Goal: Transaction & Acquisition: Subscribe to service/newsletter

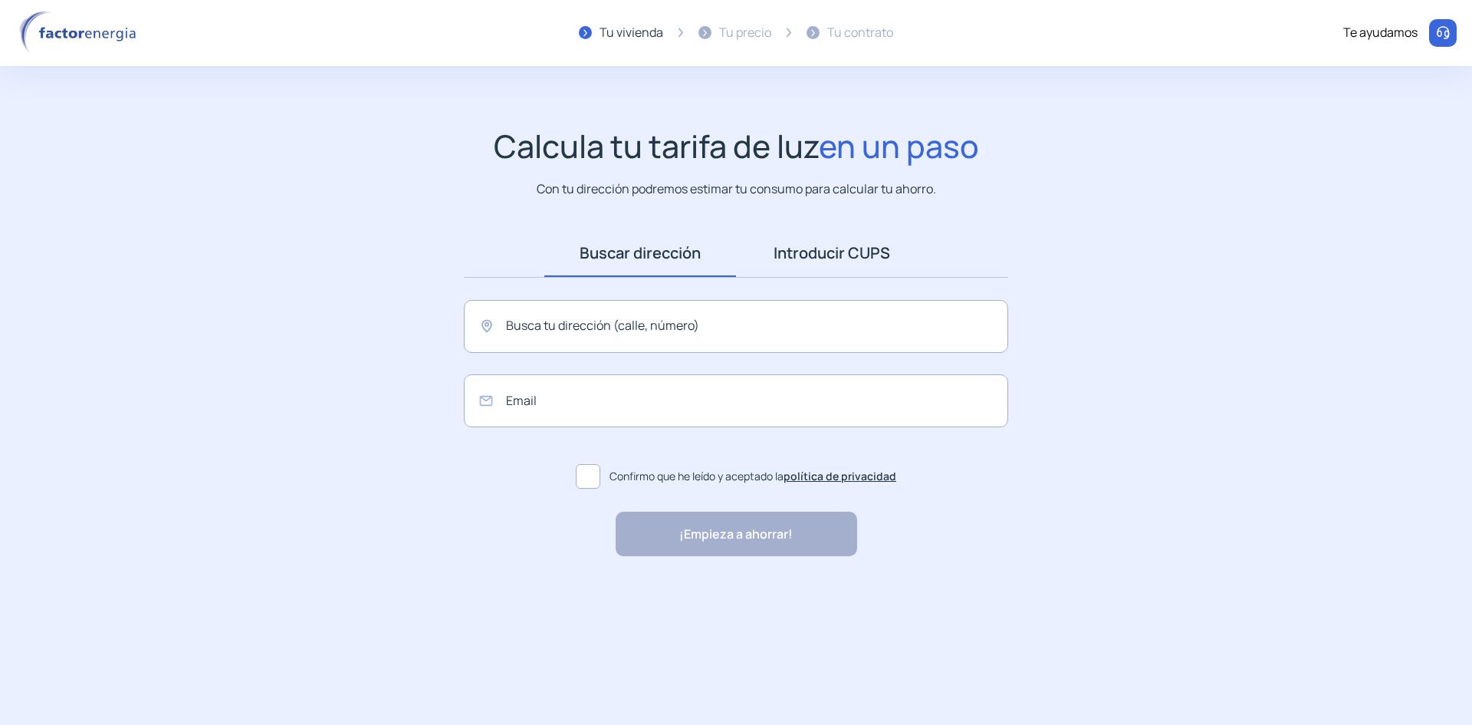
click at [798, 277] on link "Introducir CUPS" at bounding box center [832, 253] width 192 height 48
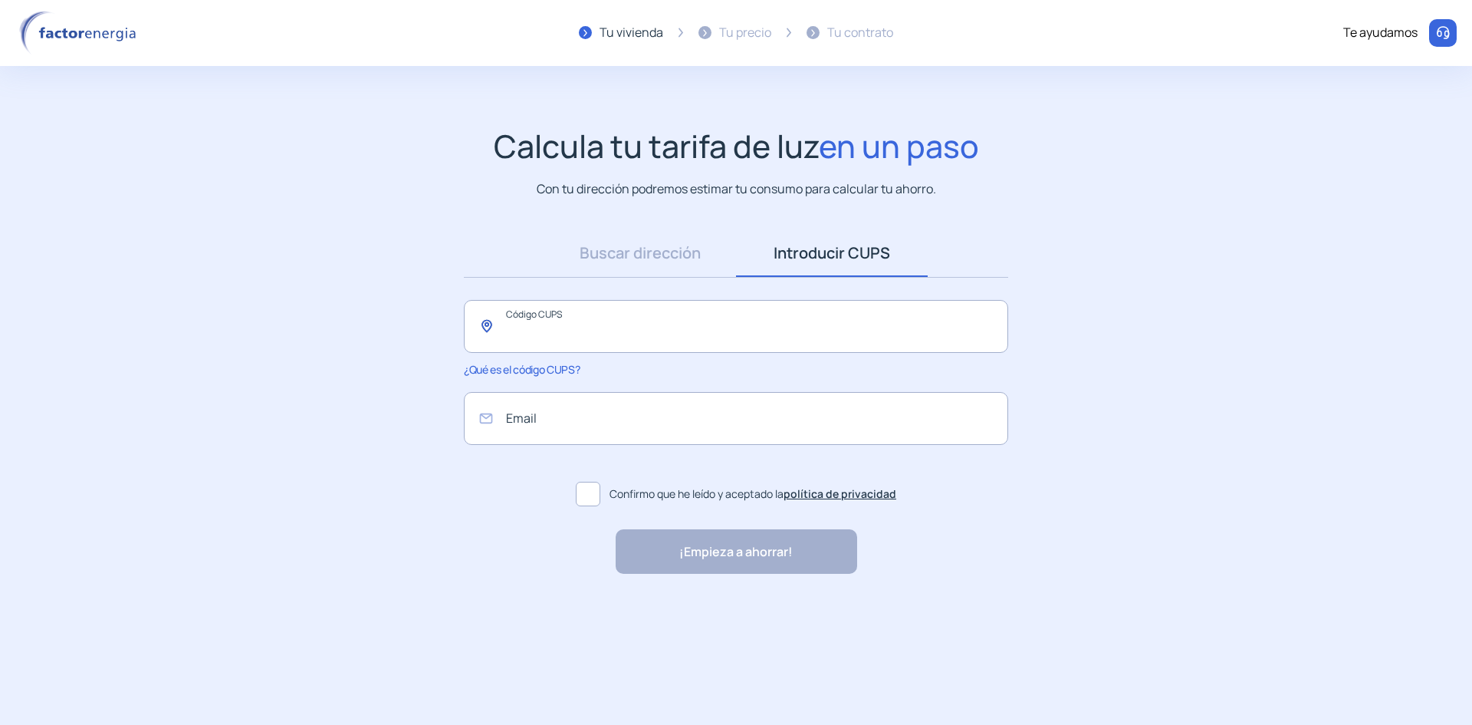
click at [696, 353] on input "text" at bounding box center [736, 326] width 544 height 53
paste input "**********"
type input "**********"
click at [390, 343] on app-search-direction-cups "**********" at bounding box center [736, 350] width 1472 height 447
click at [546, 445] on input "email" at bounding box center [736, 418] width 544 height 53
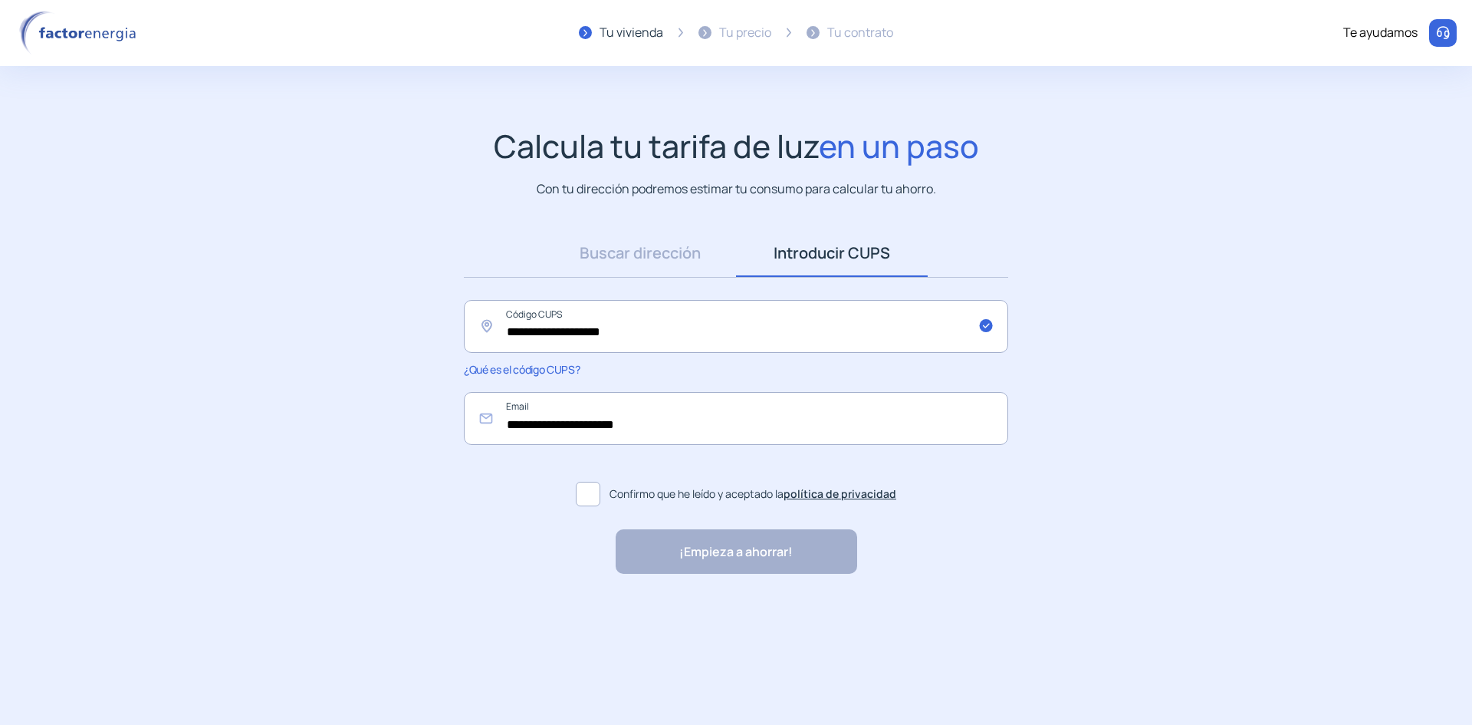
click at [584, 506] on span at bounding box center [588, 494] width 25 height 25
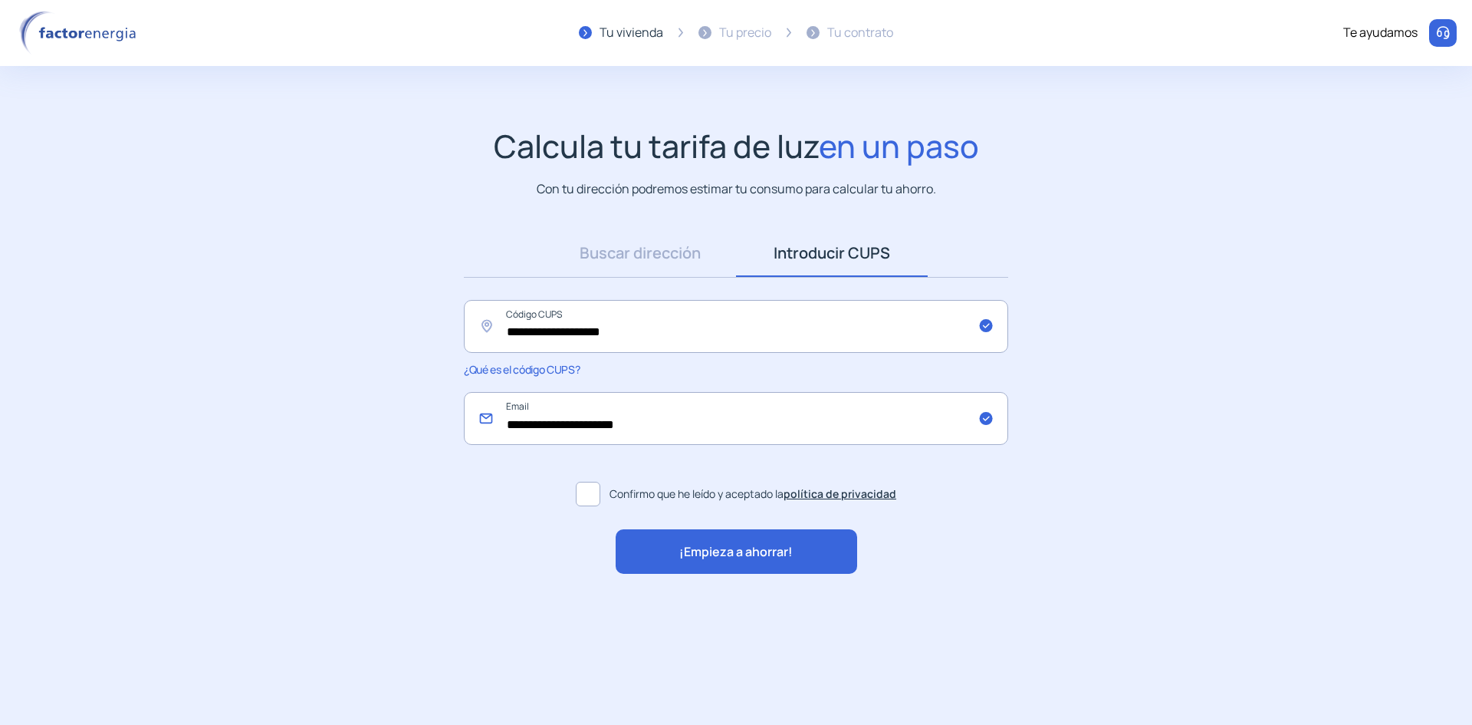
click at [611, 445] on input "**********" at bounding box center [736, 418] width 544 height 53
type input "**********"
click at [706, 562] on span "¡Empieza a ahorrar!" at bounding box center [735, 552] width 113 height 20
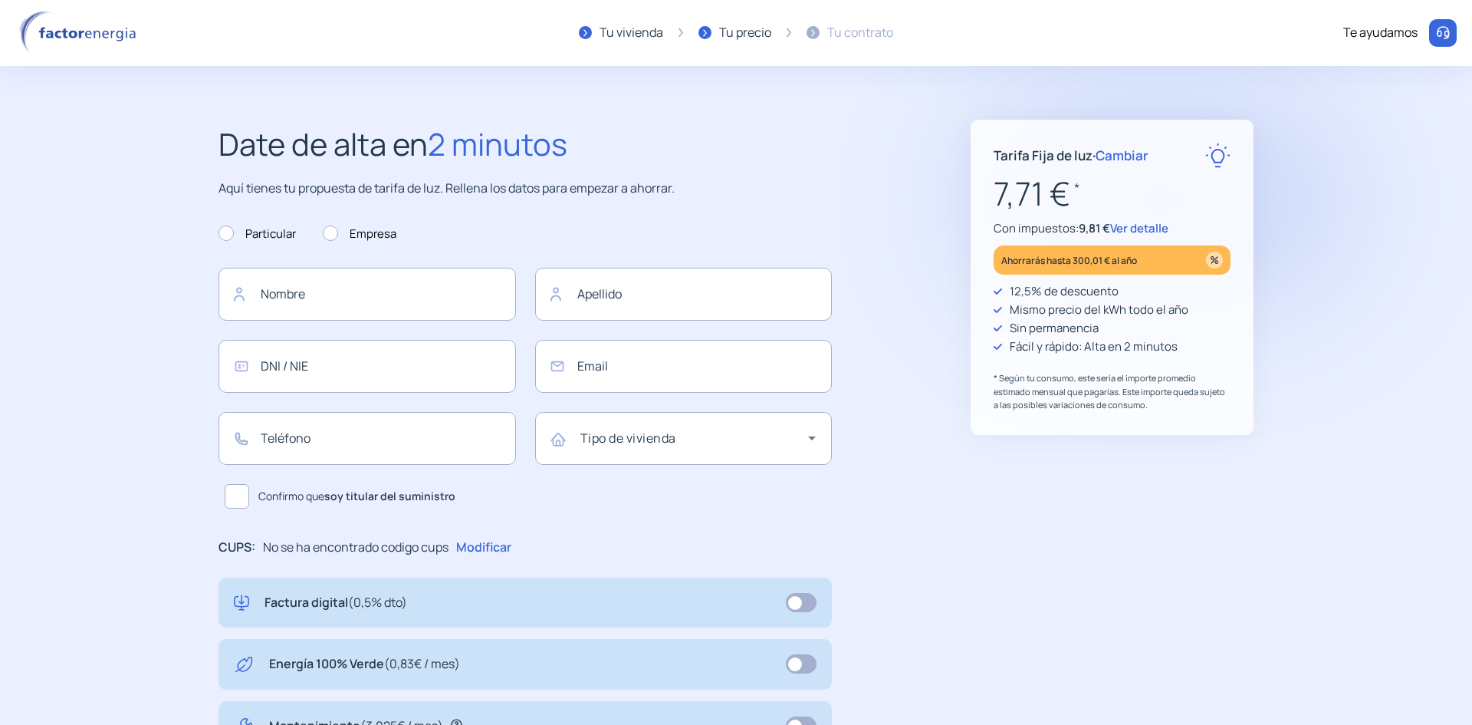
type input "**********"
click at [1149, 155] on span "Cambiar" at bounding box center [1122, 155] width 53 height 18
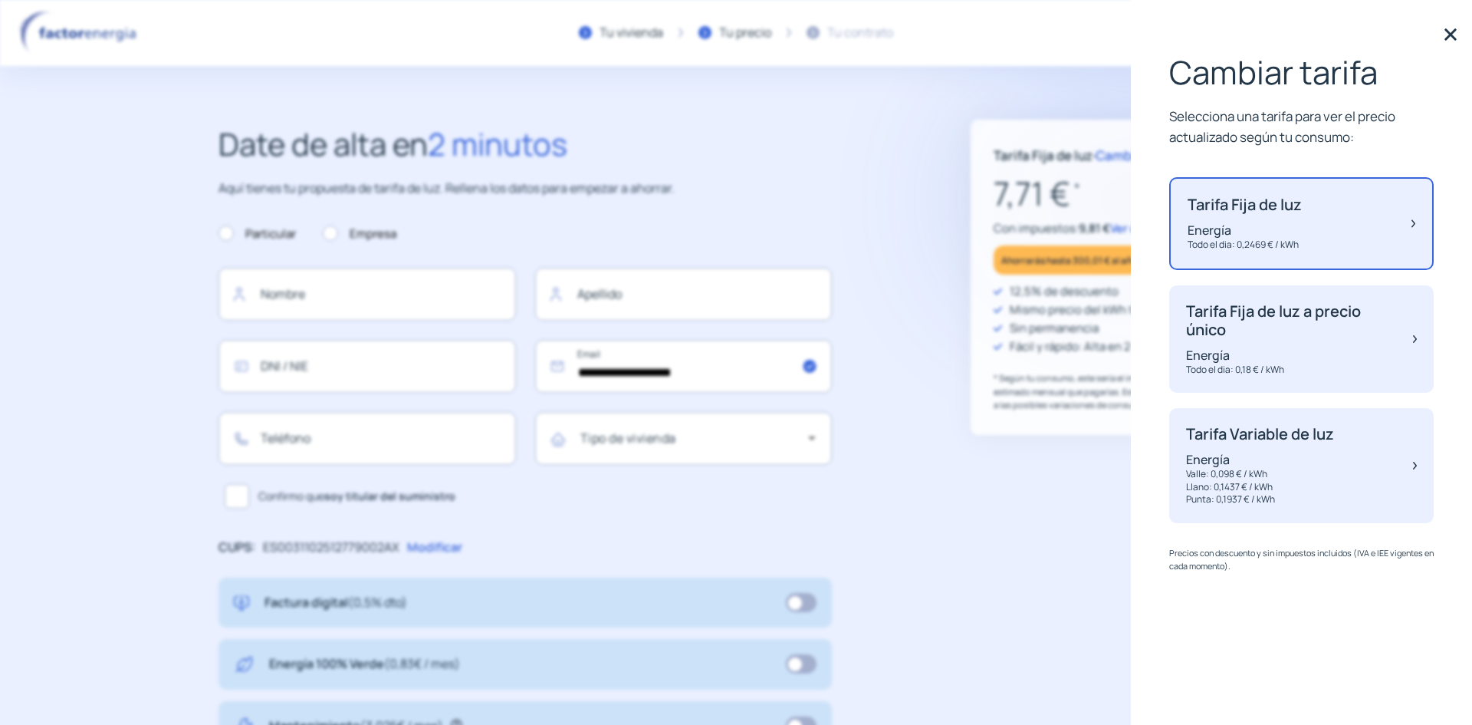
click at [1413, 252] on img at bounding box center [1414, 224] width 4 height 56
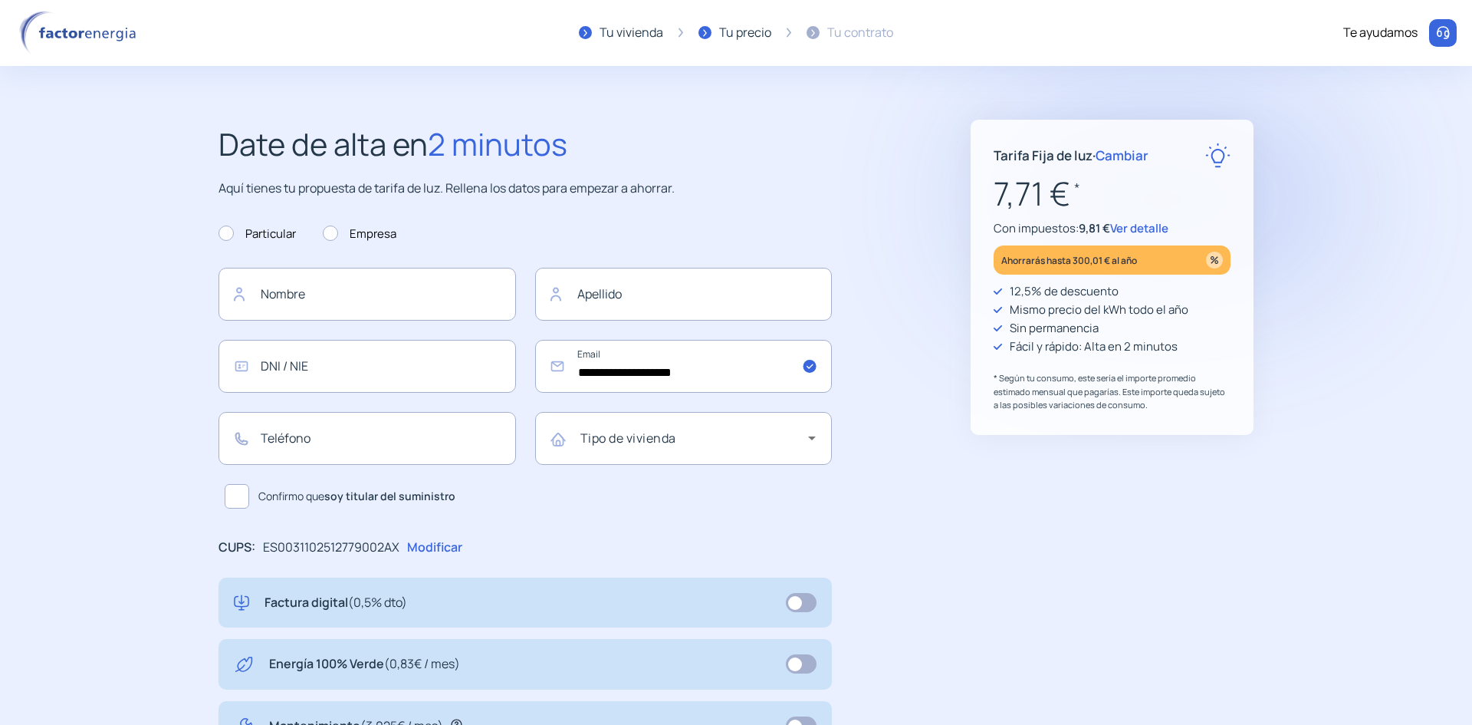
click at [1149, 149] on span "Cambiar" at bounding box center [1122, 155] width 53 height 18
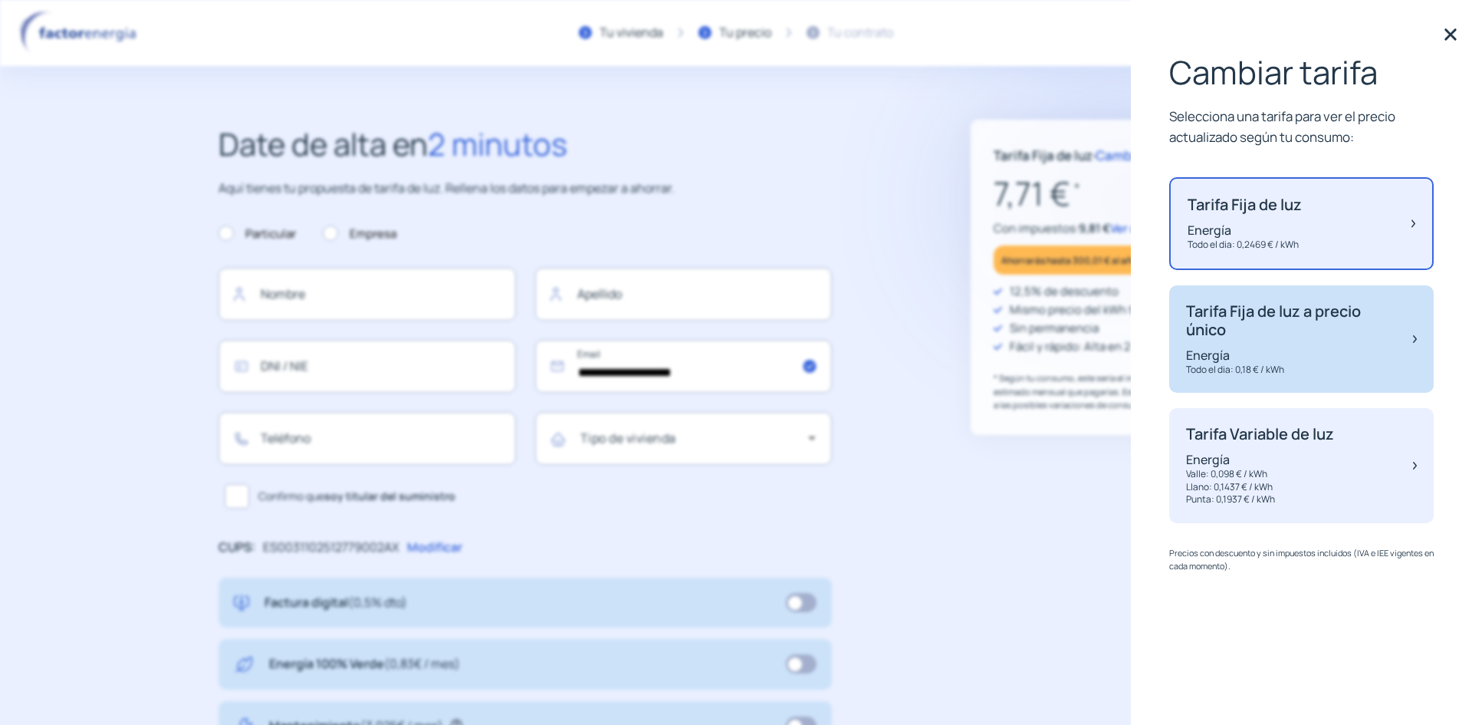
click at [1304, 339] on p "Tarifa Fija de luz a precio único" at bounding box center [1292, 320] width 212 height 37
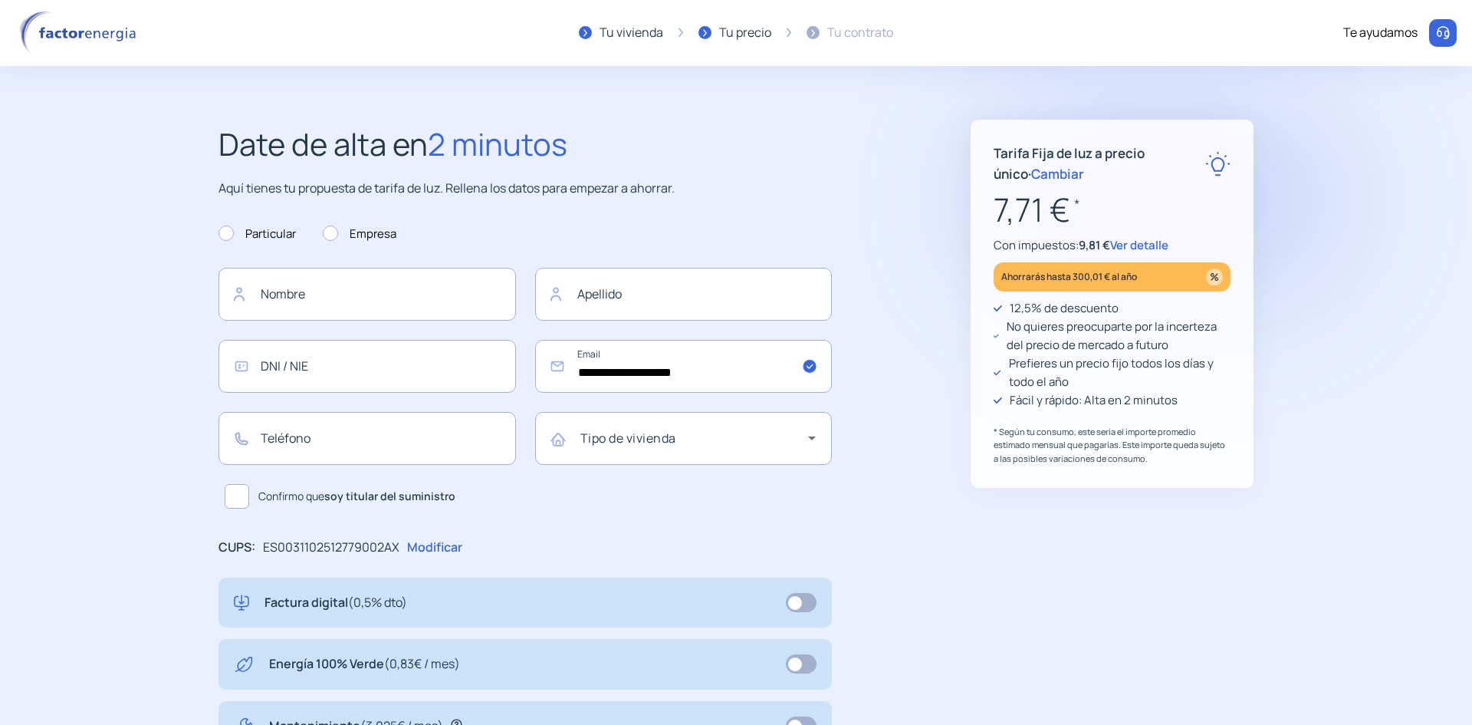
click at [1084, 183] on span "Cambiar" at bounding box center [1057, 174] width 53 height 18
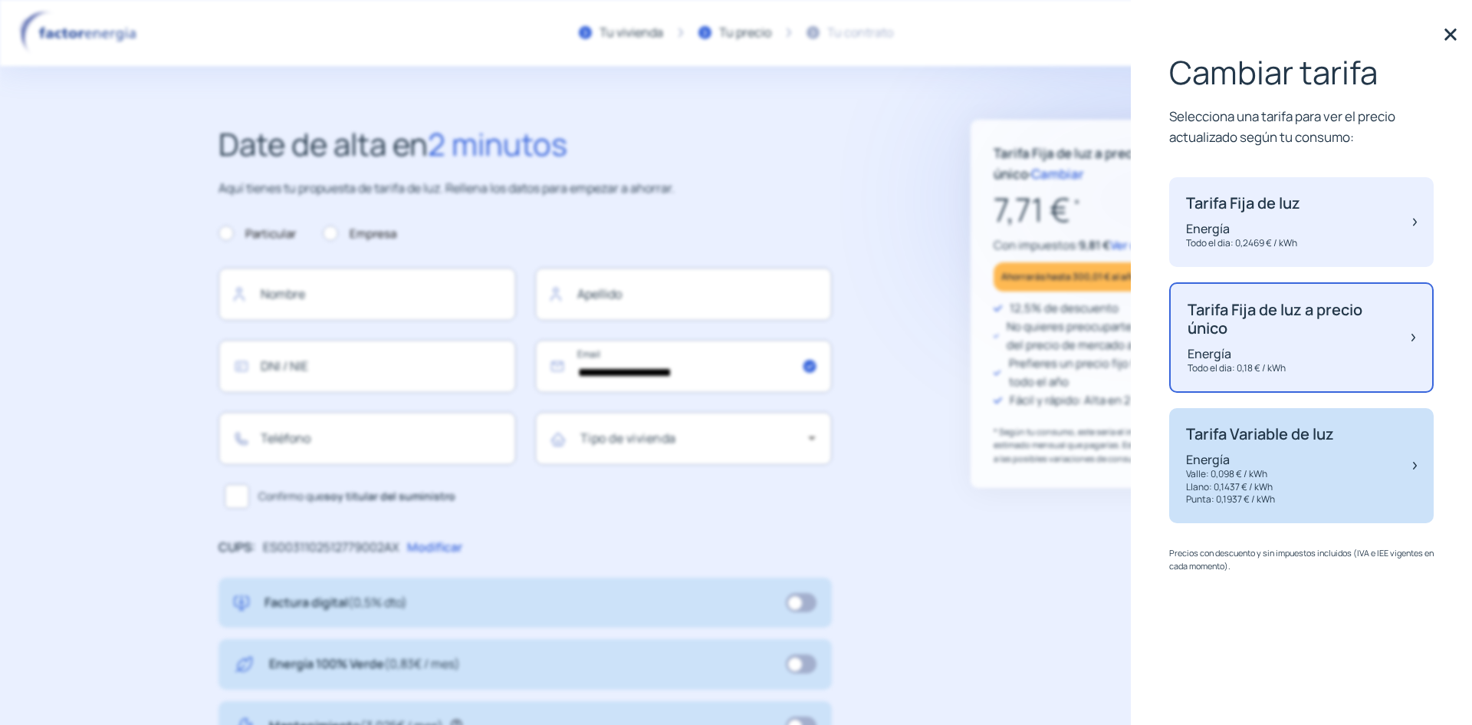
click at [1285, 494] on p "Llano: 0,1437 € / kWh" at bounding box center [1260, 487] width 148 height 13
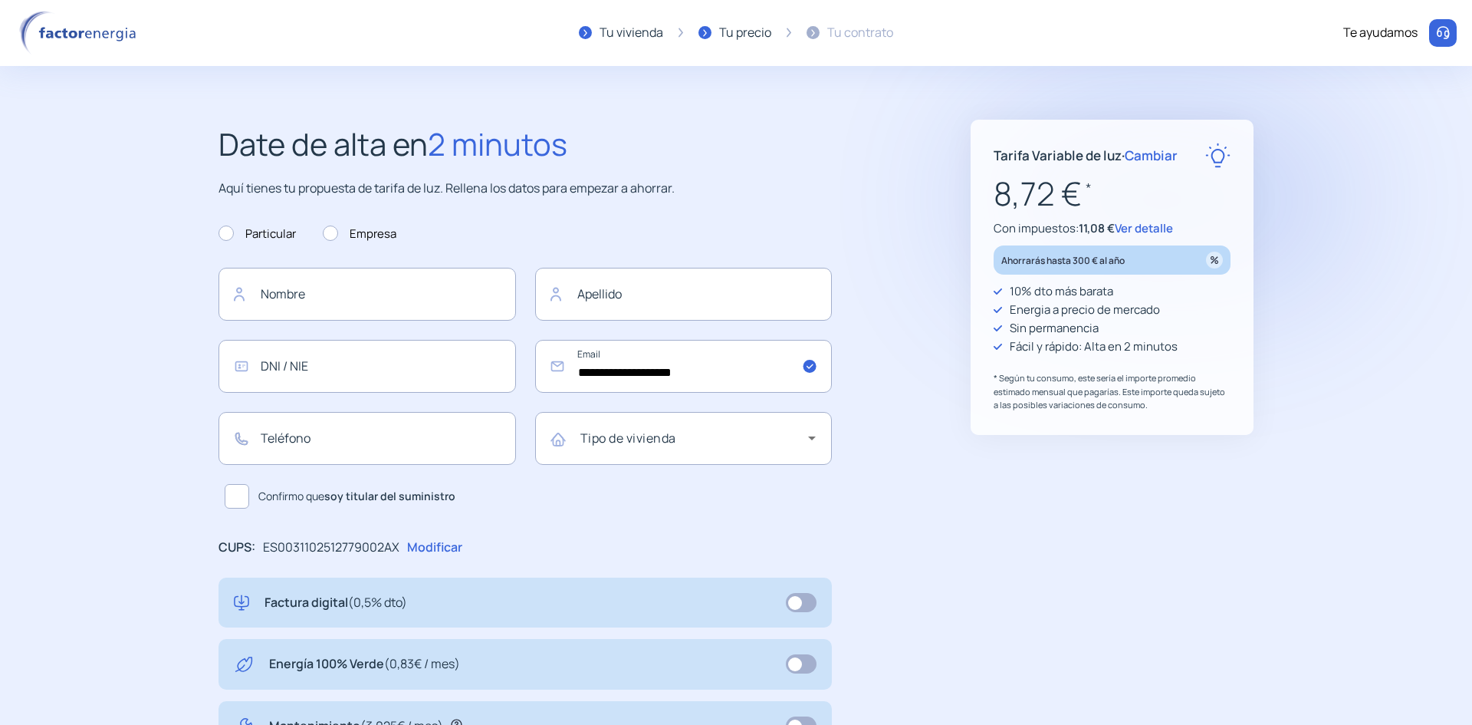
click at [1173, 236] on span "Ver detalle" at bounding box center [1144, 228] width 58 height 16
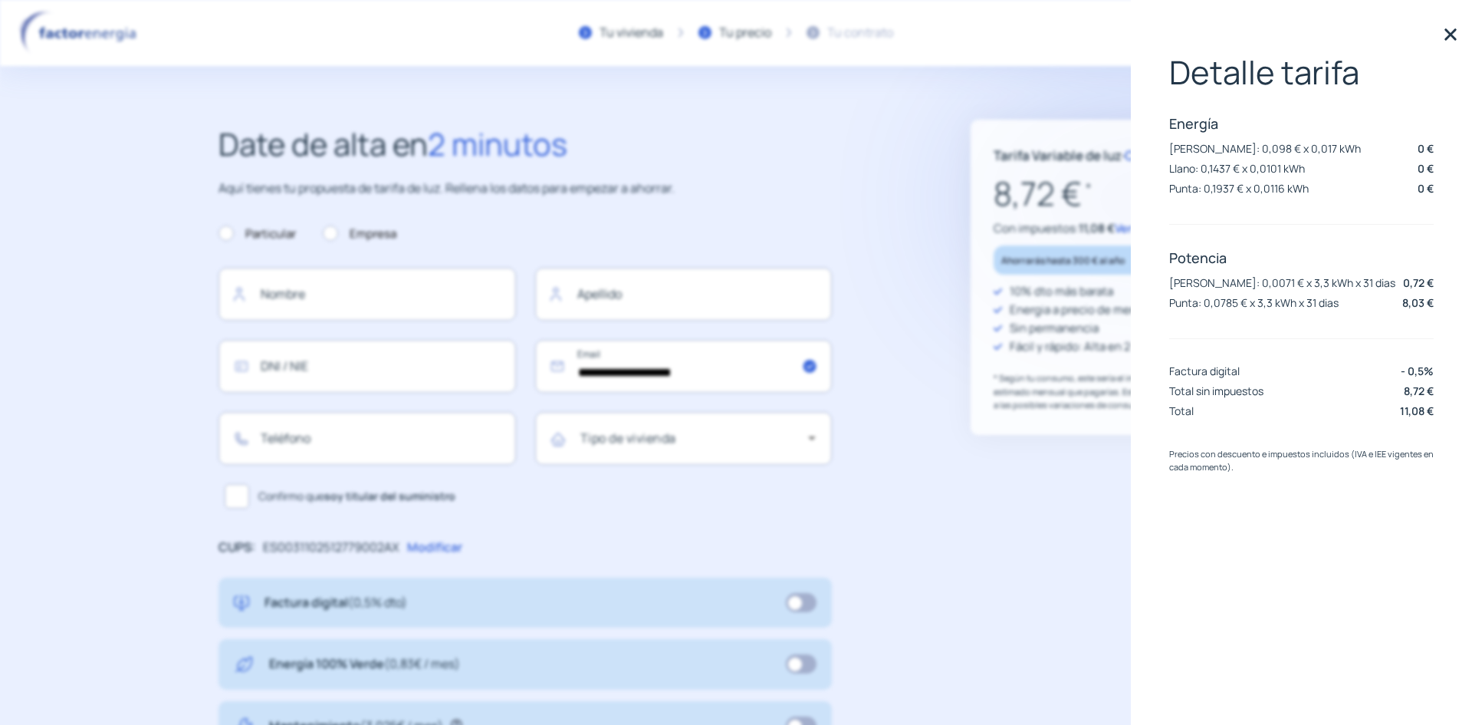
click at [1449, 35] on img at bounding box center [1450, 34] width 23 height 23
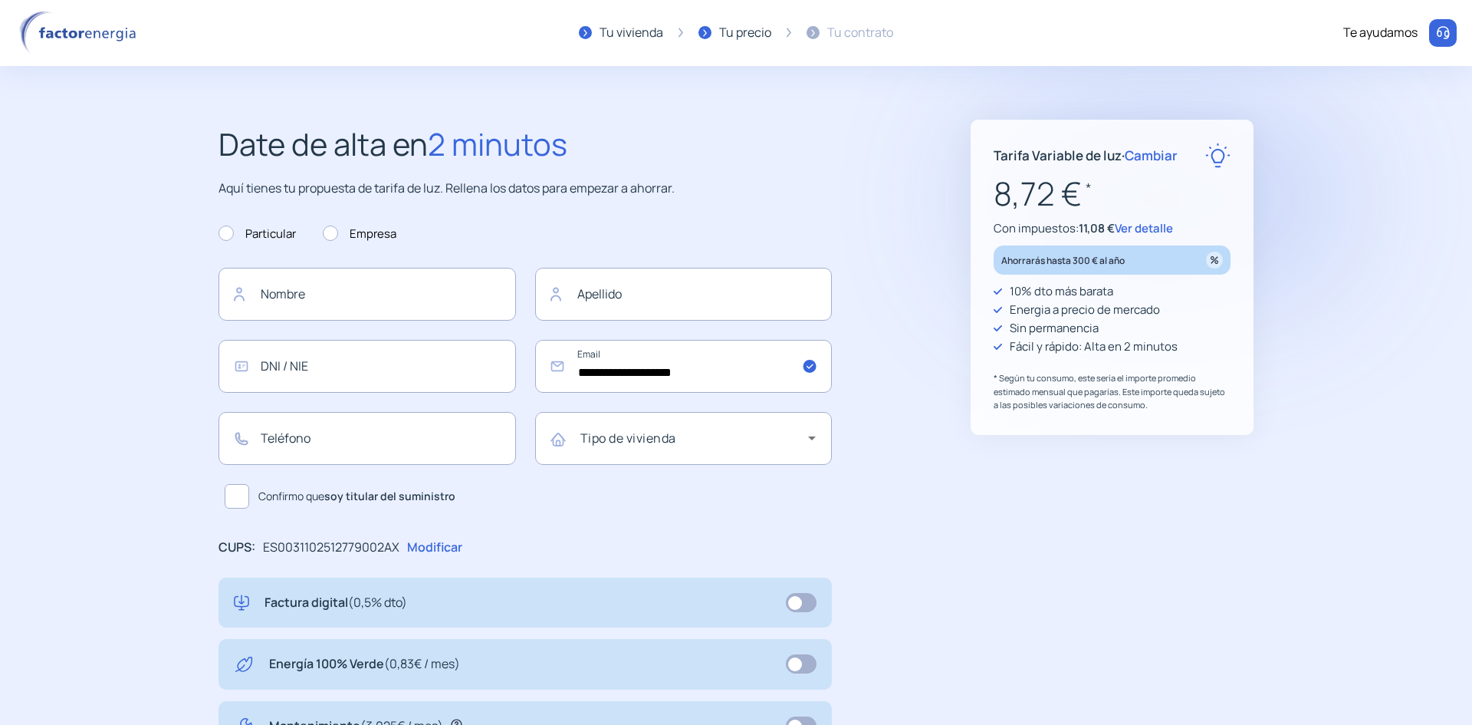
click at [1160, 164] on span "Cambiar" at bounding box center [1151, 155] width 53 height 18
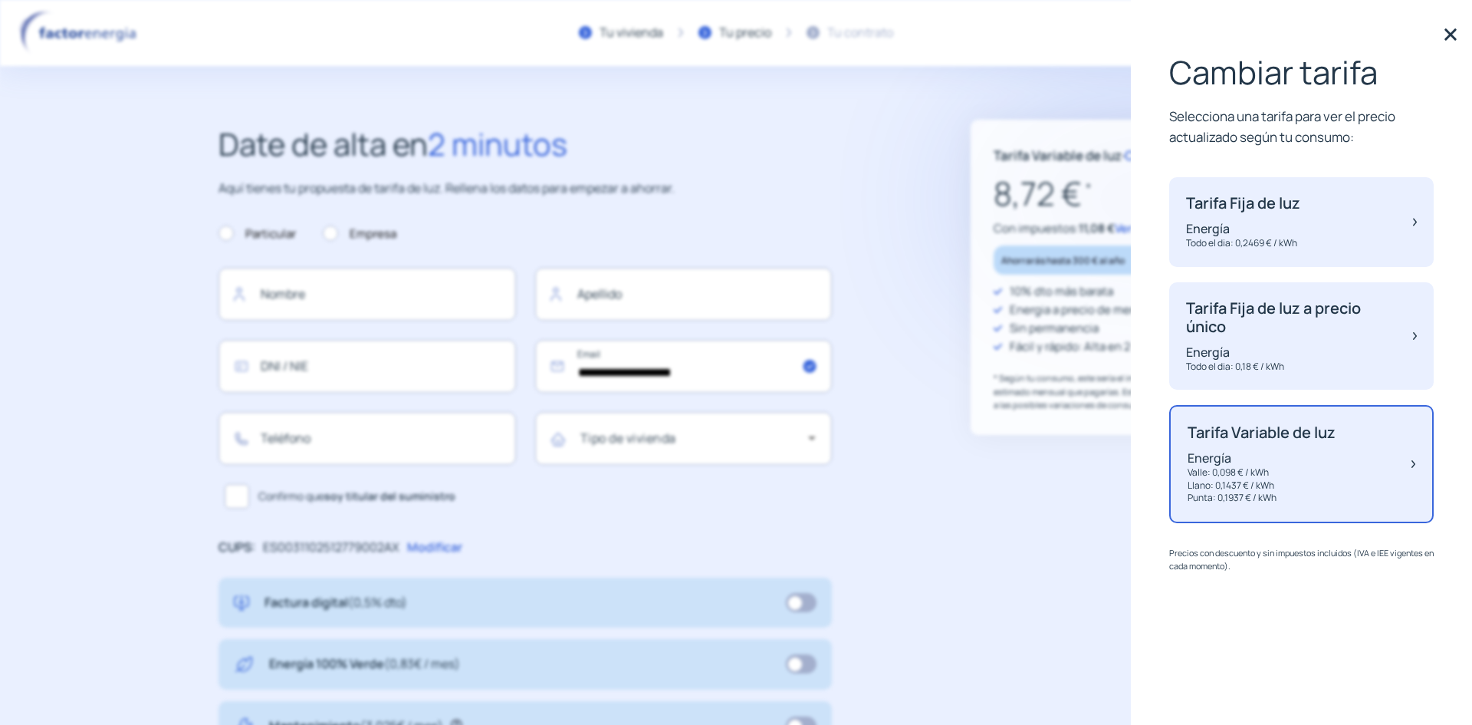
click at [1236, 466] on p "Energía" at bounding box center [1262, 457] width 148 height 17
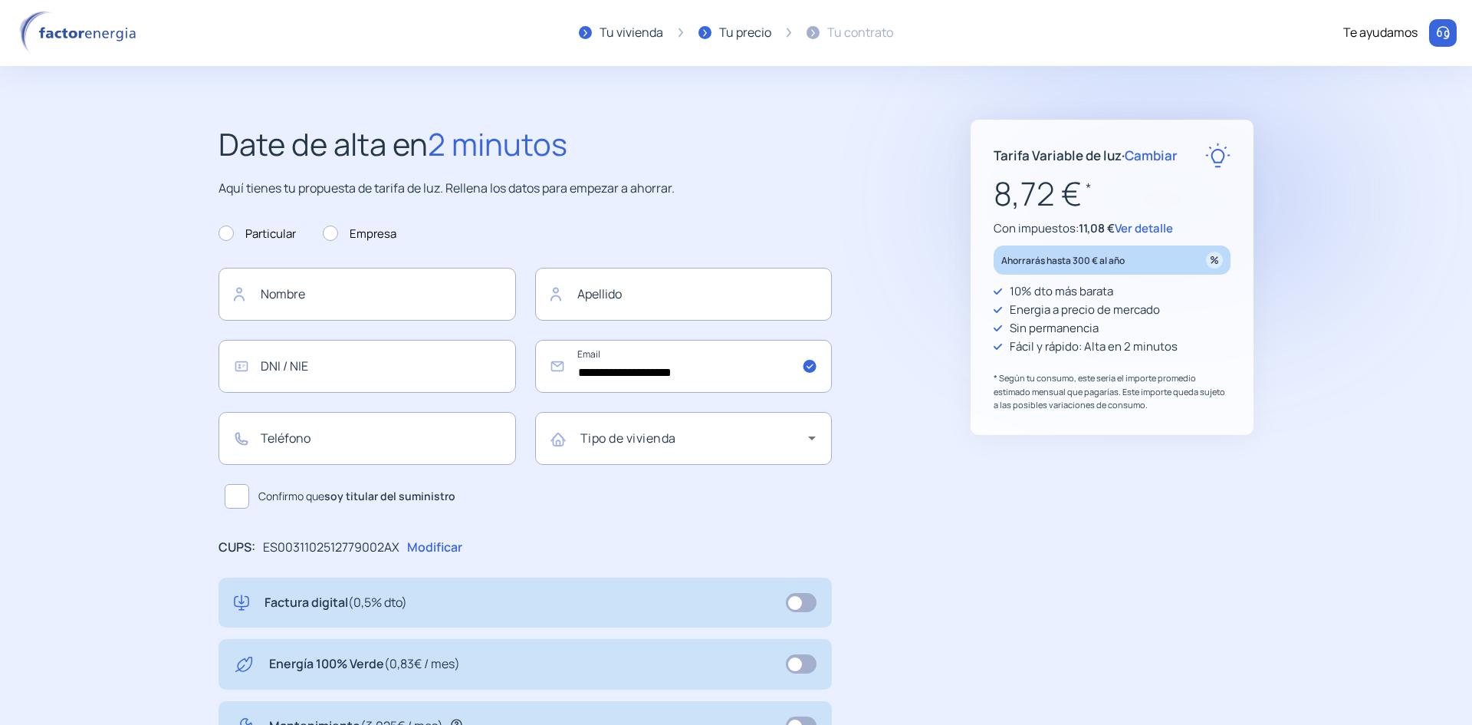
click at [1173, 236] on span "Ver detalle" at bounding box center [1144, 228] width 58 height 16
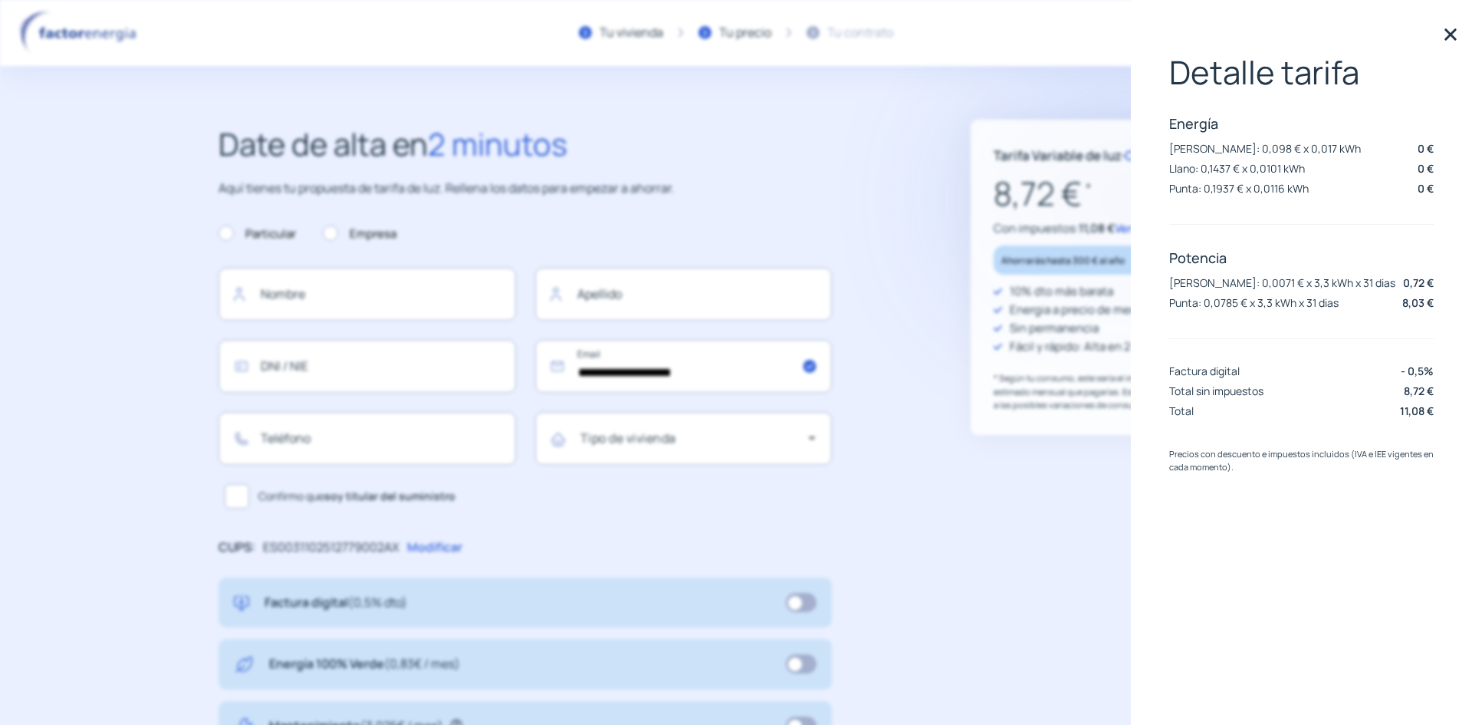
click at [1452, 38] on img at bounding box center [1450, 34] width 23 height 23
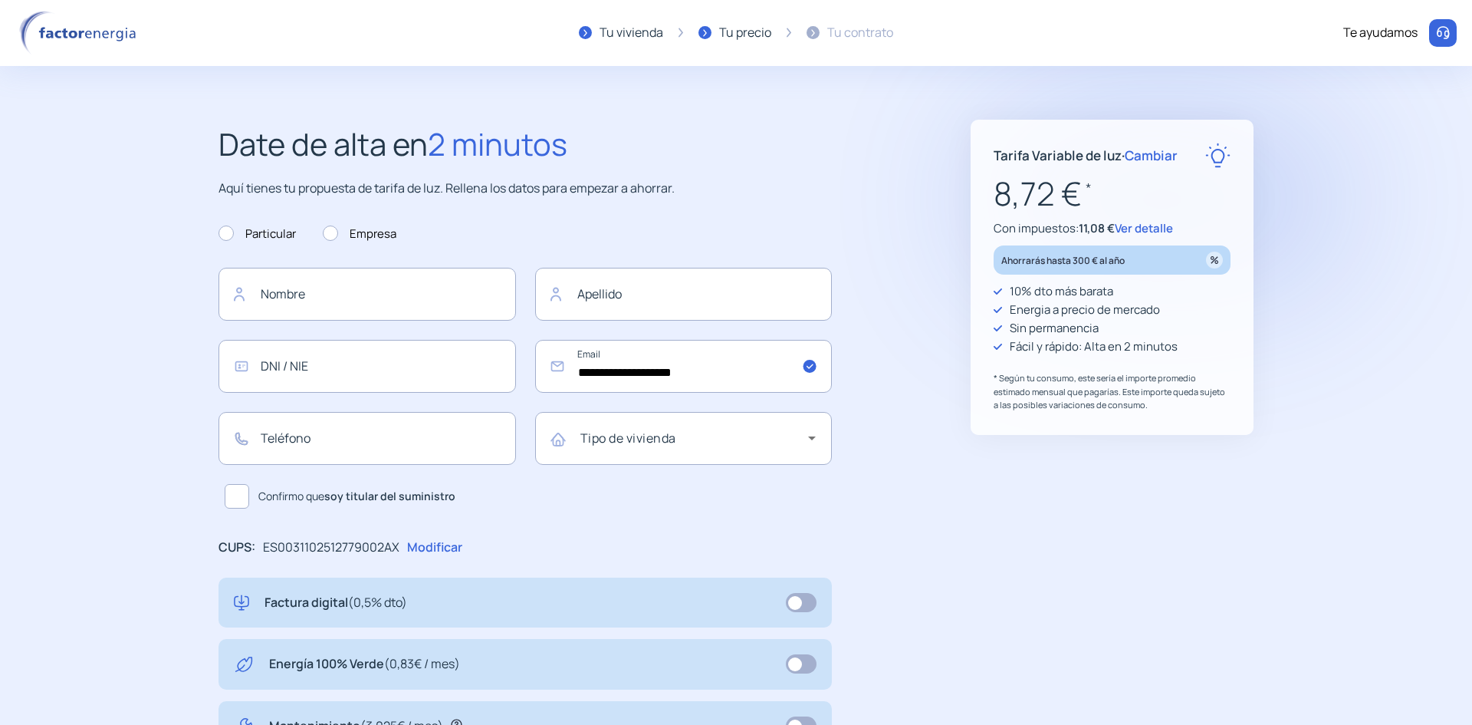
click at [1164, 164] on span "Cambiar" at bounding box center [1151, 155] width 53 height 18
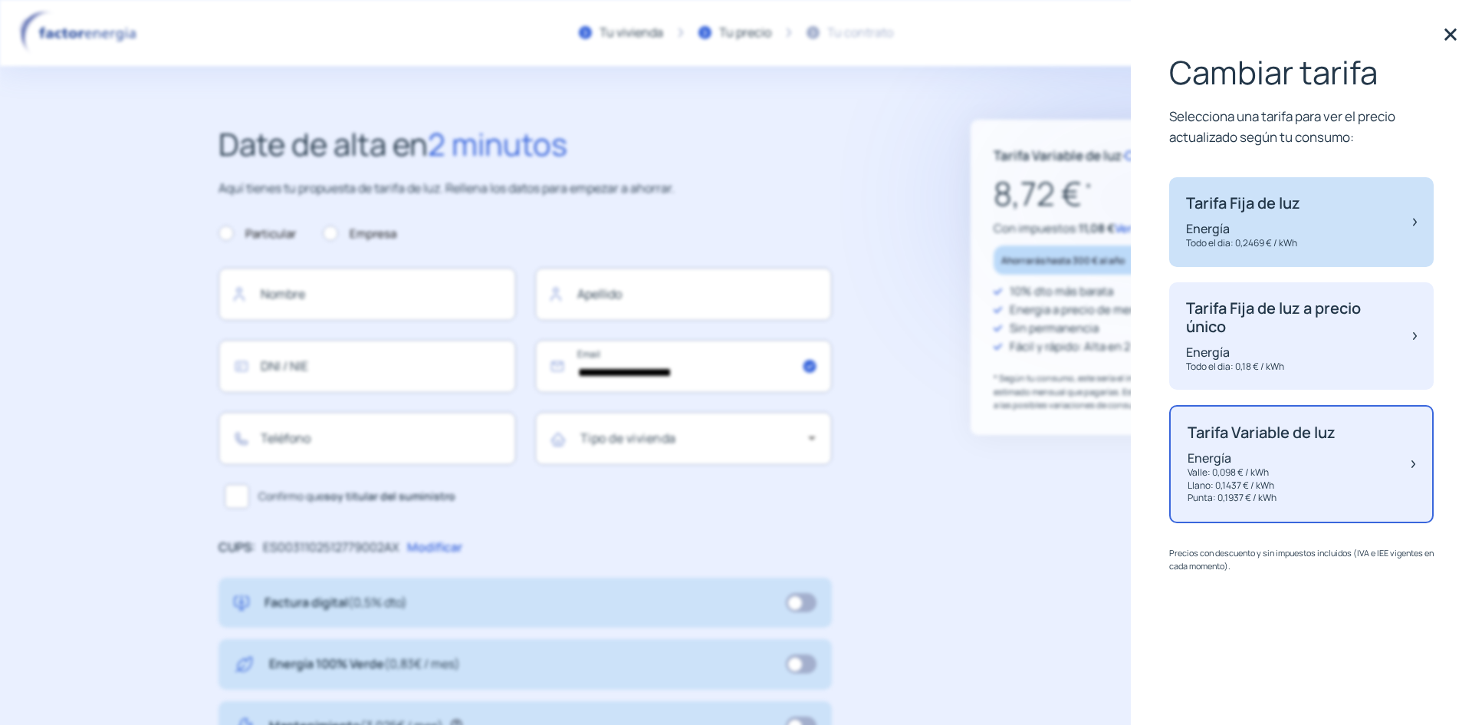
click at [1238, 237] on p "Energía" at bounding box center [1243, 228] width 114 height 17
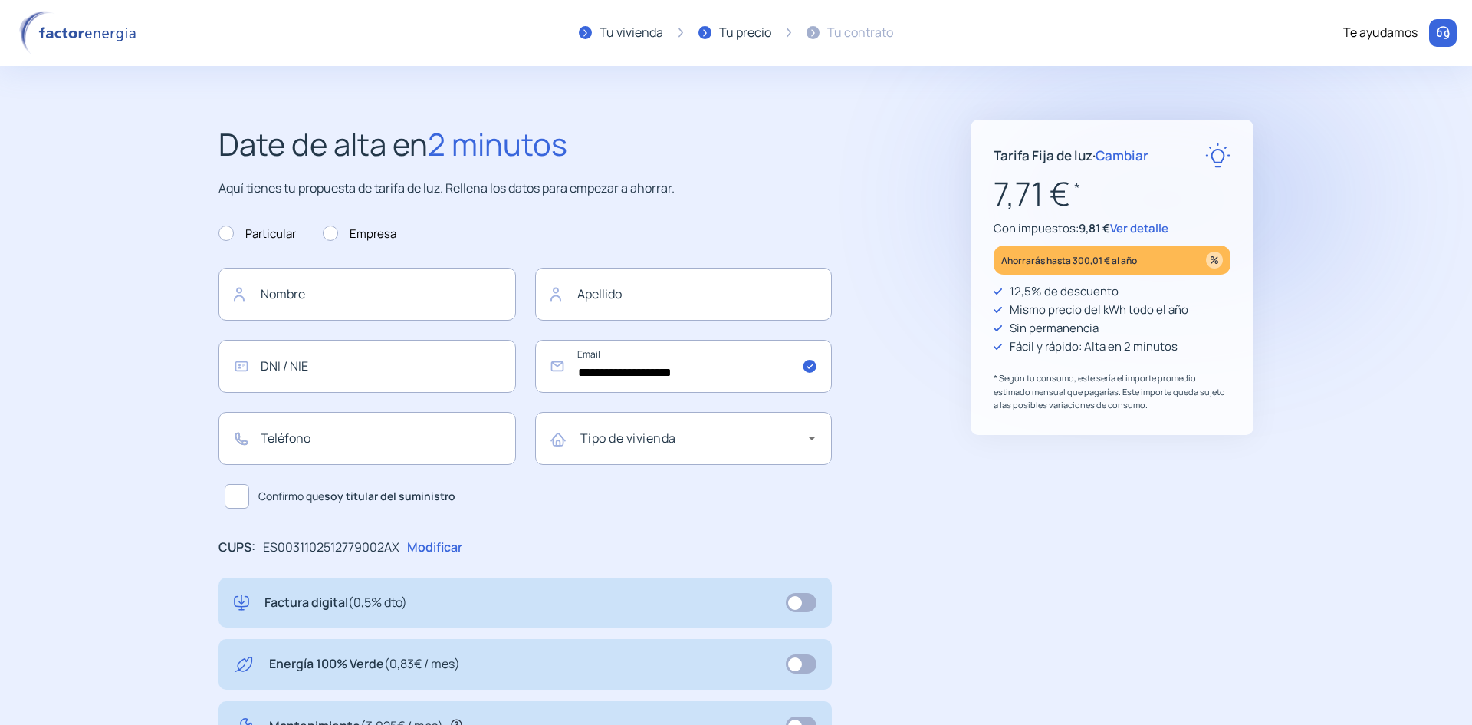
click at [1169, 236] on span "Ver detalle" at bounding box center [1139, 228] width 58 height 16
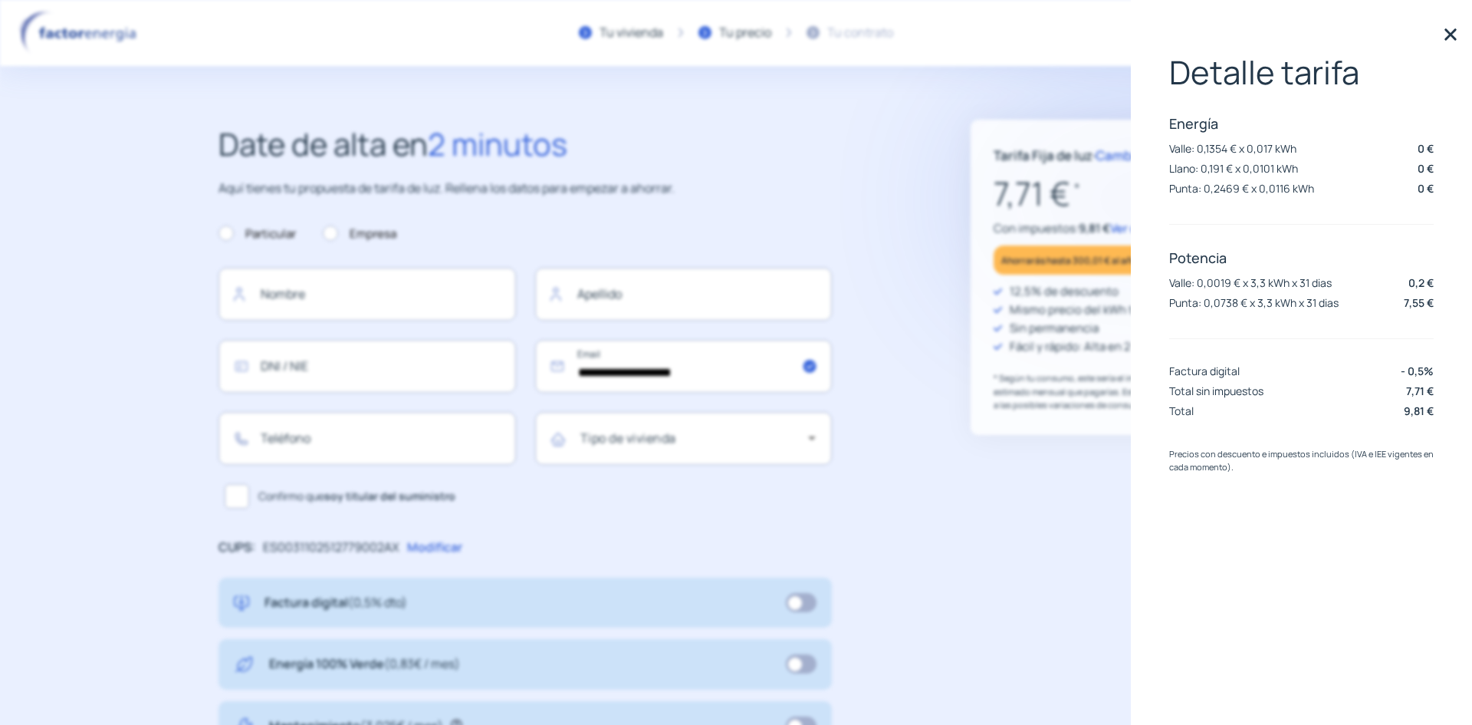
click at [1447, 37] on img at bounding box center [1450, 34] width 23 height 23
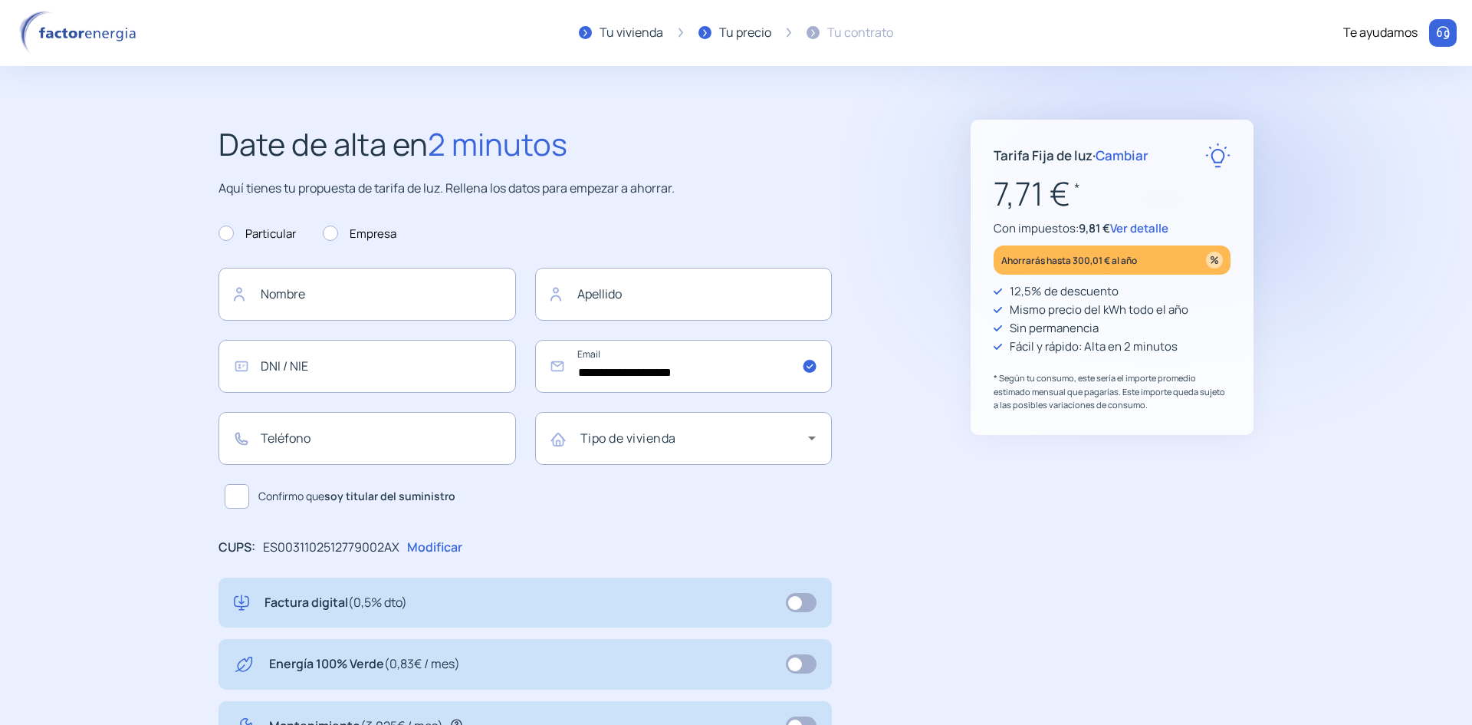
click at [1149, 162] on span "Cambiar" at bounding box center [1122, 155] width 53 height 18
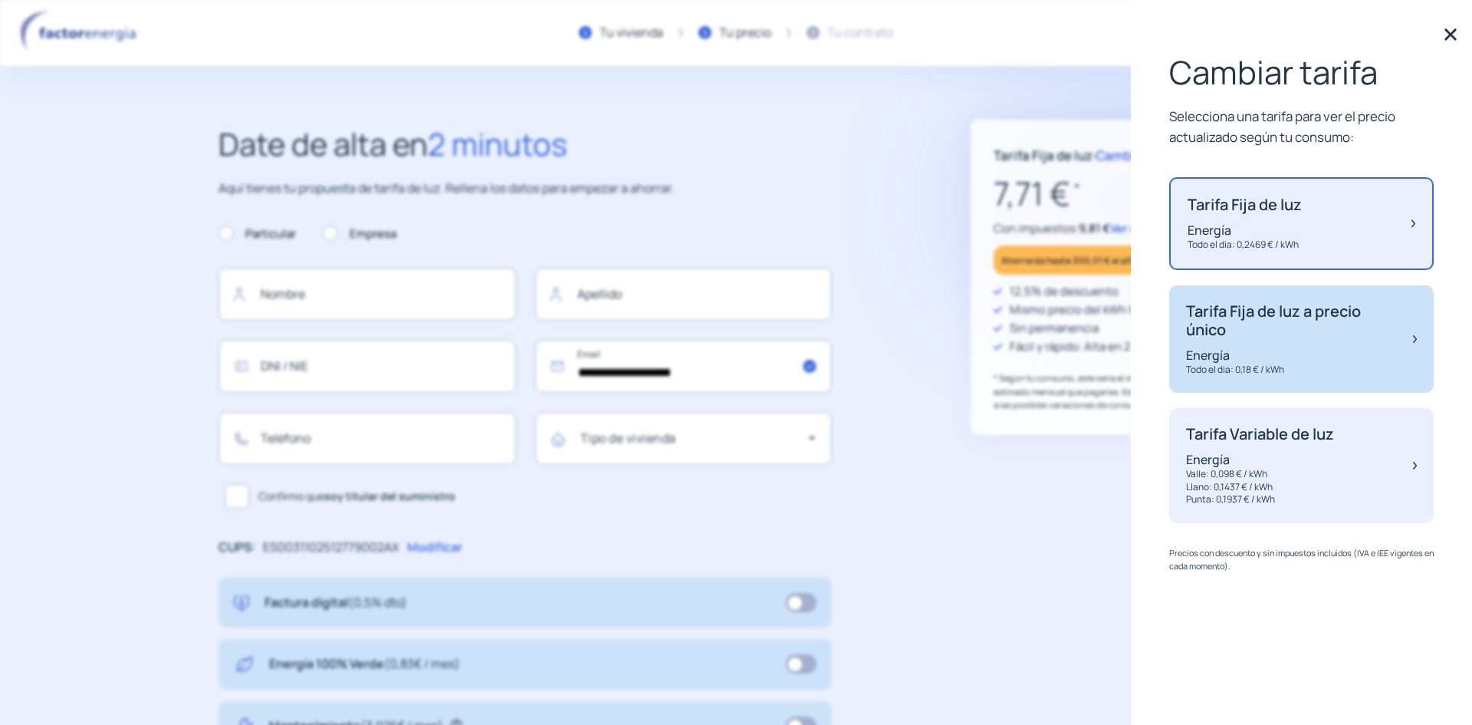
click at [1249, 339] on p "Tarifa Fija de luz a precio único" at bounding box center [1292, 320] width 212 height 37
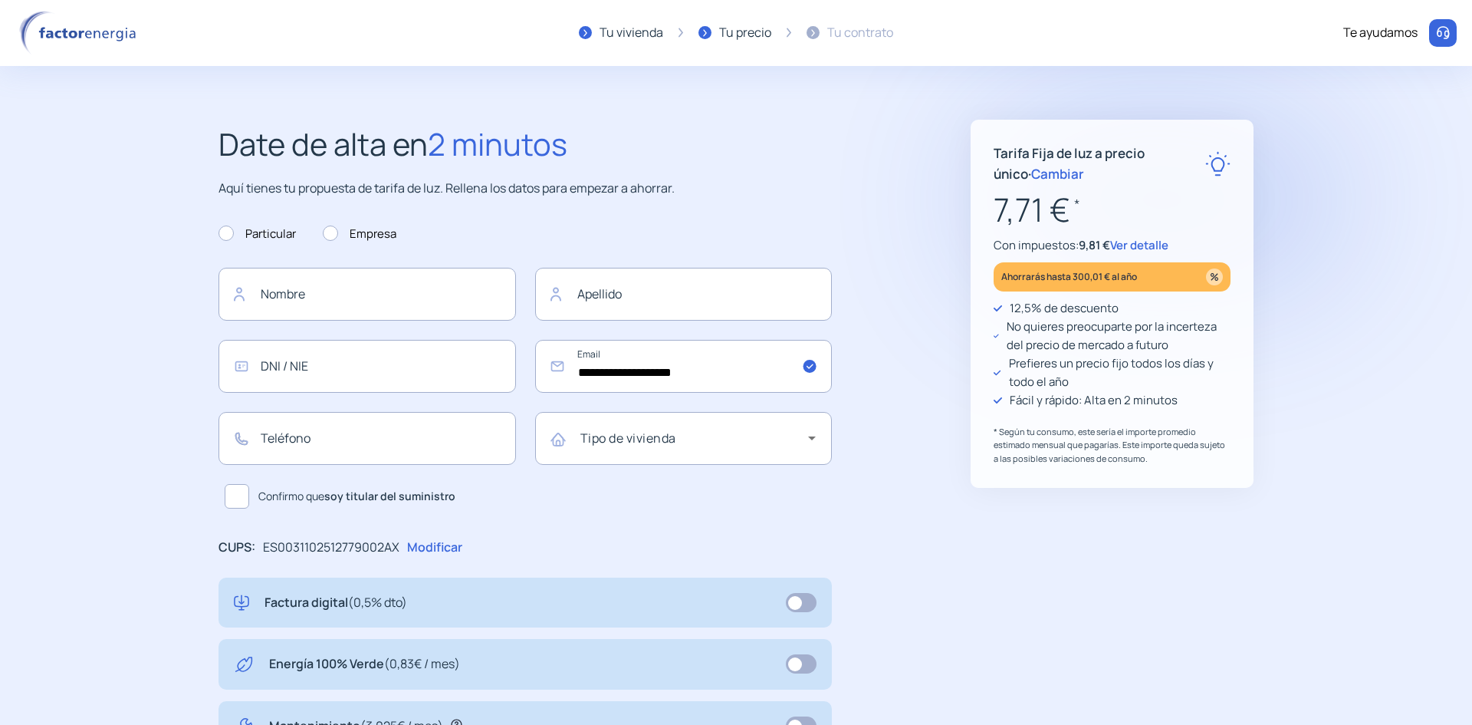
click at [1169, 253] on span "Ver detalle" at bounding box center [1139, 245] width 58 height 16
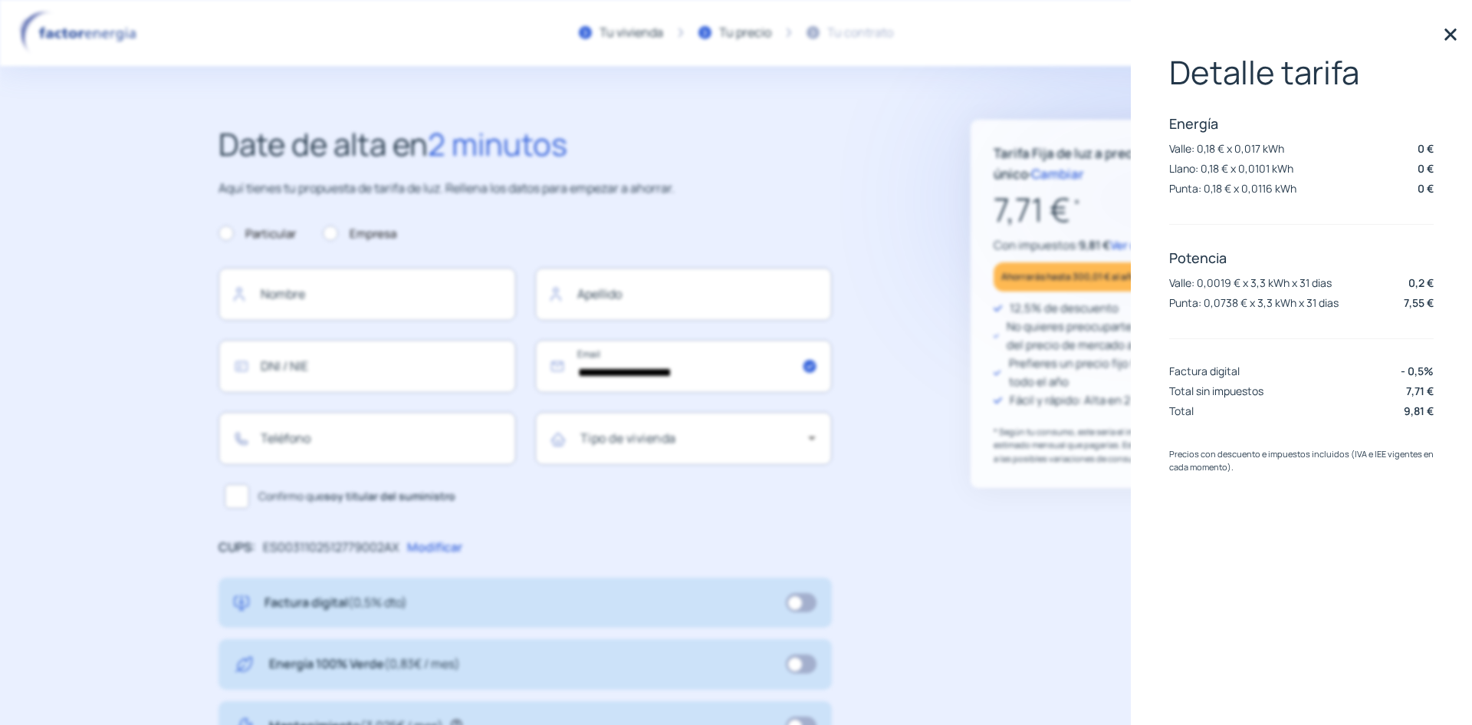
click at [1452, 38] on img at bounding box center [1450, 34] width 23 height 23
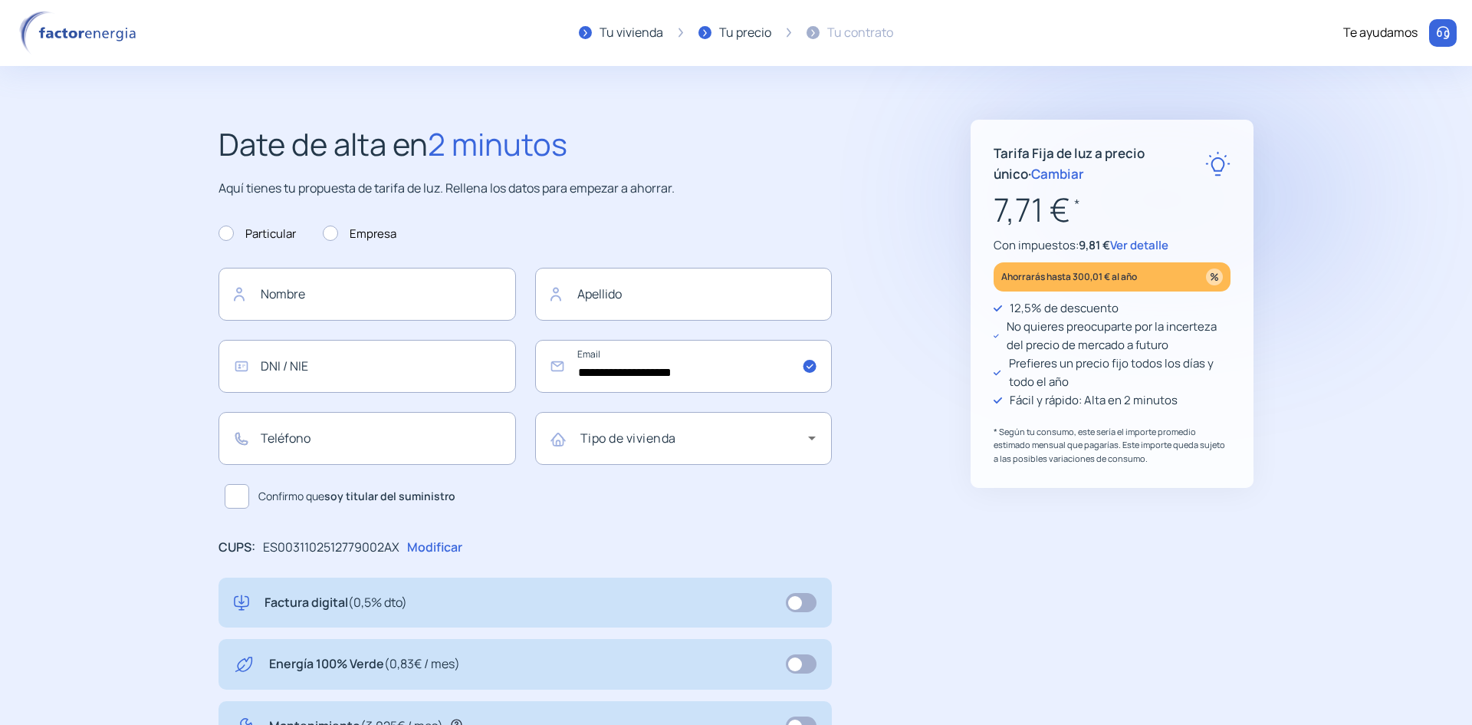
click at [1084, 180] on span "Cambiar" at bounding box center [1057, 174] width 53 height 18
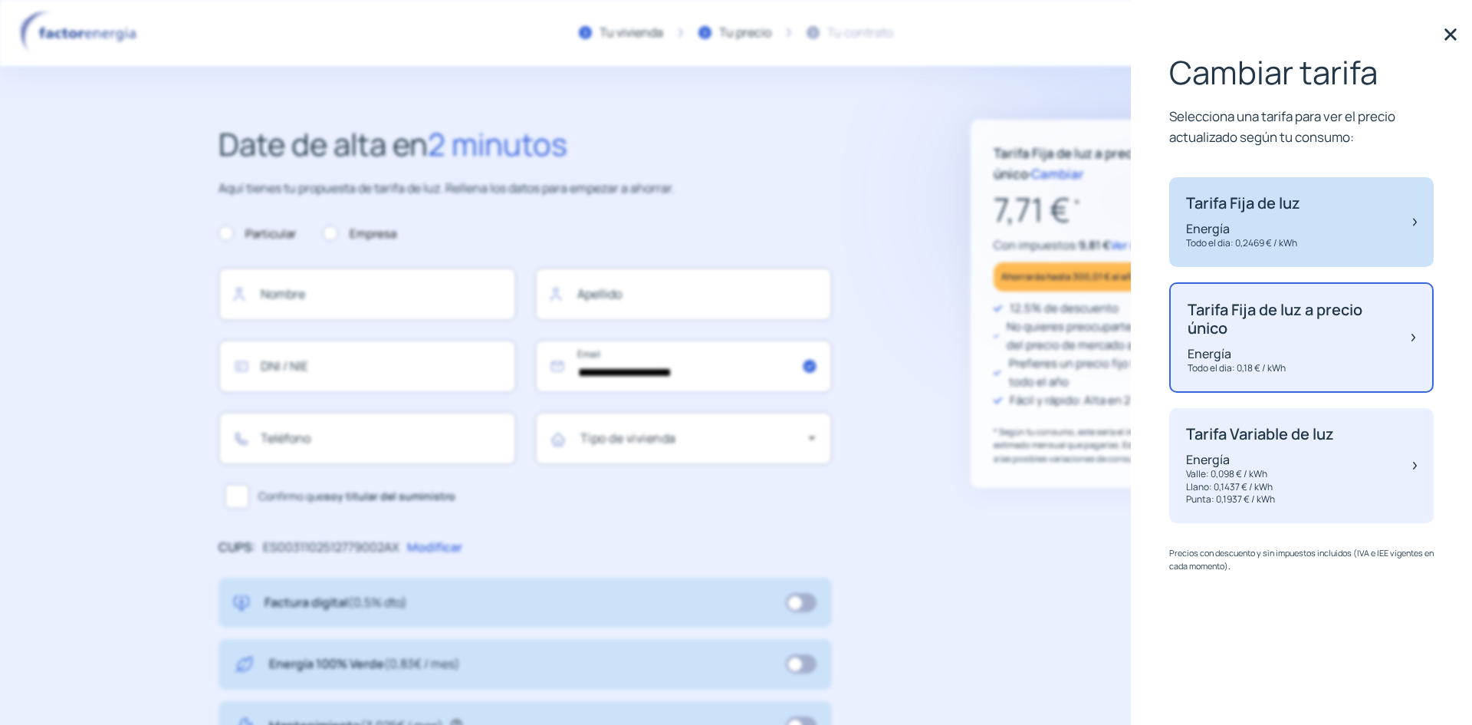
click at [1245, 237] on p "Energía" at bounding box center [1243, 228] width 114 height 17
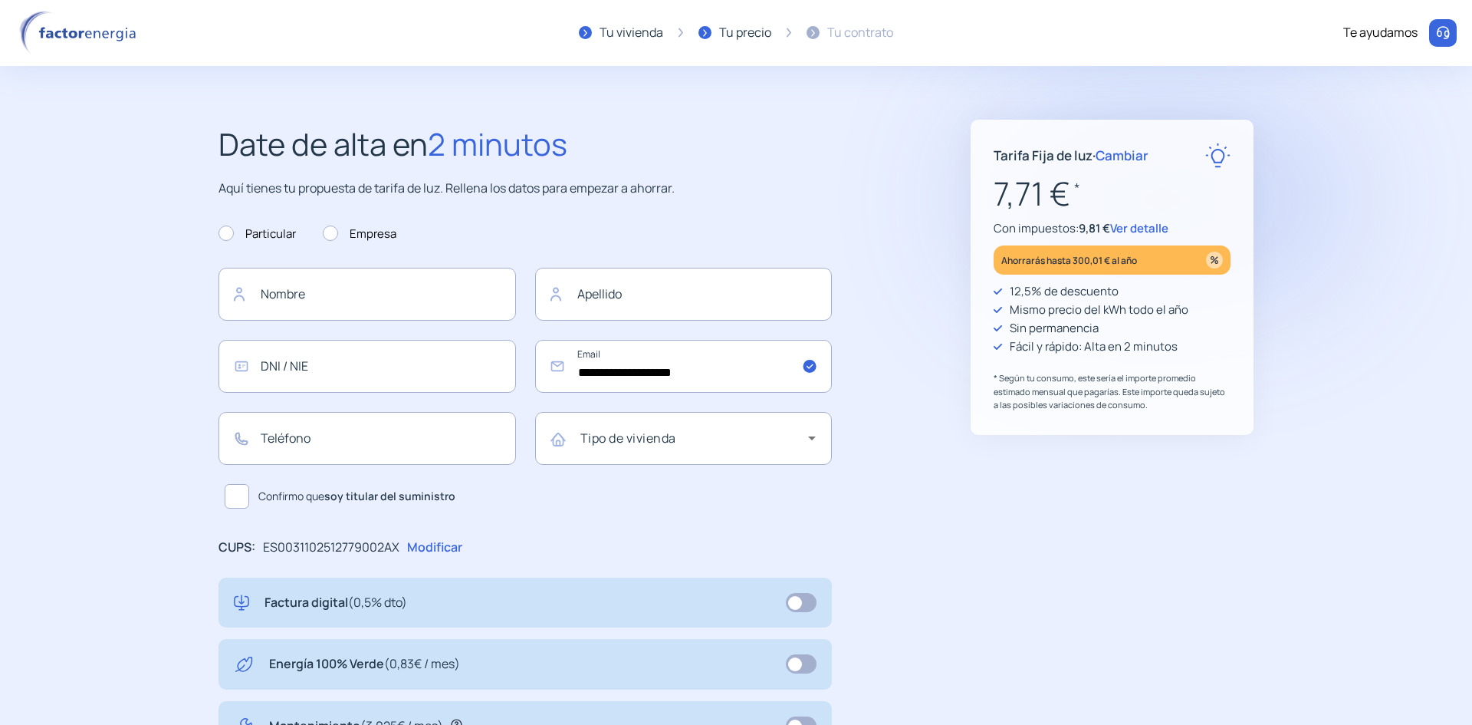
click at [1169, 236] on span "Ver detalle" at bounding box center [1139, 228] width 58 height 16
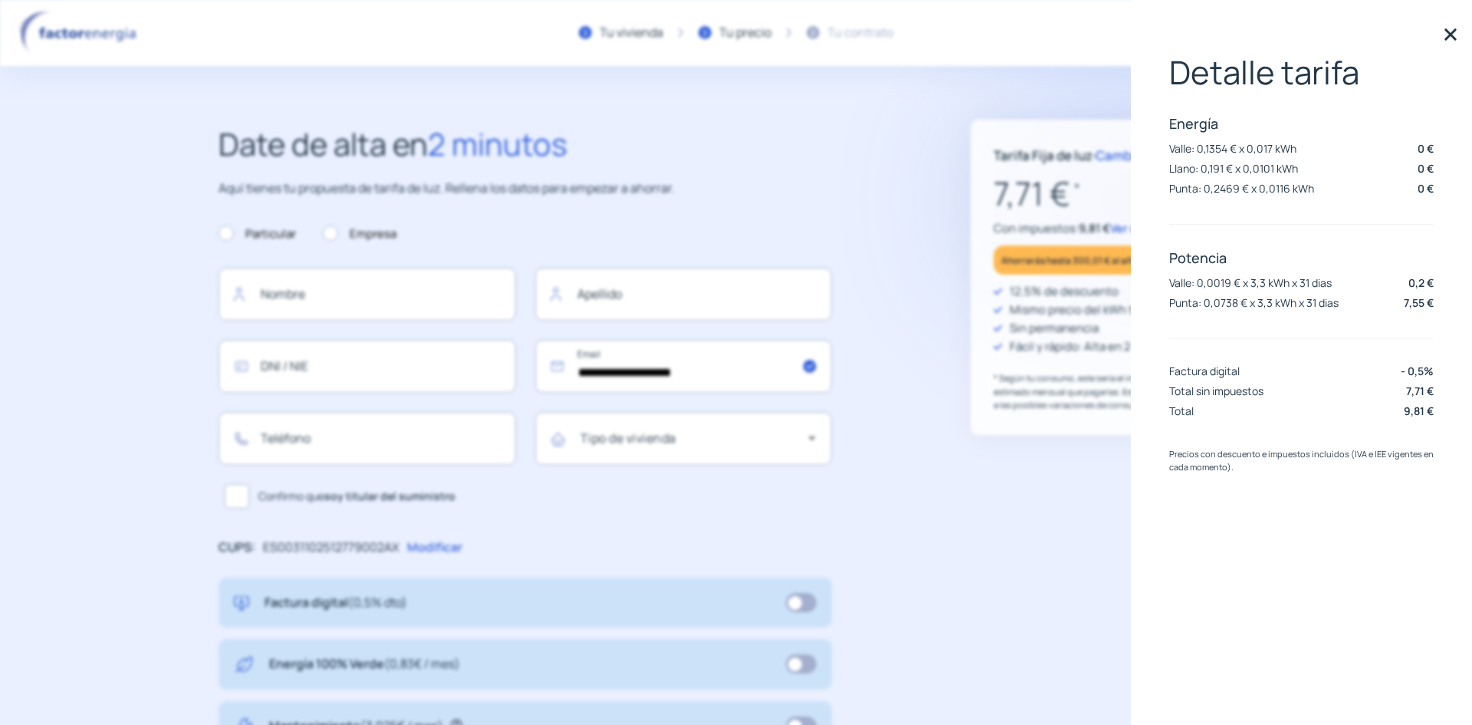
click at [1450, 34] on img at bounding box center [1450, 34] width 23 height 23
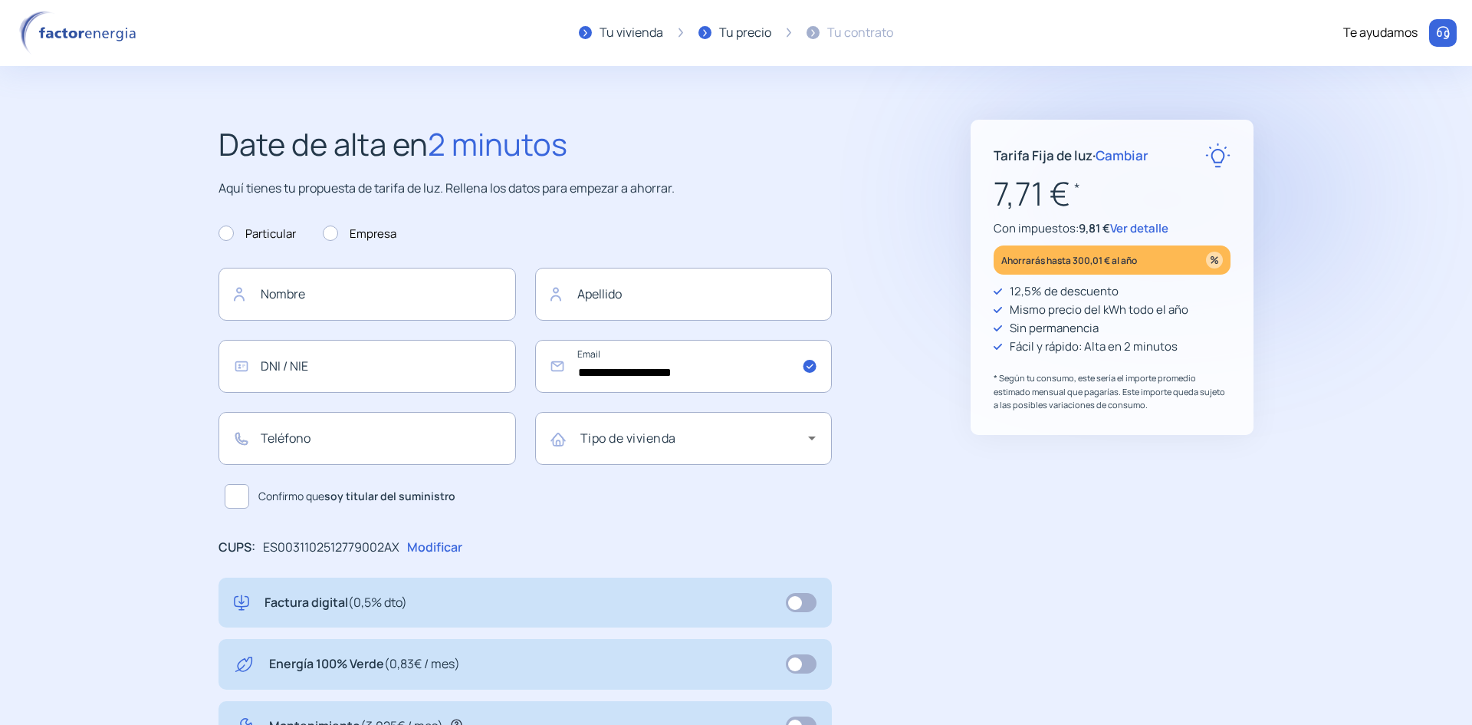
click at [1119, 301] on p "12,5% de descuento" at bounding box center [1064, 291] width 109 height 18
click at [1137, 269] on p "Ahorrarás hasta 300,01 € al año" at bounding box center [1069, 261] width 136 height 18
click at [1169, 236] on span "Ver detalle" at bounding box center [1139, 228] width 58 height 16
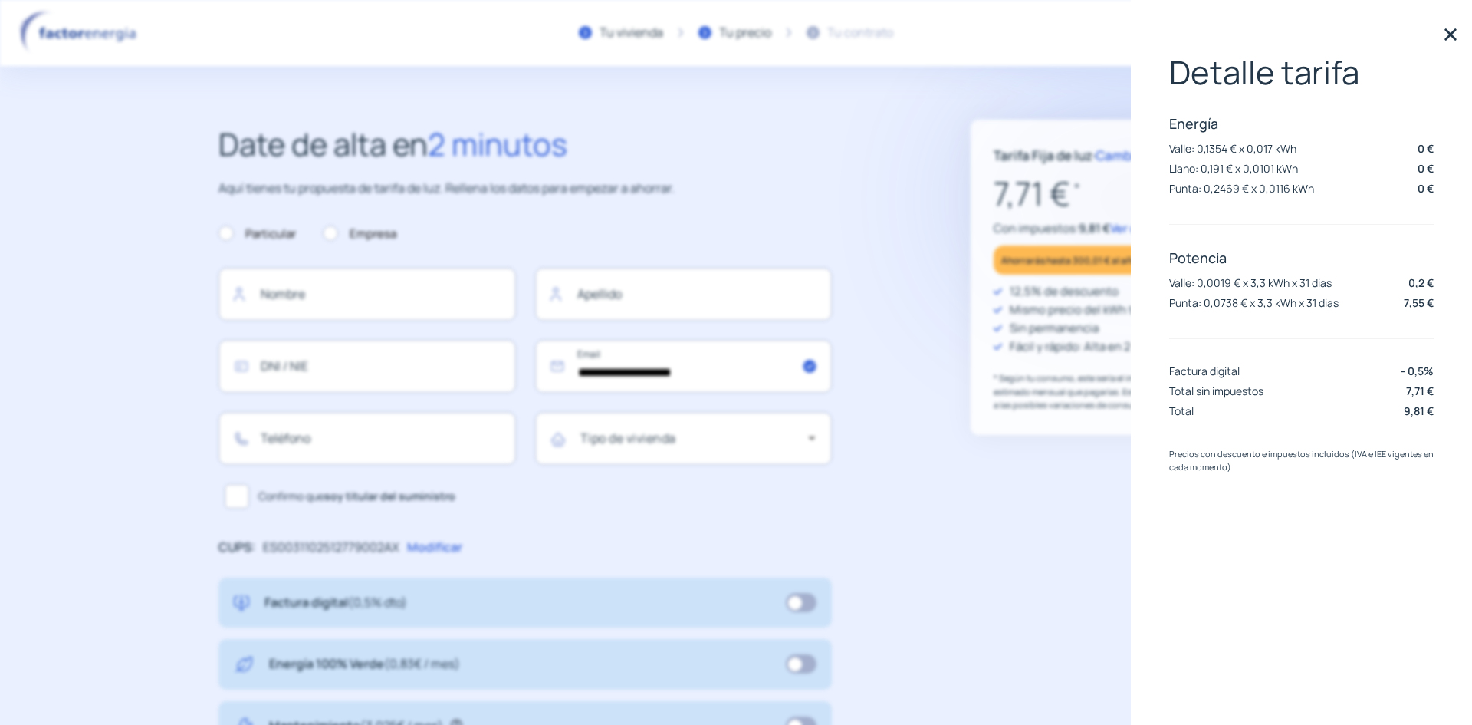
click at [1449, 38] on img at bounding box center [1450, 34] width 23 height 23
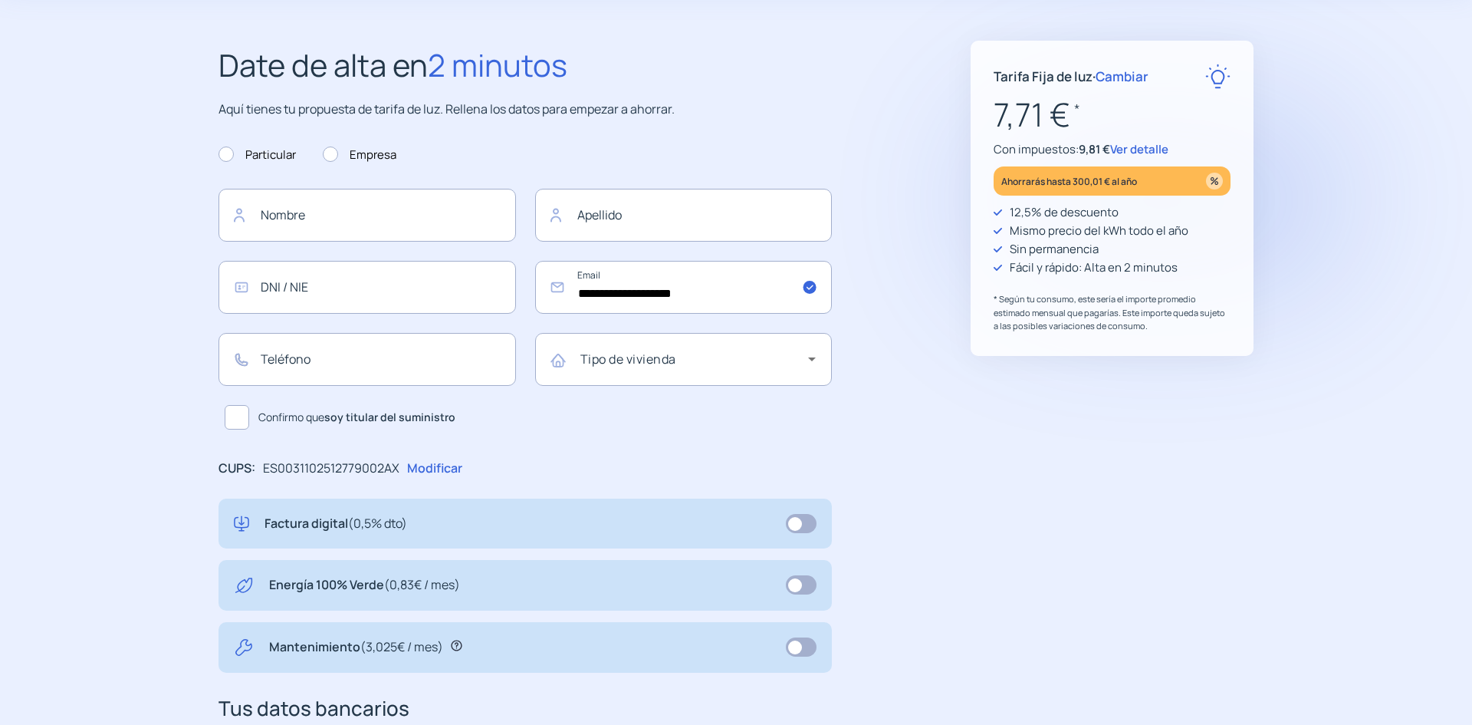
scroll to position [78, 0]
click at [786, 534] on span at bounding box center [801, 524] width 31 height 19
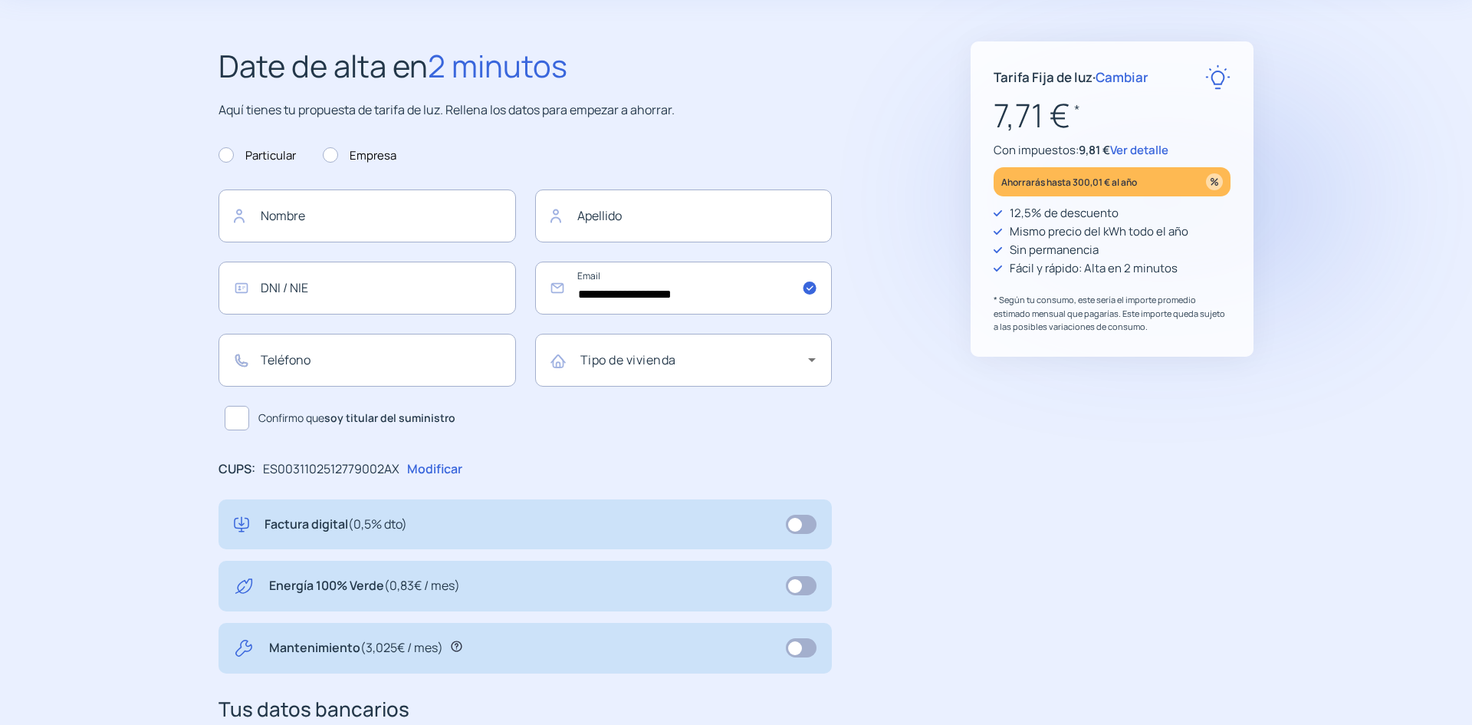
click at [786, 534] on span at bounding box center [801, 524] width 31 height 19
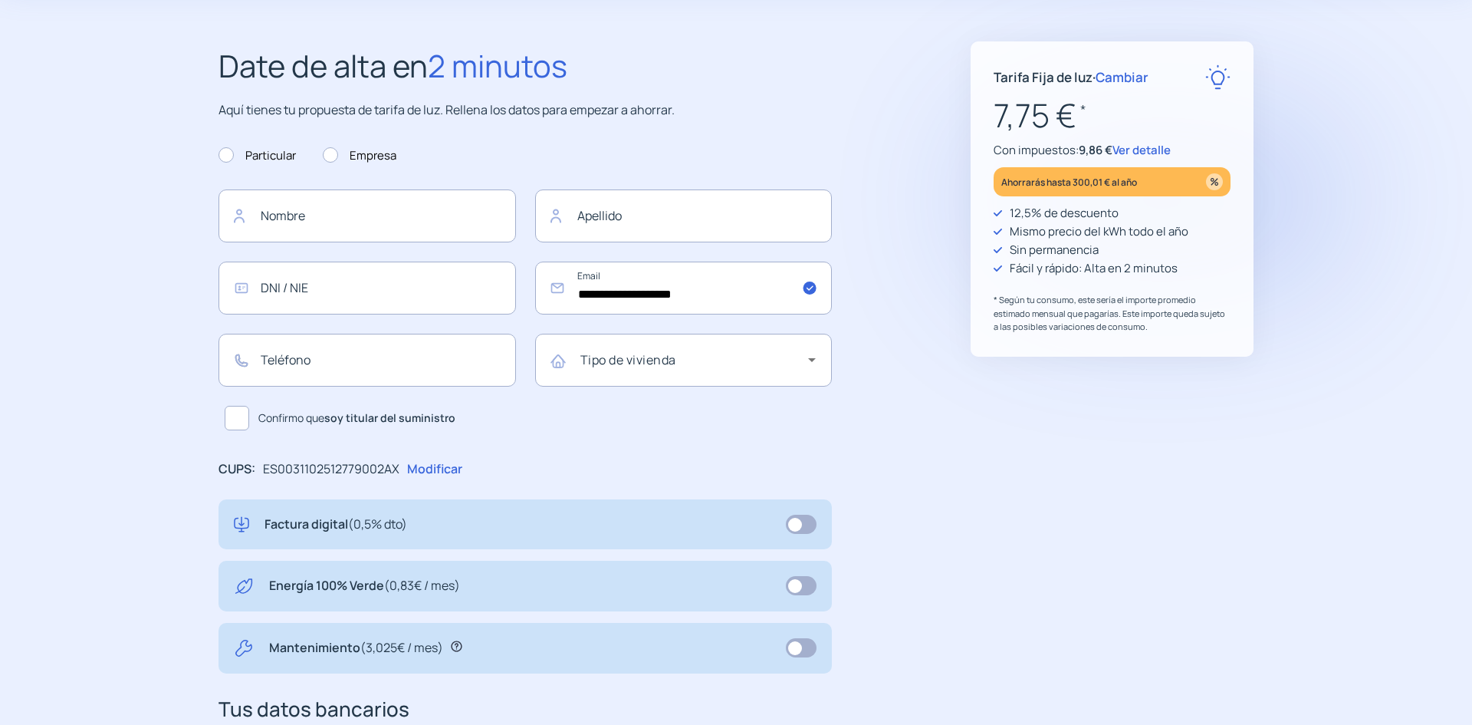
click at [786, 534] on span at bounding box center [801, 524] width 31 height 19
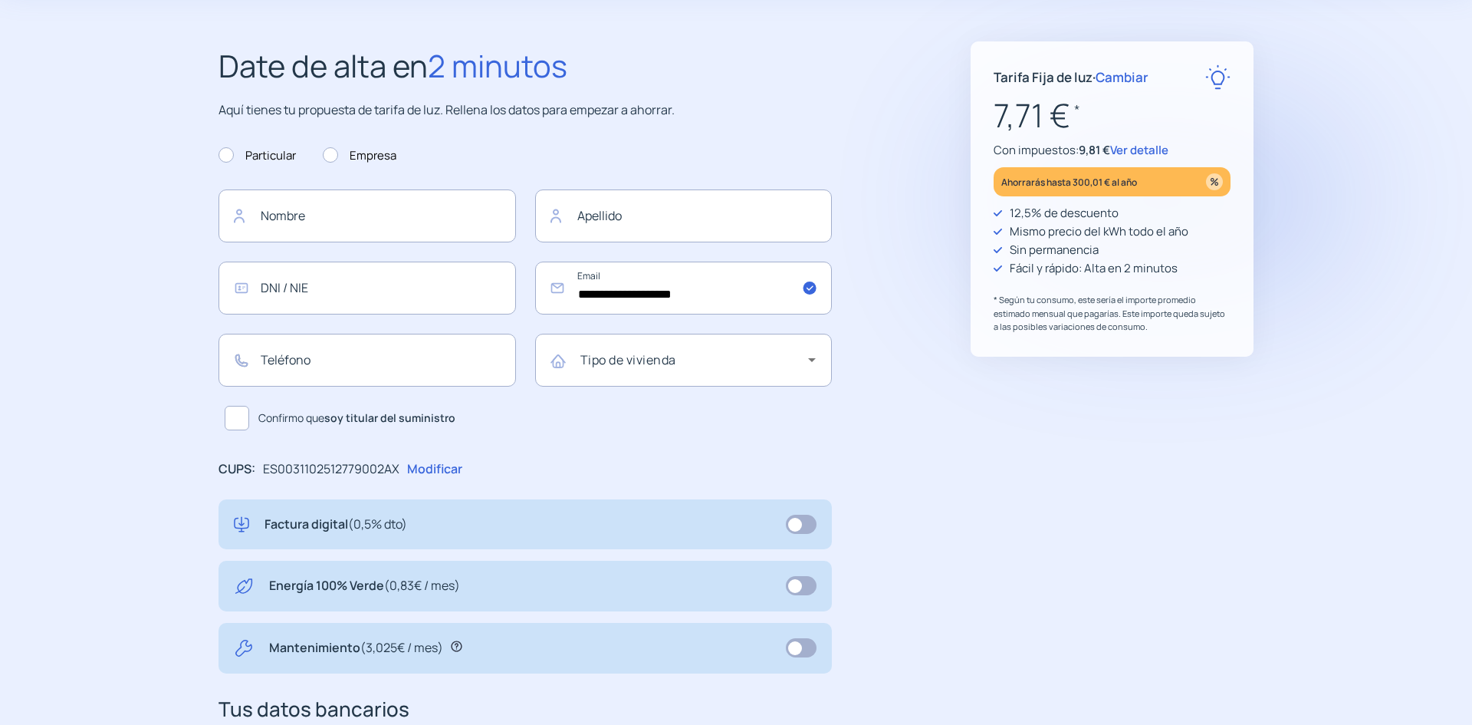
click at [786, 534] on span at bounding box center [801, 524] width 31 height 19
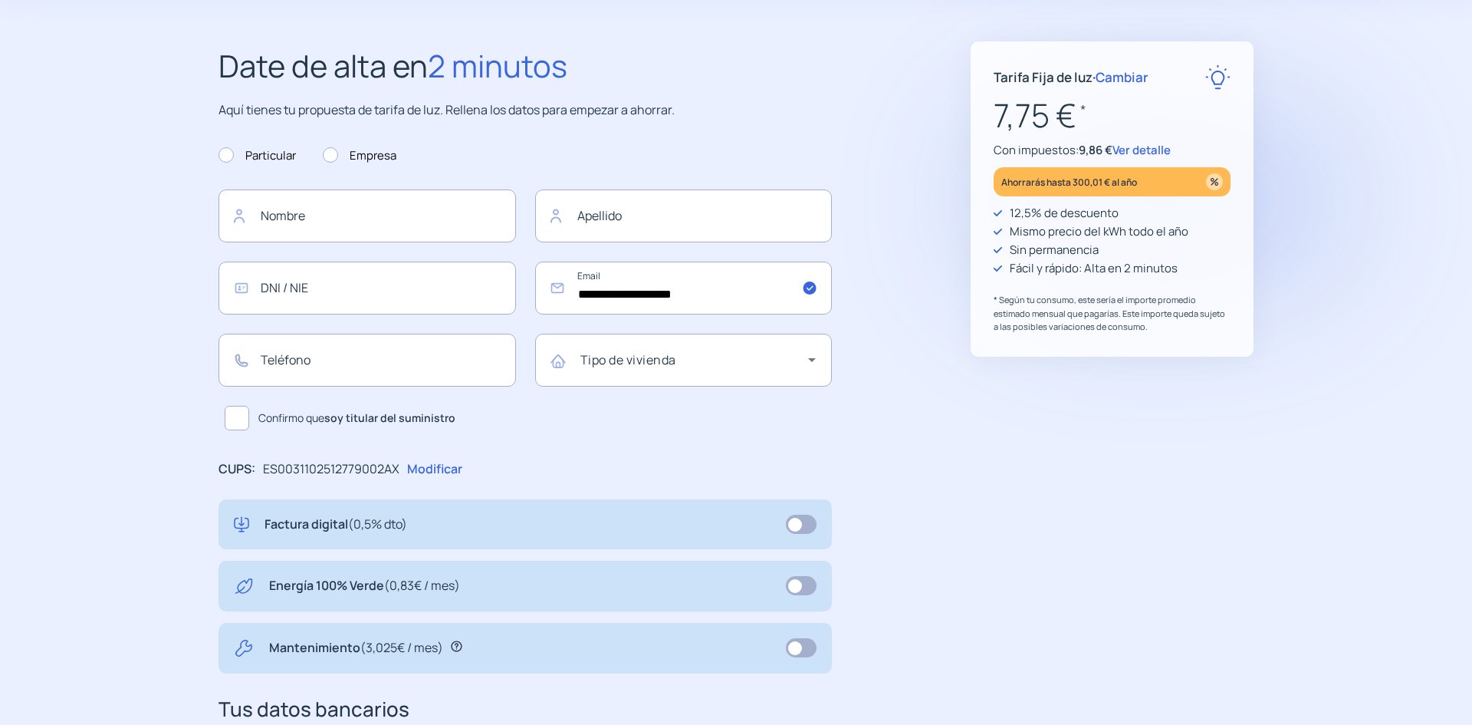
click at [786, 534] on span at bounding box center [801, 524] width 31 height 19
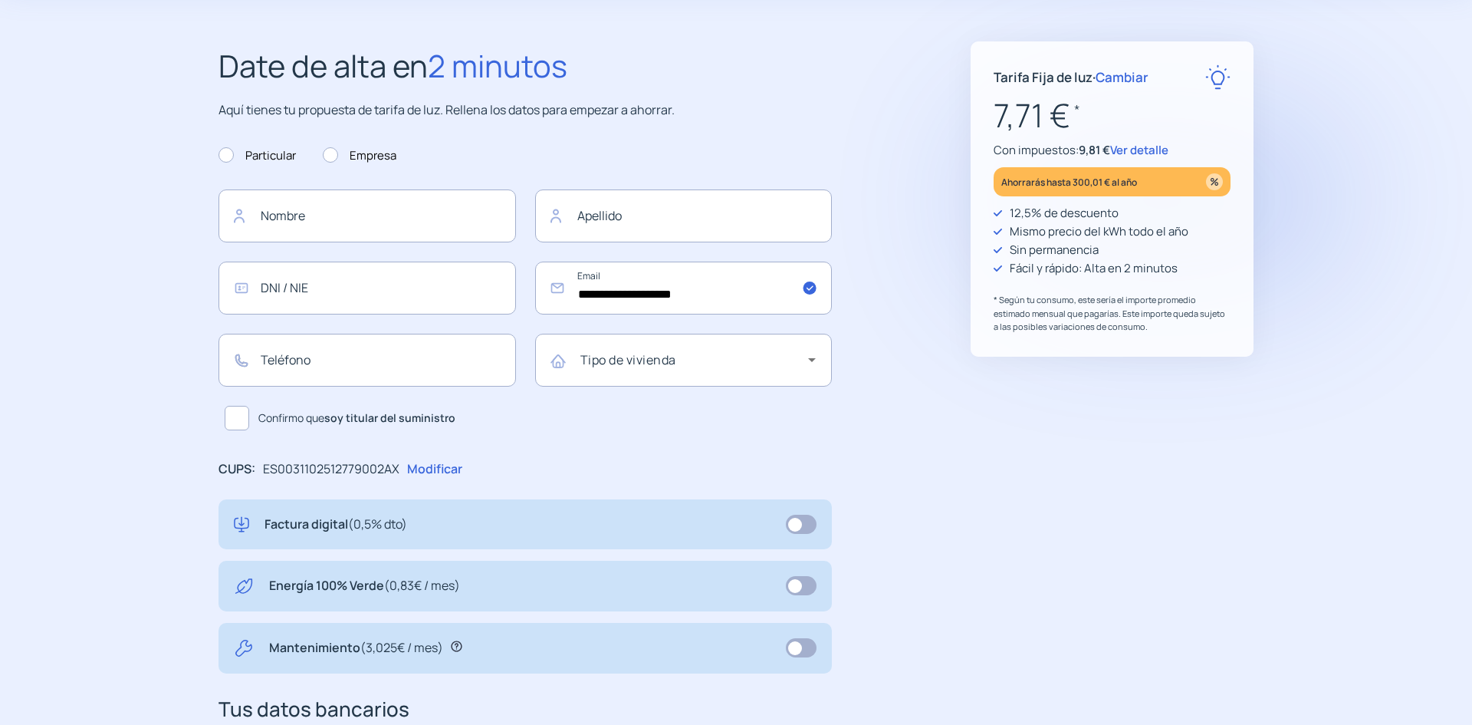
click at [1169, 158] on span "Ver detalle" at bounding box center [1139, 150] width 58 height 16
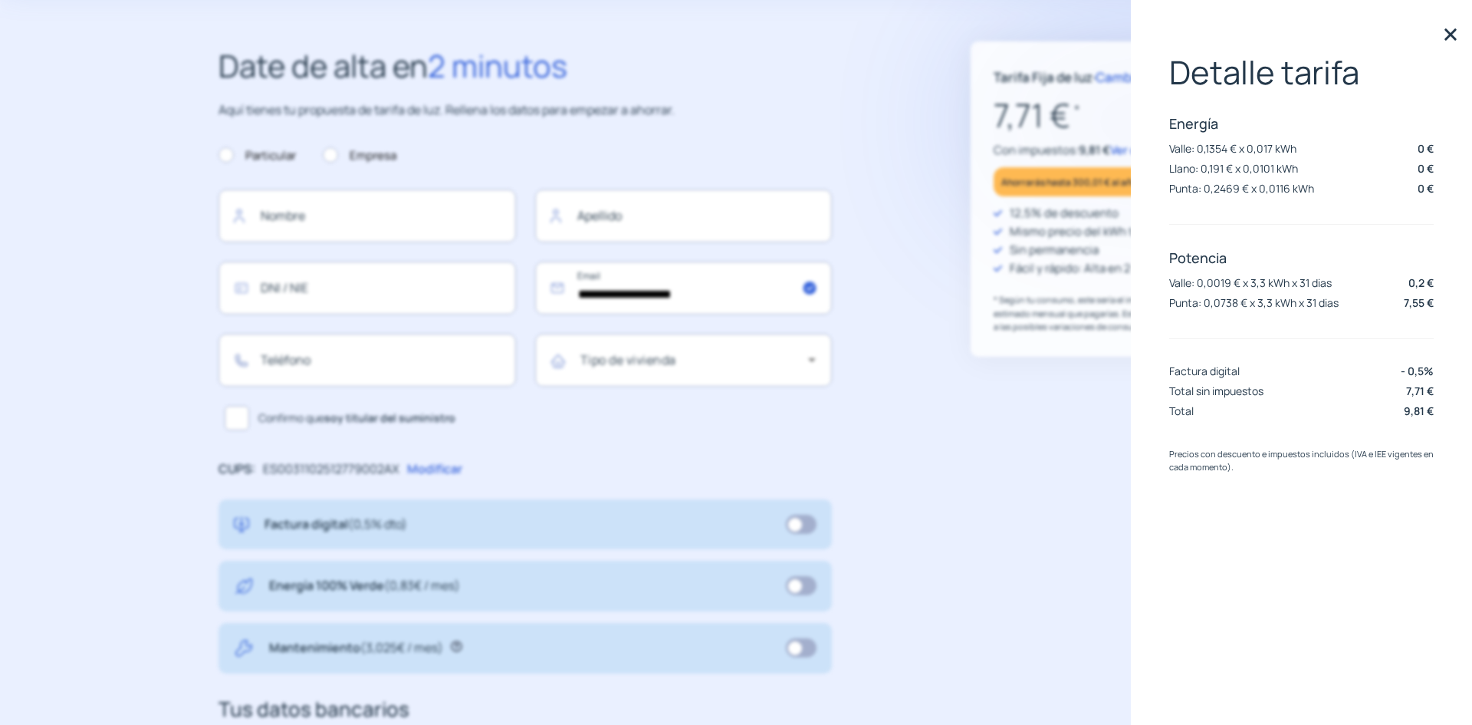
click at [1453, 31] on img at bounding box center [1450, 34] width 23 height 23
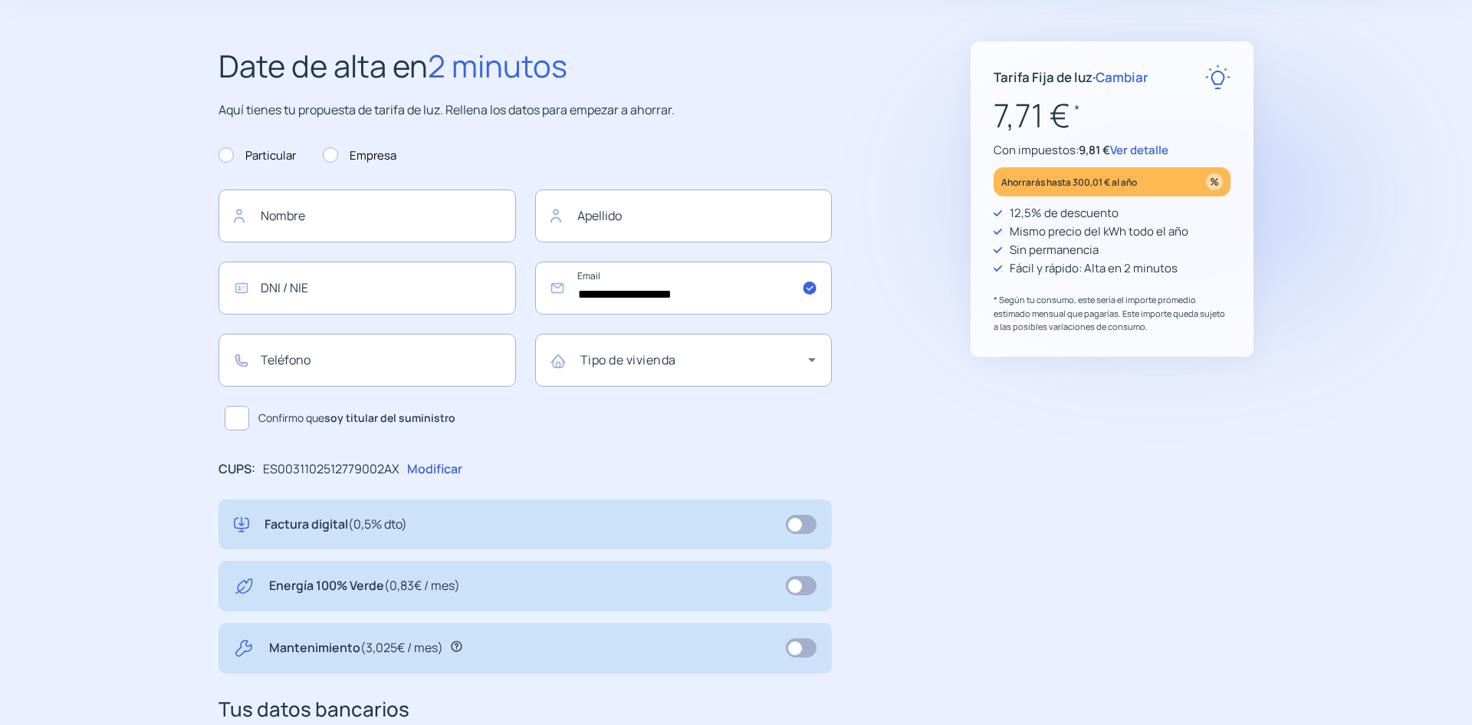
click at [1149, 76] on span "Cambiar" at bounding box center [1122, 77] width 53 height 18
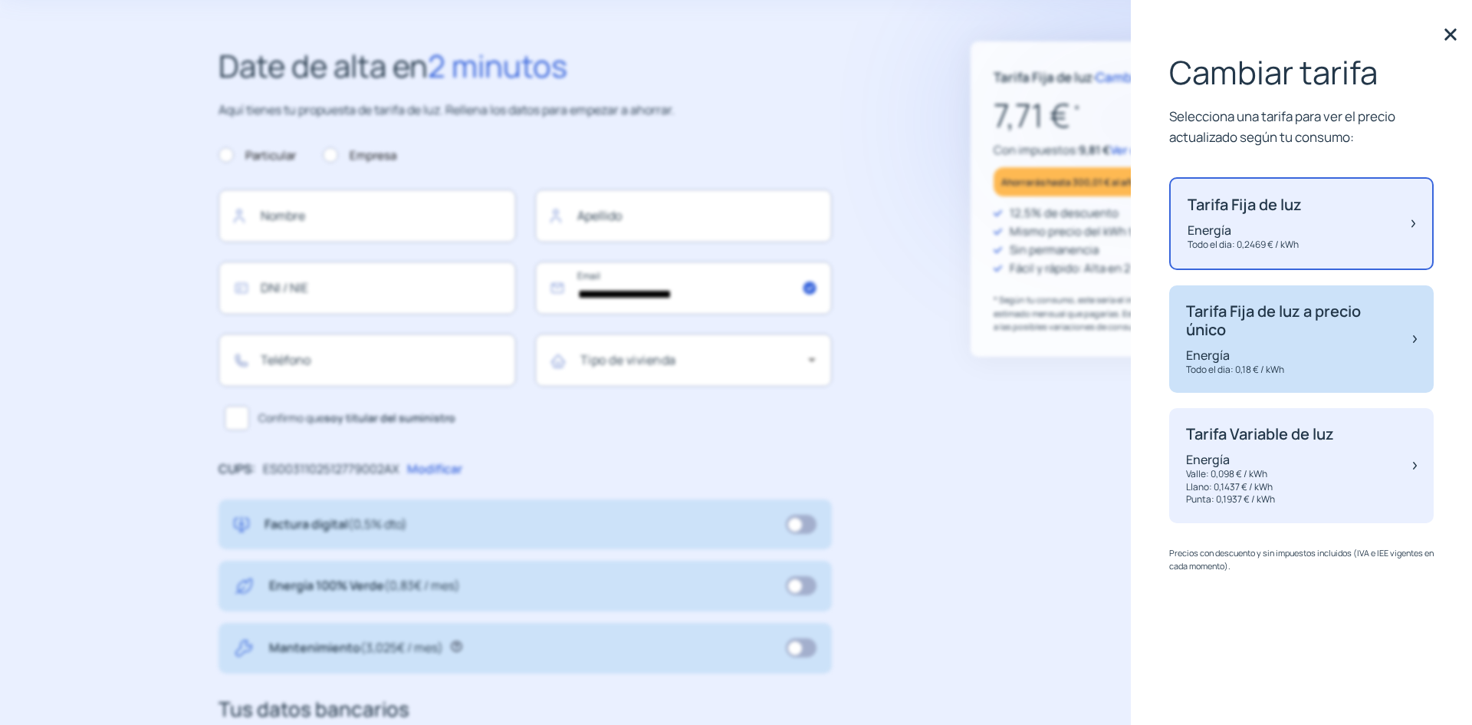
click at [1255, 339] on p "Tarifa Fija de luz a precio único" at bounding box center [1292, 320] width 212 height 37
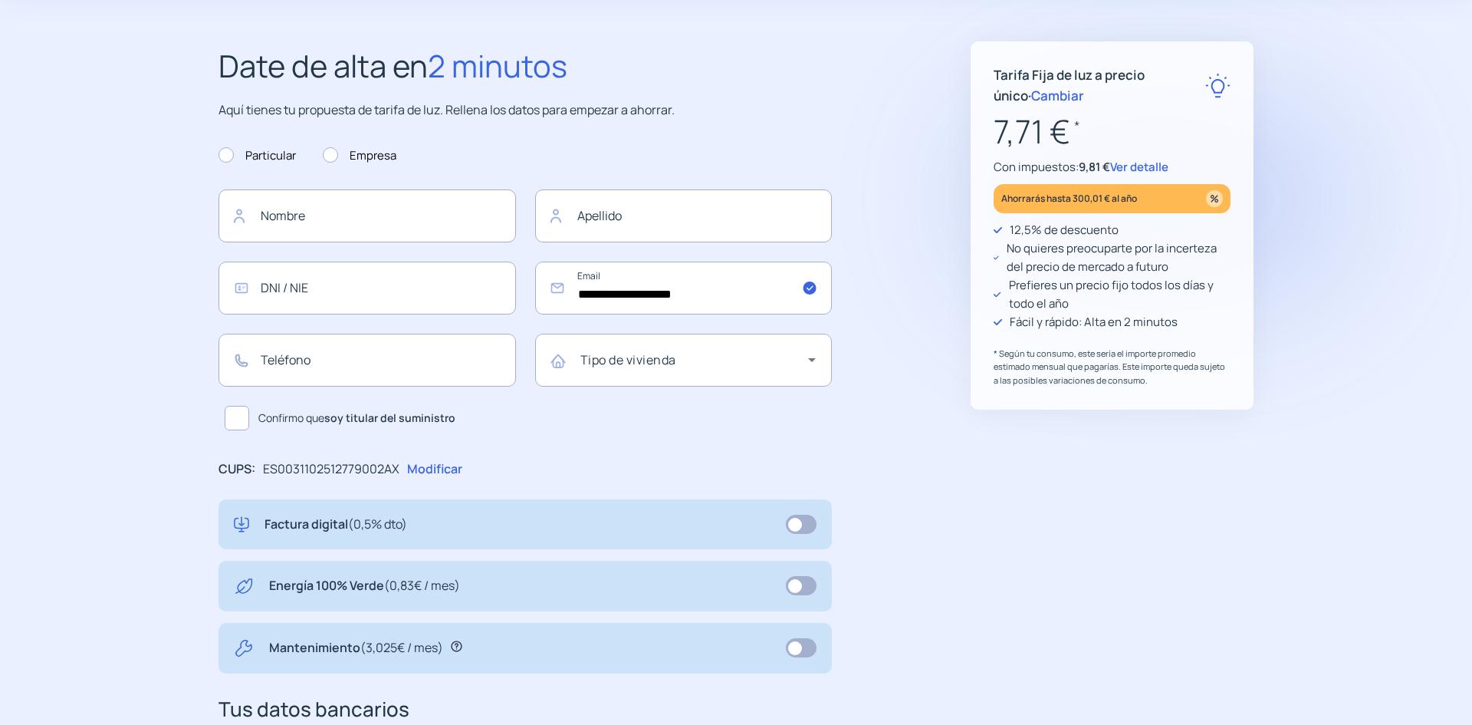
click at [1169, 175] on span "Ver detalle" at bounding box center [1139, 167] width 58 height 16
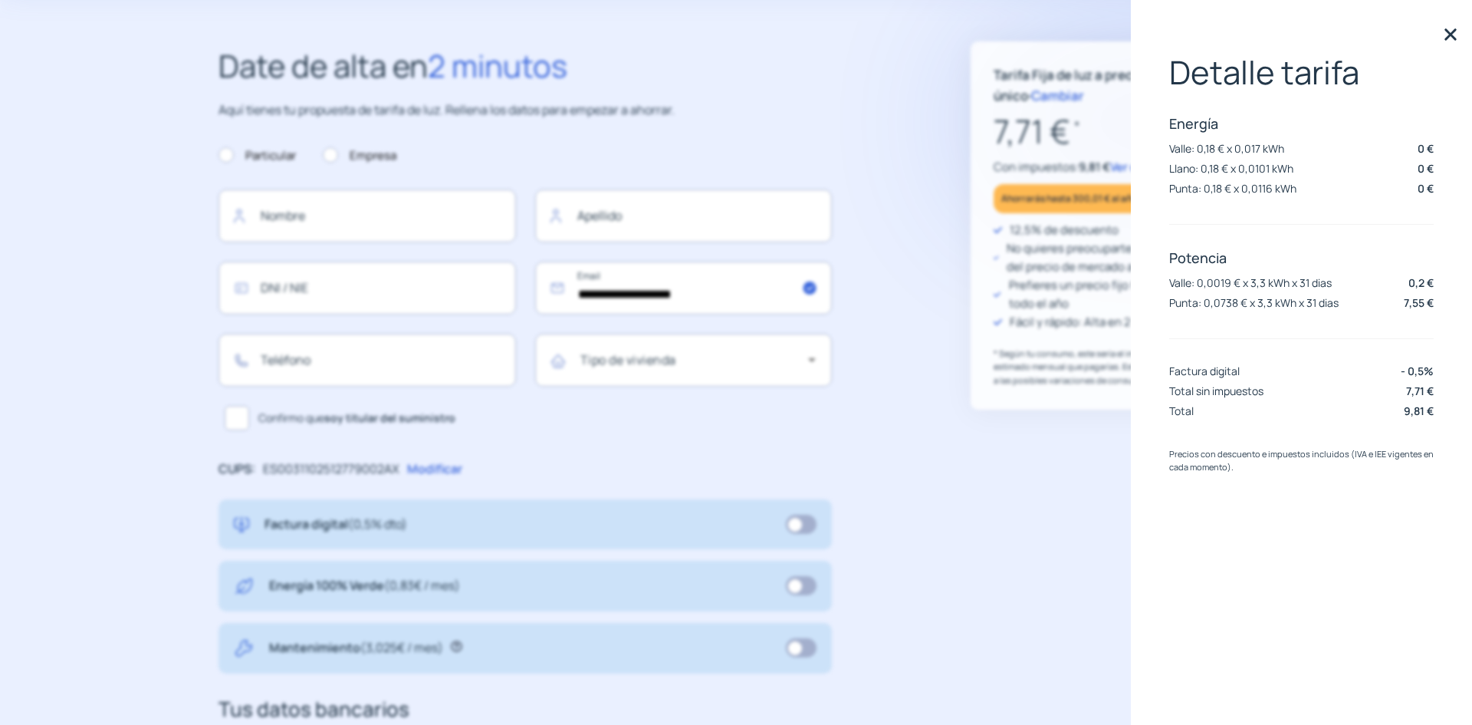
click at [1451, 37] on img at bounding box center [1450, 34] width 23 height 23
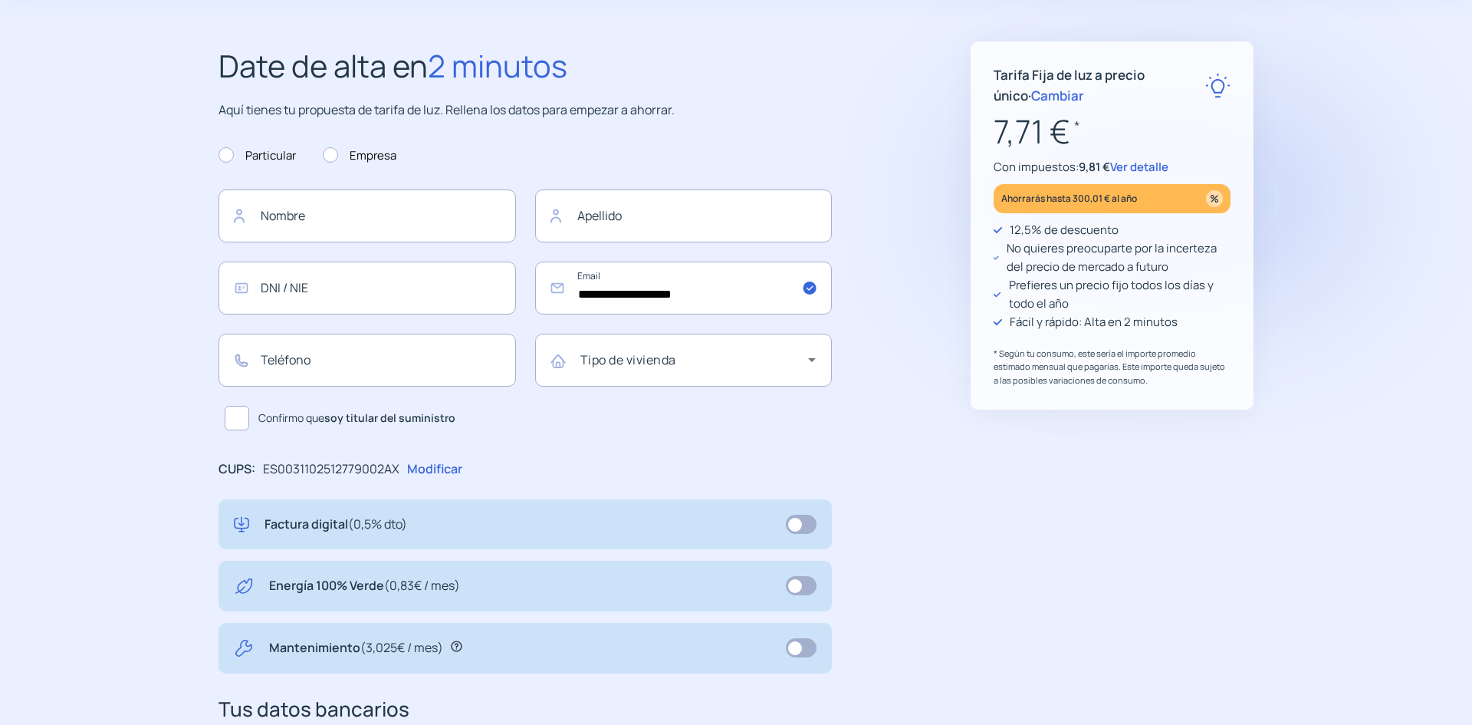
click at [1084, 104] on span "Cambiar" at bounding box center [1057, 96] width 53 height 18
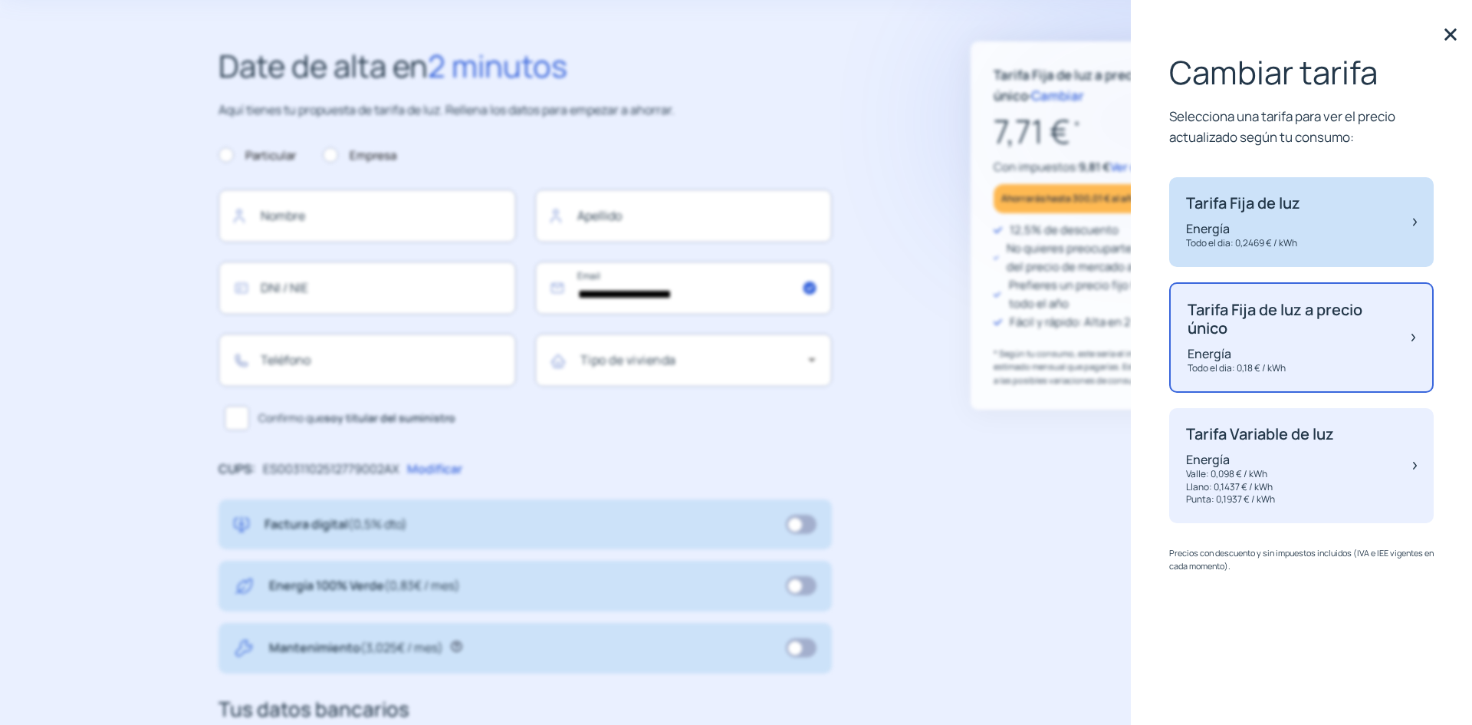
click at [1241, 212] on p "Tarifa Fija de luz" at bounding box center [1243, 203] width 114 height 18
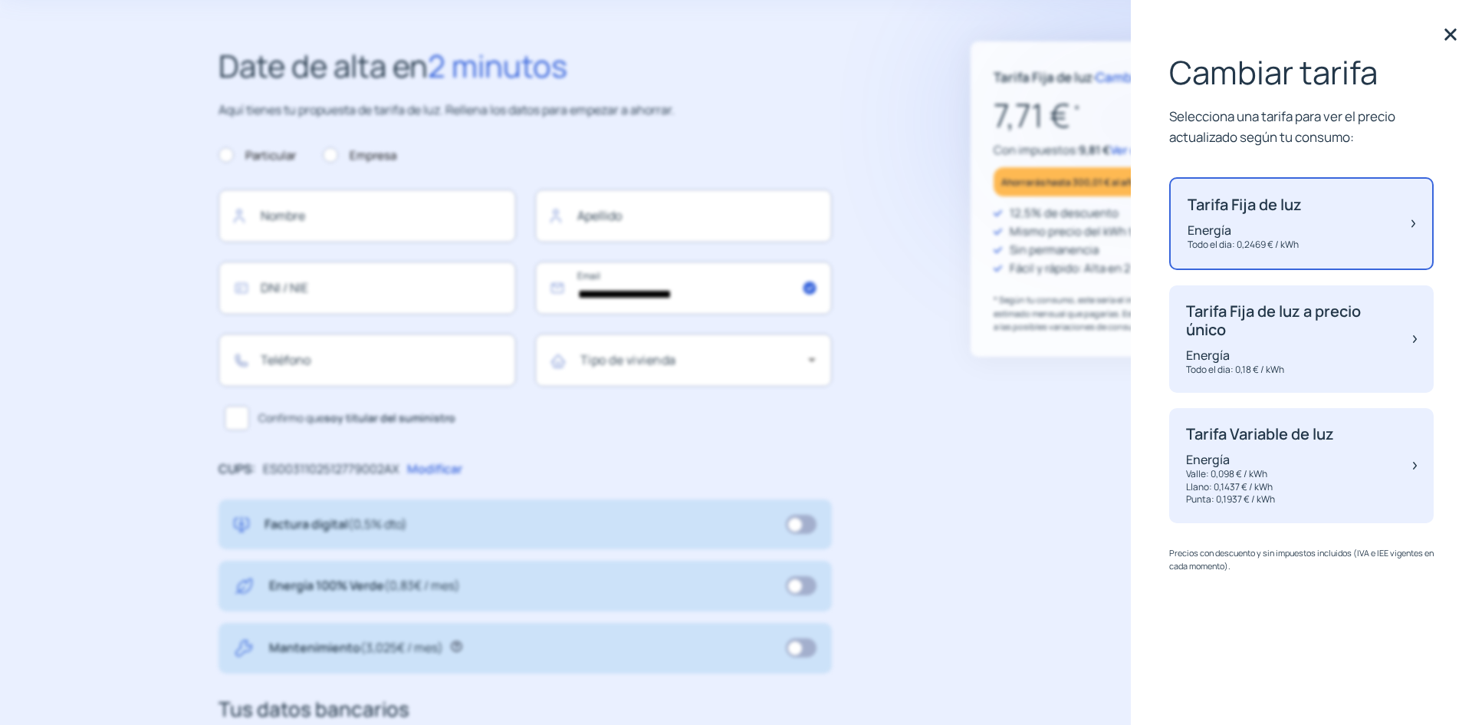
click at [1072, 209] on div "**********" at bounding box center [736, 520] width 1097 height 959
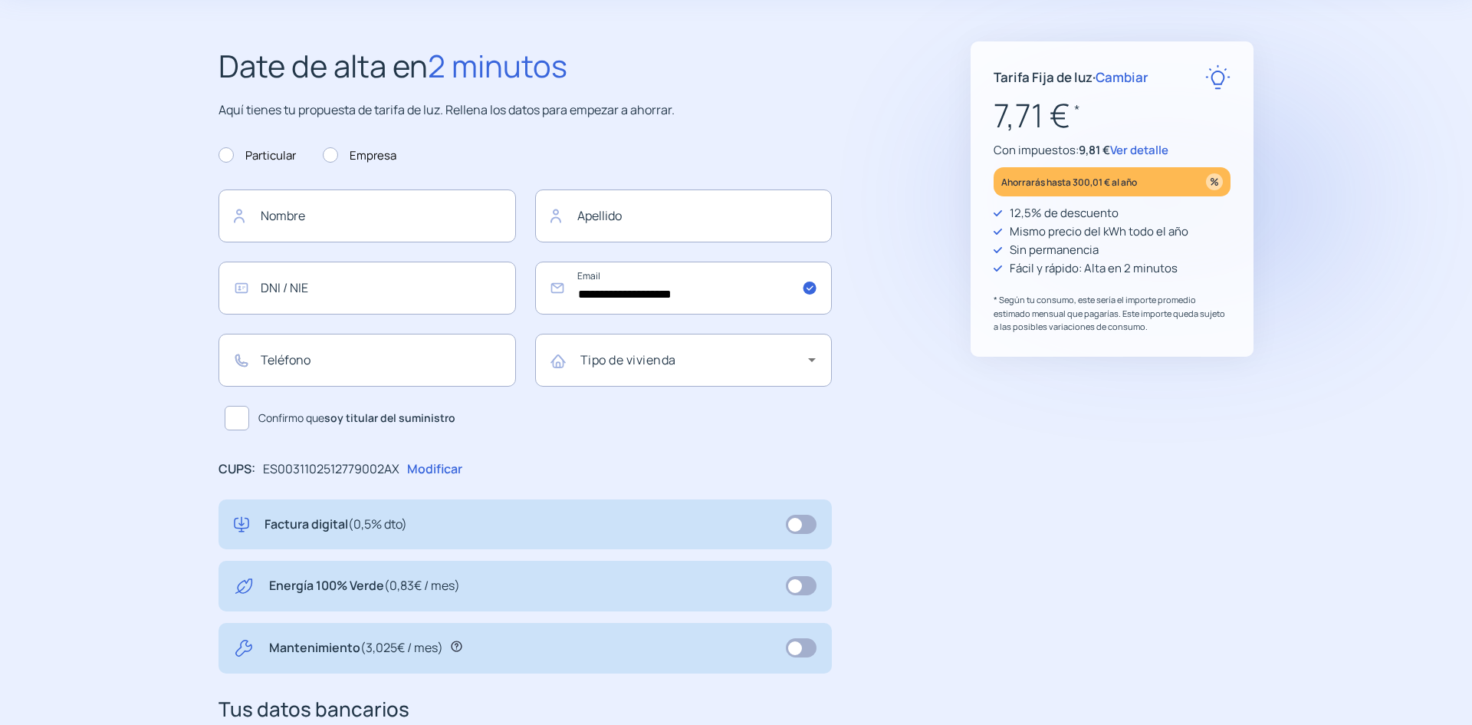
click at [1149, 75] on span "Cambiar" at bounding box center [1122, 77] width 53 height 18
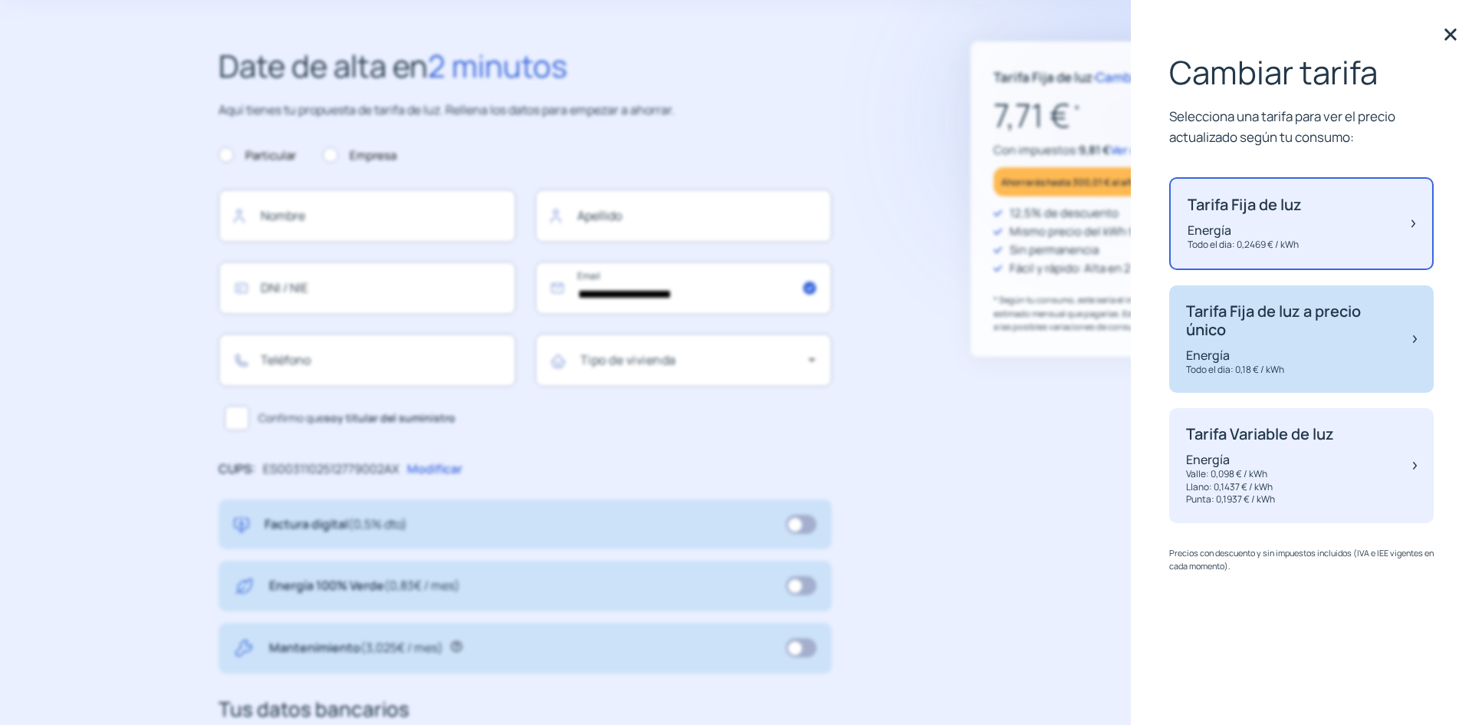
click at [1236, 339] on p "Tarifa Fija de luz a precio único" at bounding box center [1292, 320] width 212 height 37
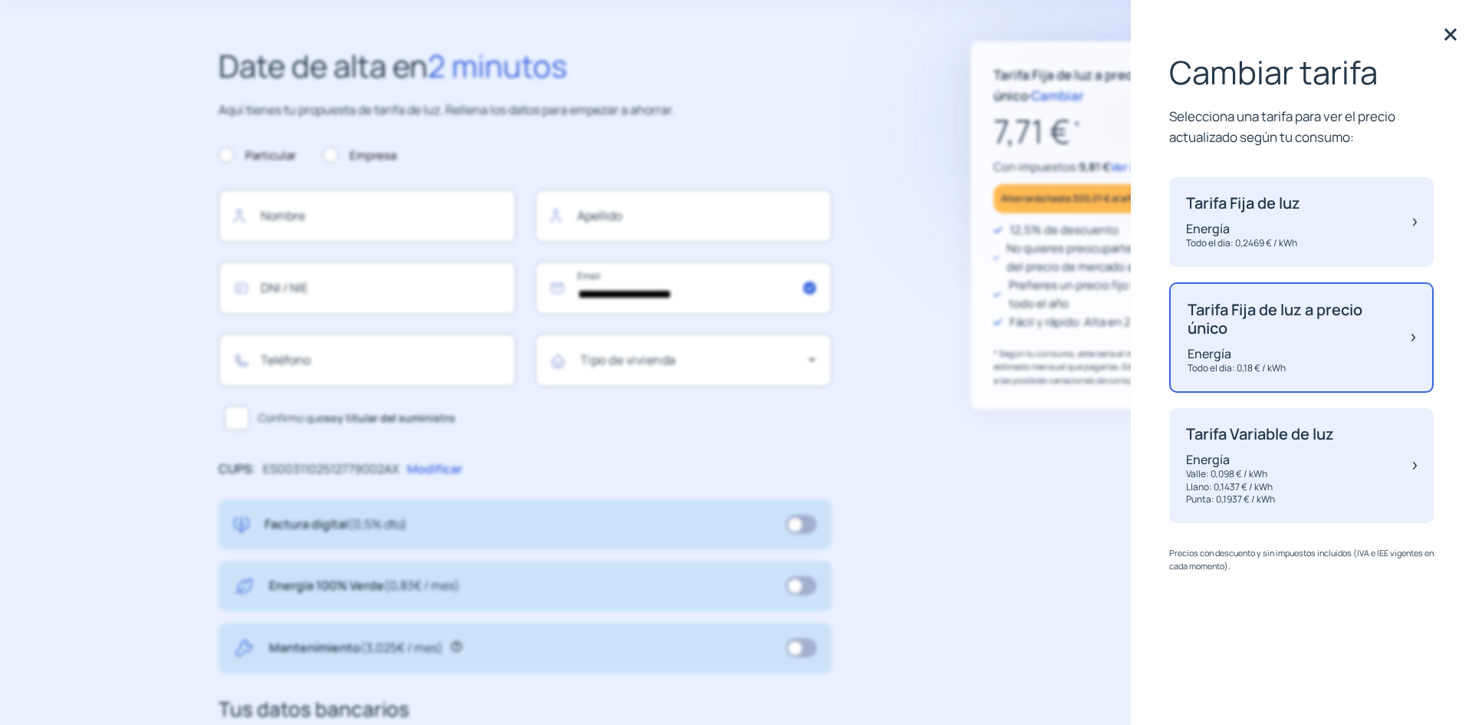
click at [1084, 310] on div "Tarifa Fija de luz a precio único · Cambiar 7,71 € * Con impuestos: 9,81 € Ver …" at bounding box center [1112, 225] width 283 height 368
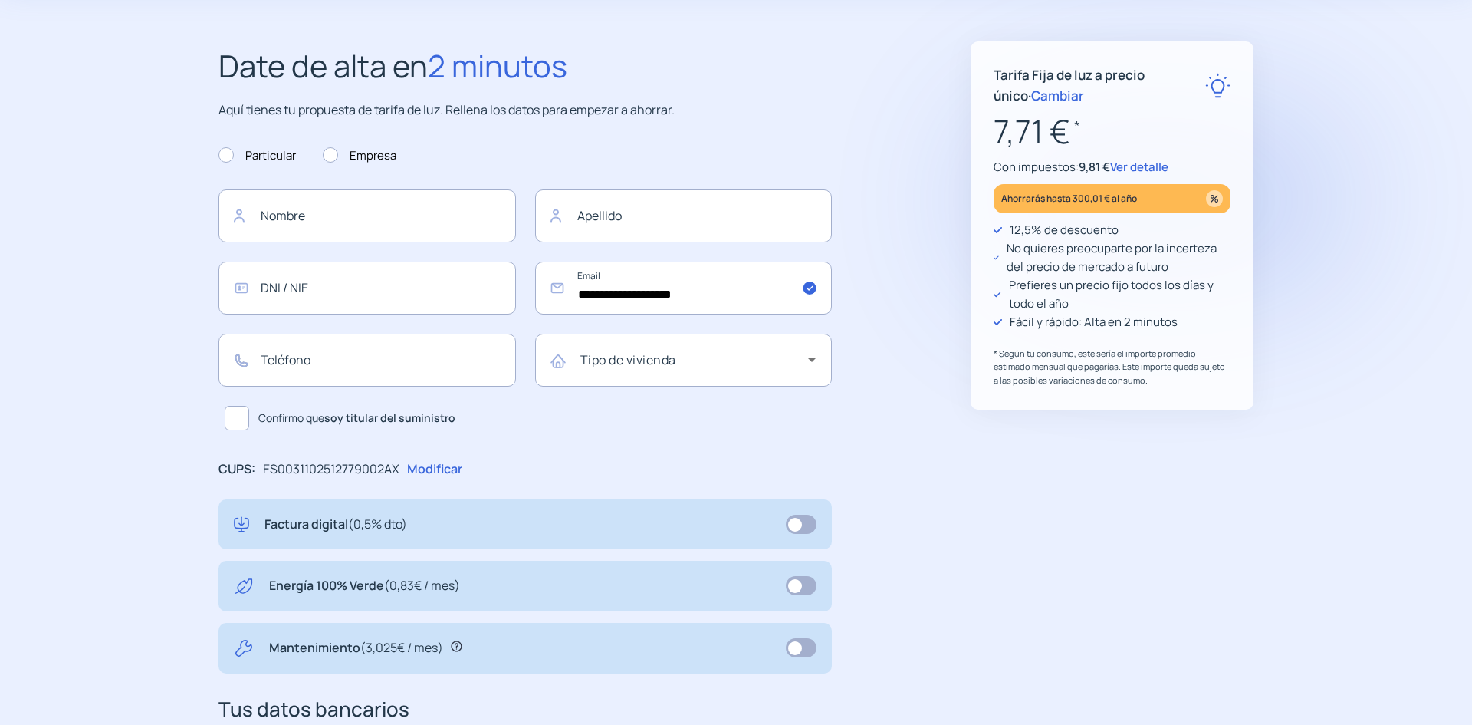
click at [1169, 175] on span "Ver detalle" at bounding box center [1139, 167] width 58 height 16
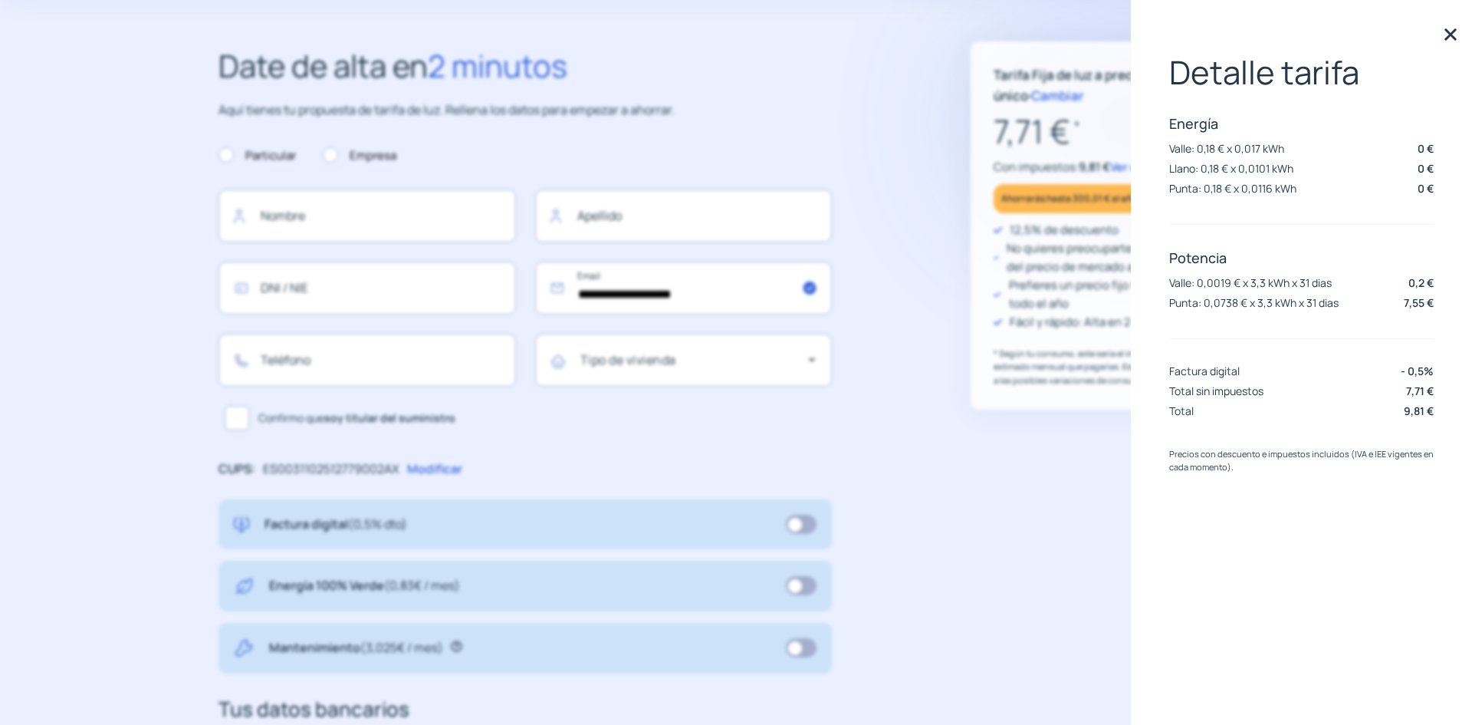
click at [1451, 38] on img at bounding box center [1450, 34] width 23 height 23
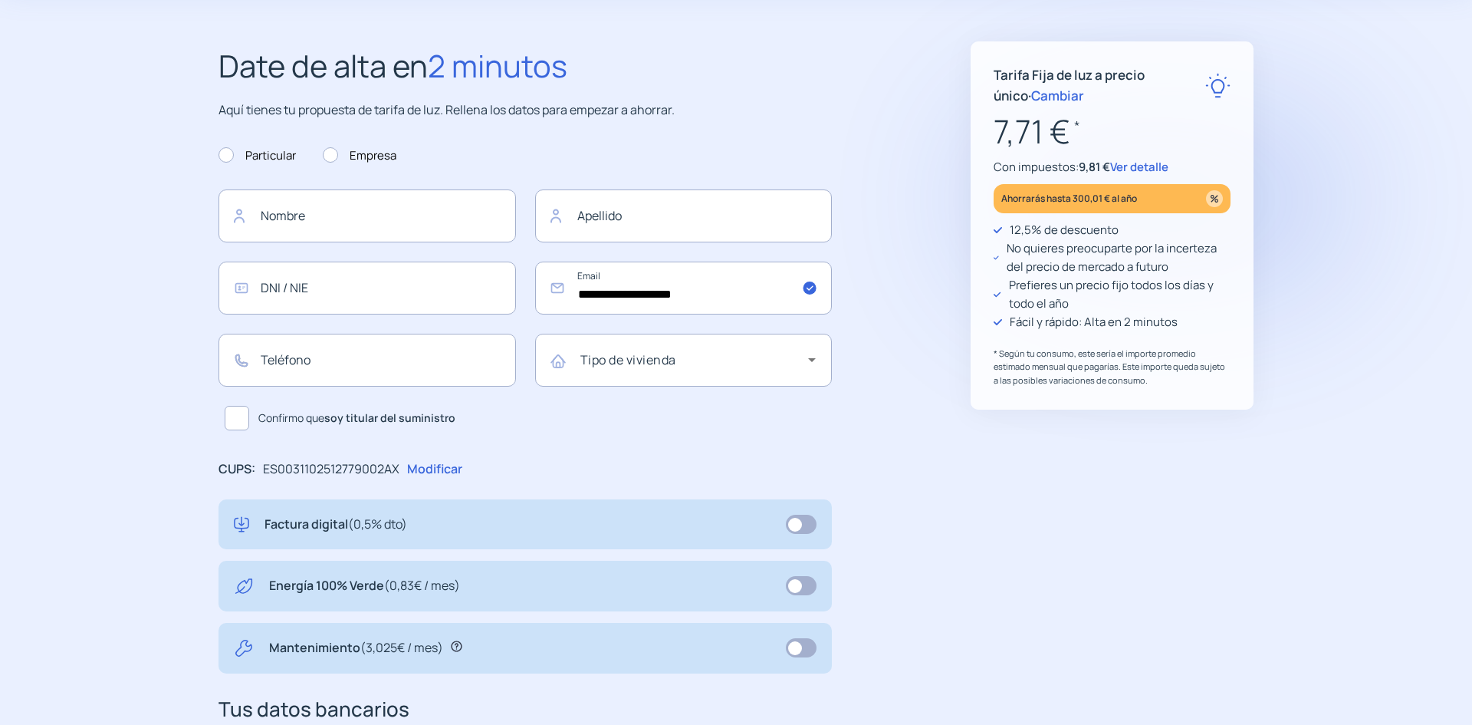
click at [1084, 104] on span "Cambiar" at bounding box center [1057, 96] width 53 height 18
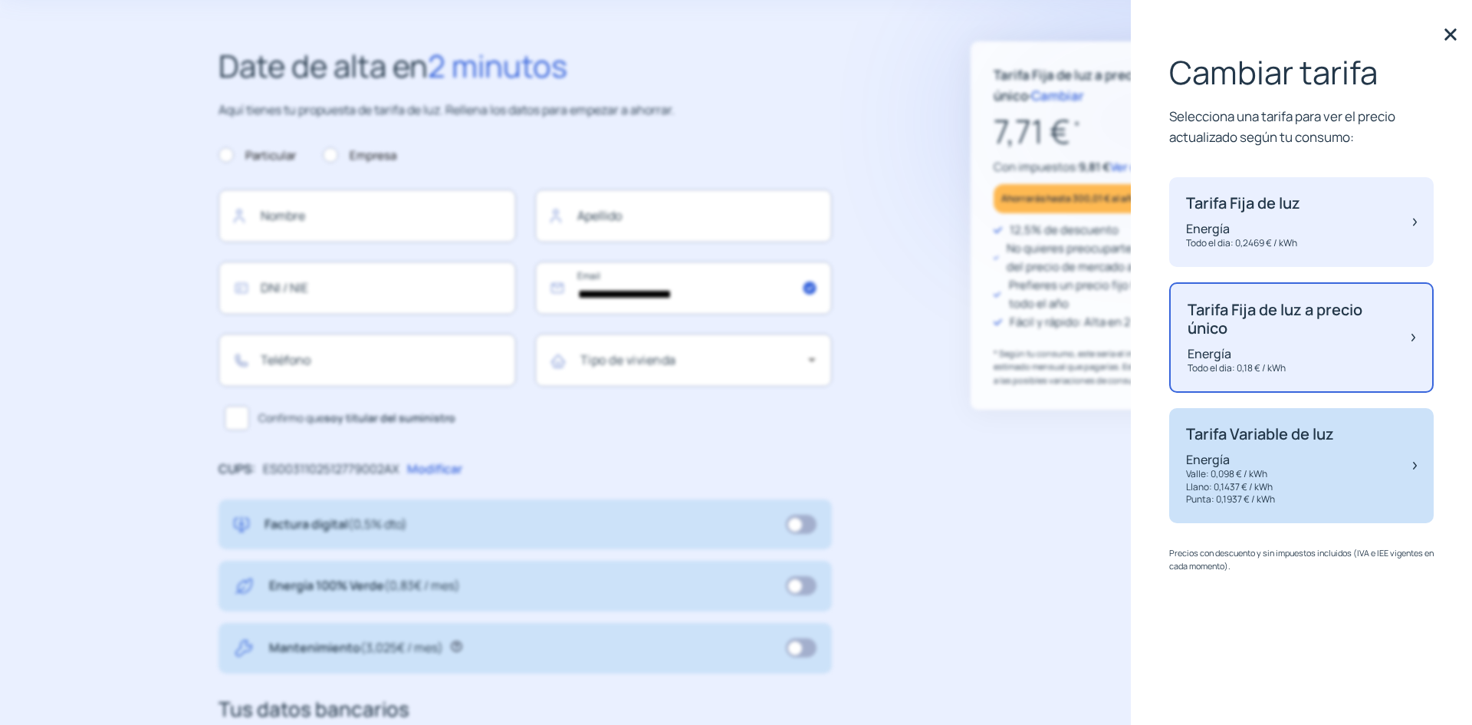
click at [1256, 468] on p "Energía" at bounding box center [1260, 459] width 148 height 17
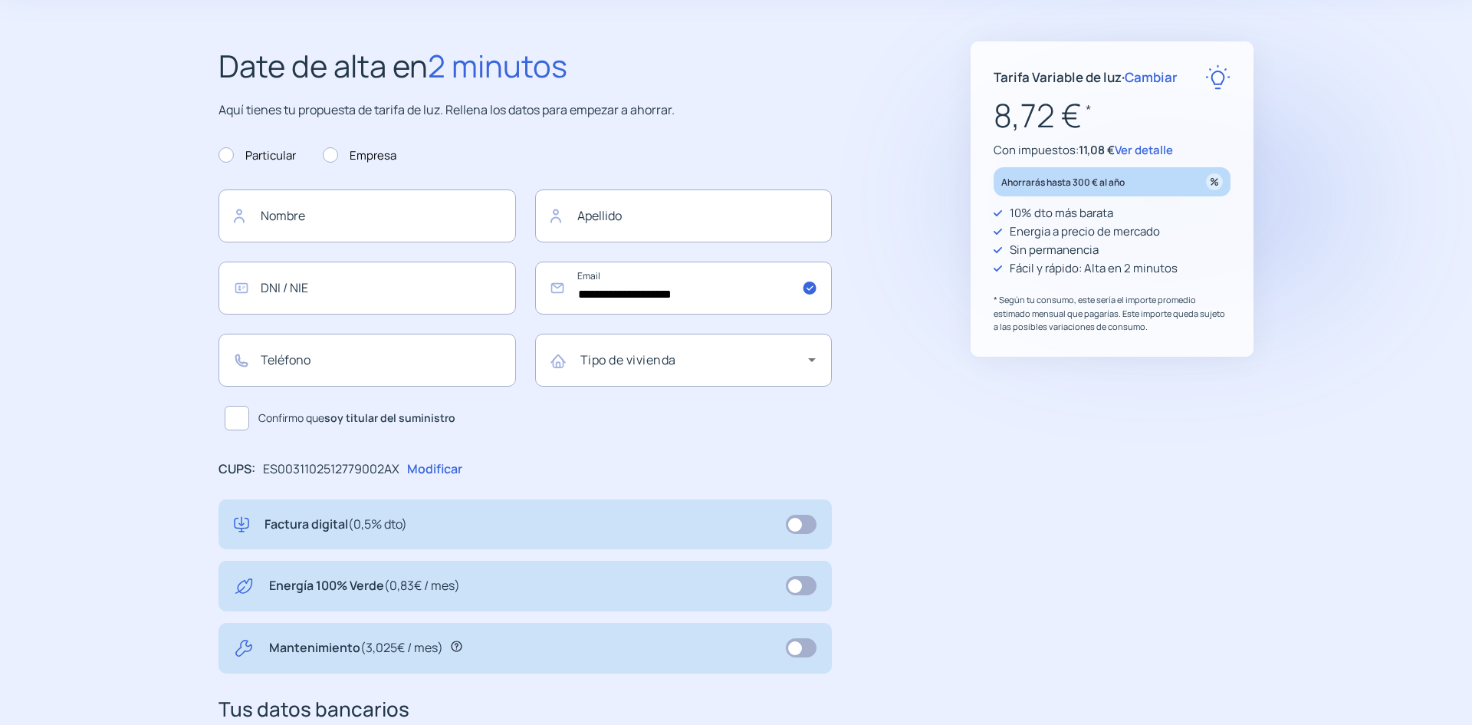
click at [1173, 158] on span "Ver detalle" at bounding box center [1144, 150] width 58 height 16
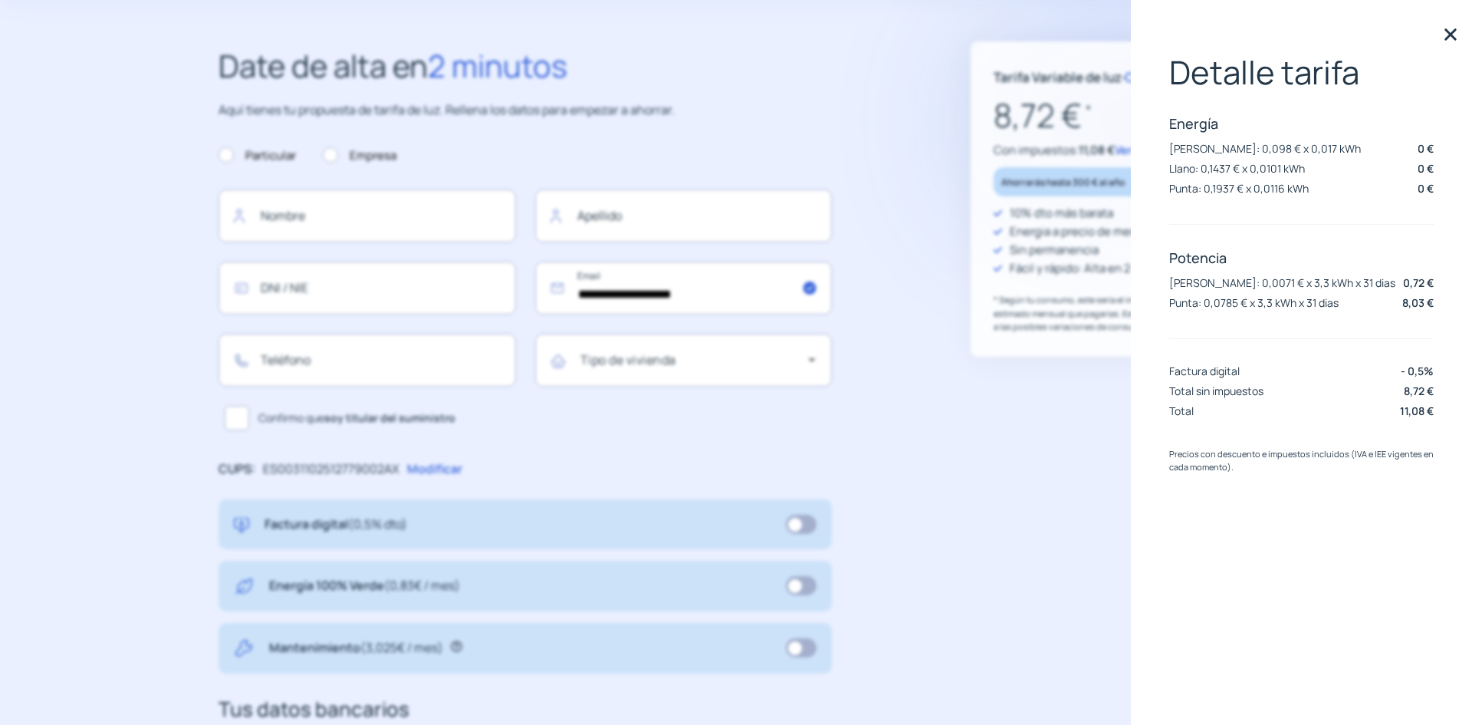
click at [1450, 35] on img at bounding box center [1450, 34] width 23 height 23
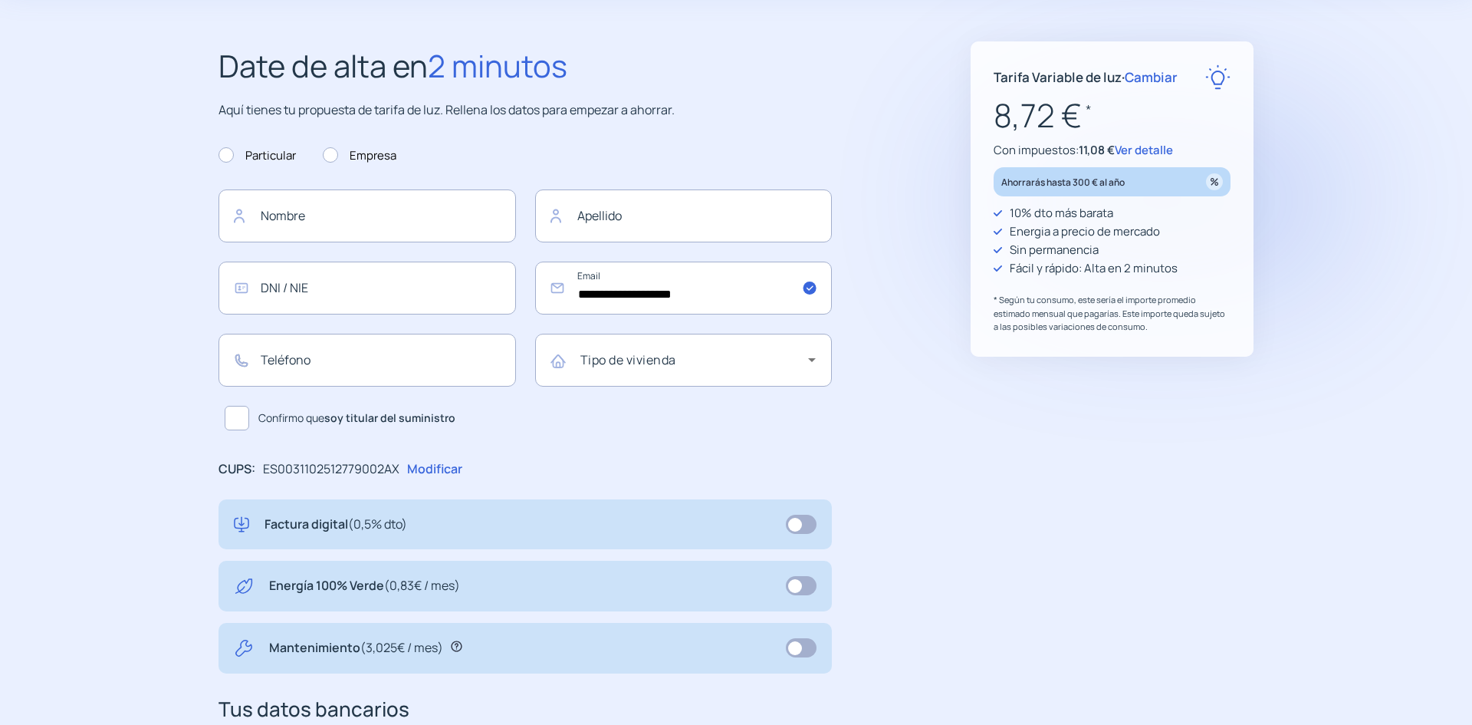
click at [1160, 86] on span "Cambiar" at bounding box center [1151, 77] width 53 height 18
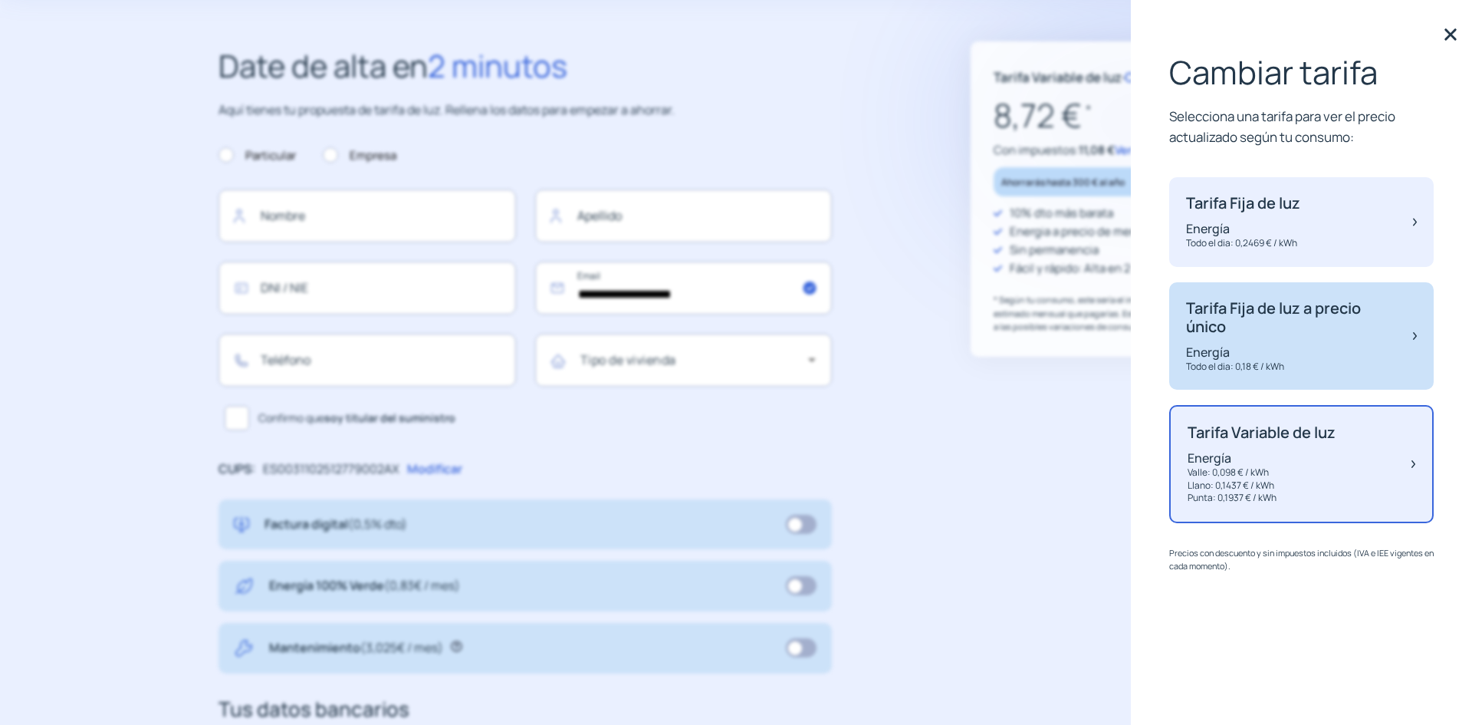
click at [1235, 336] on p "Tarifa Fija de luz a precio único" at bounding box center [1292, 317] width 212 height 37
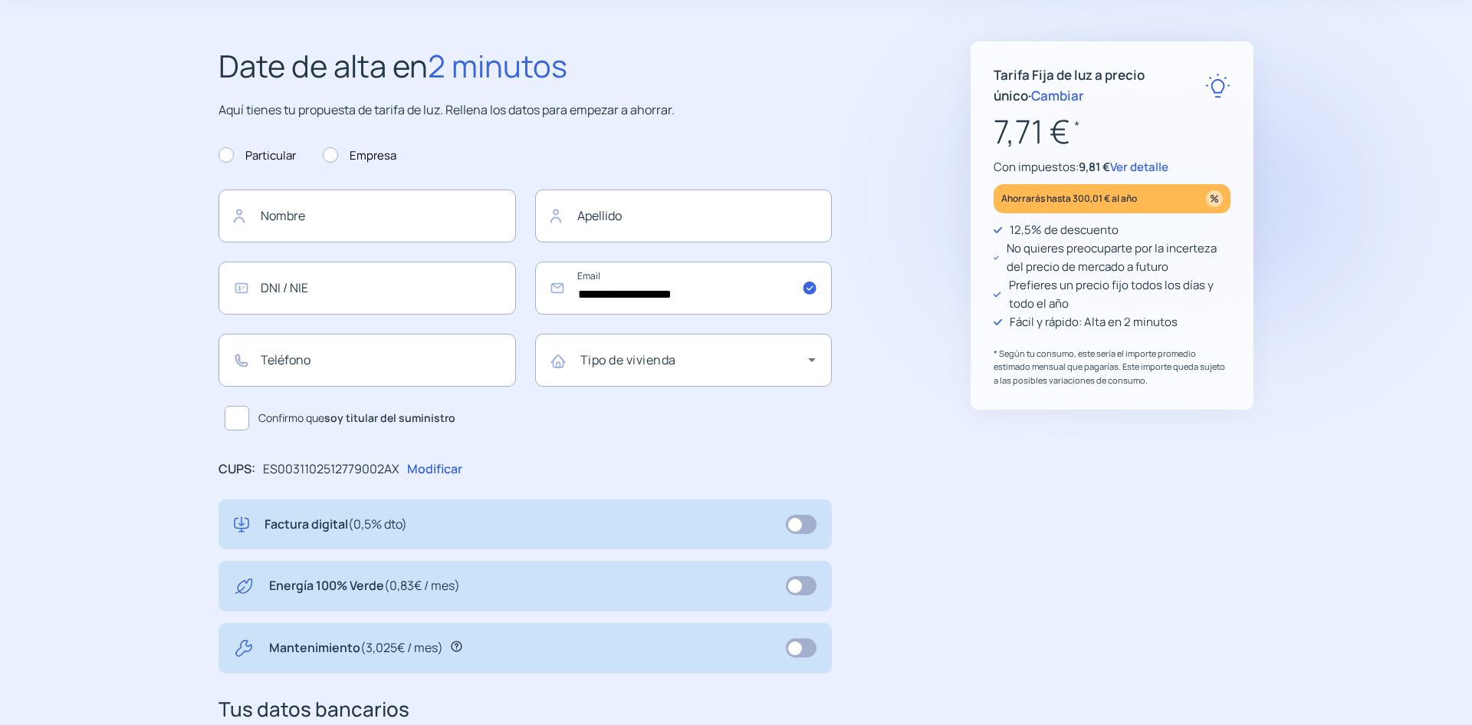
click at [1169, 175] on span "Ver detalle" at bounding box center [1139, 167] width 58 height 16
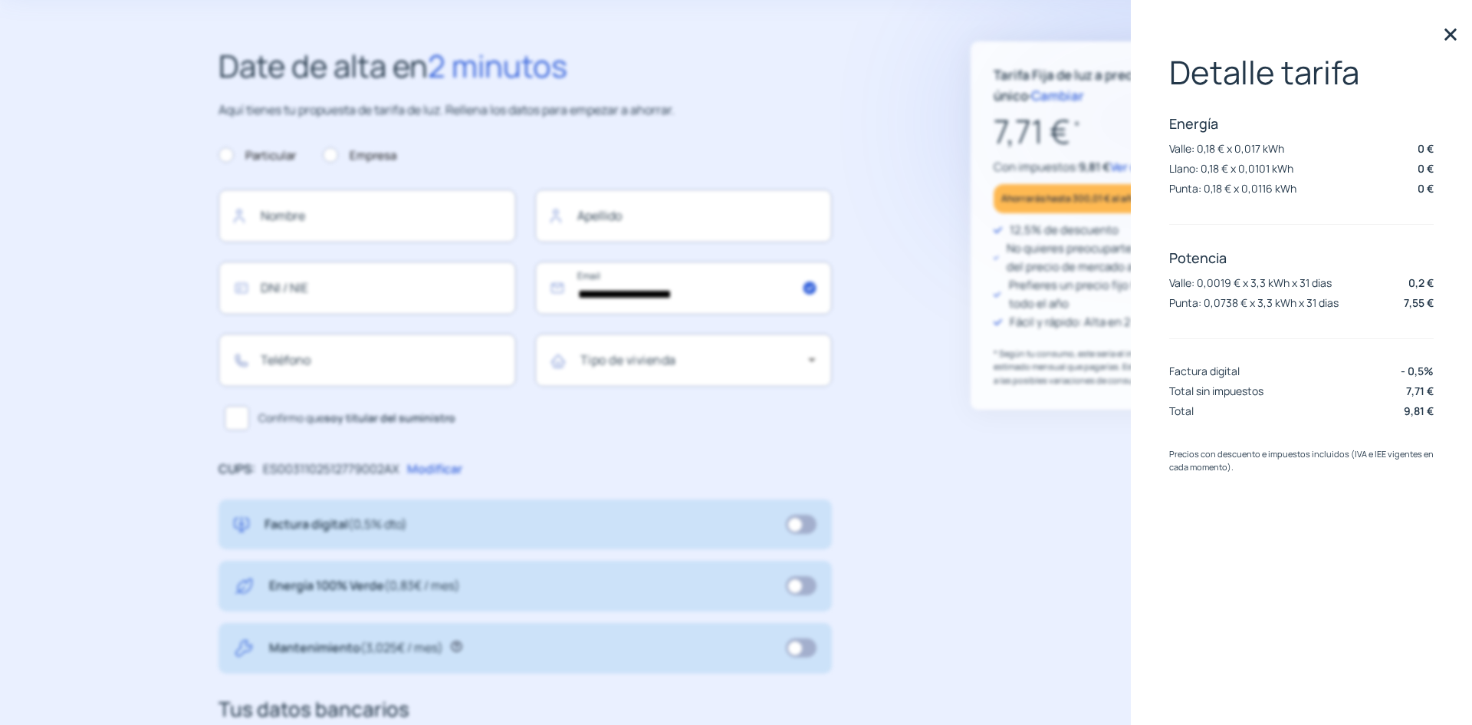
click at [1449, 35] on img at bounding box center [1450, 34] width 23 height 23
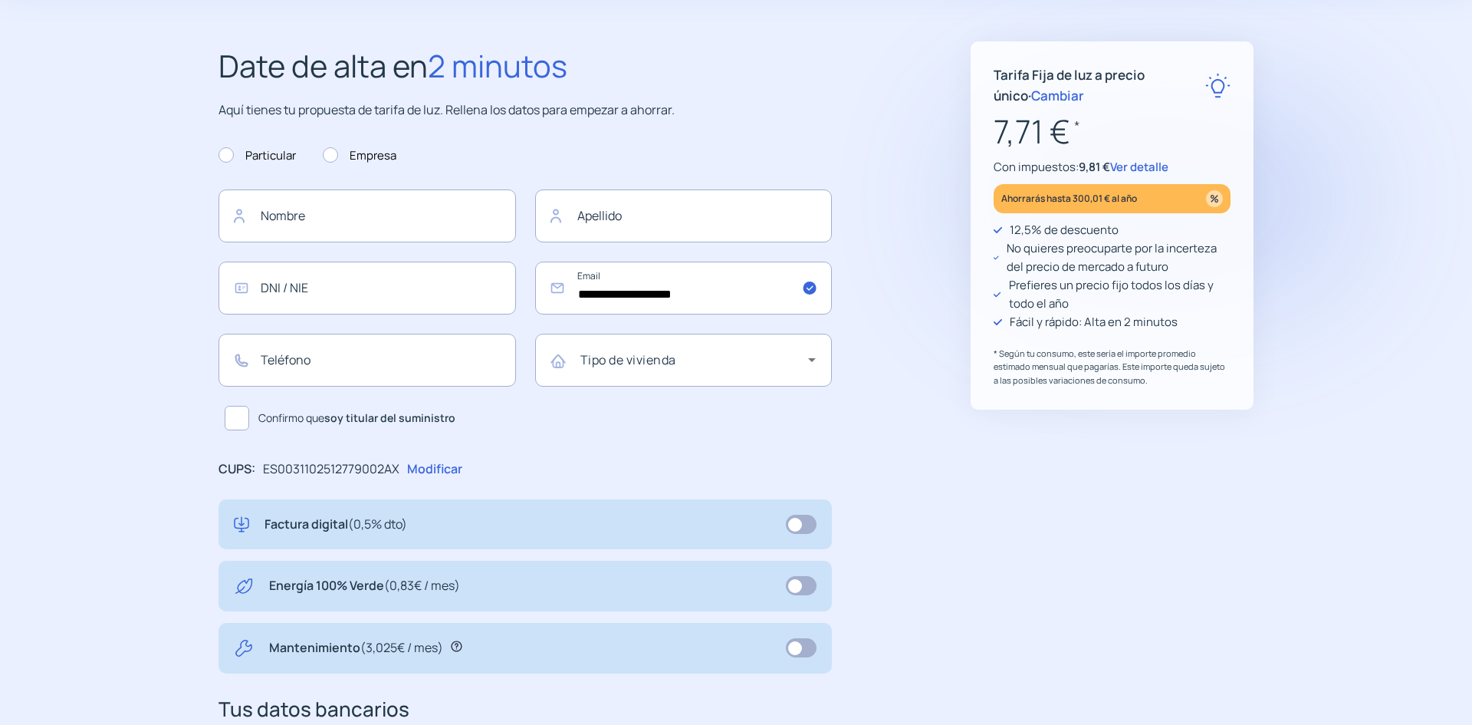
click at [1084, 101] on span "Cambiar" at bounding box center [1057, 96] width 53 height 18
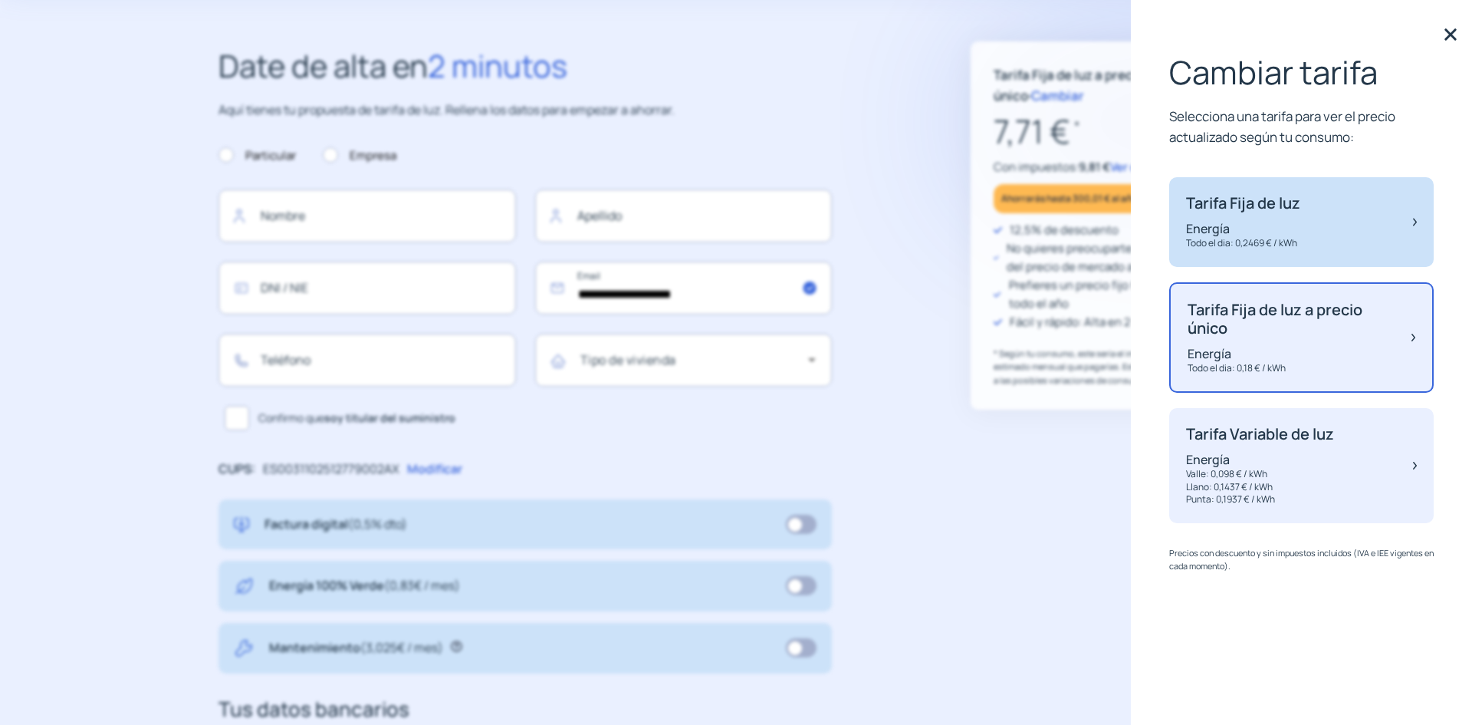
click at [1235, 250] on p "Todo el dia: 0,2469 € / kWh" at bounding box center [1243, 243] width 114 height 13
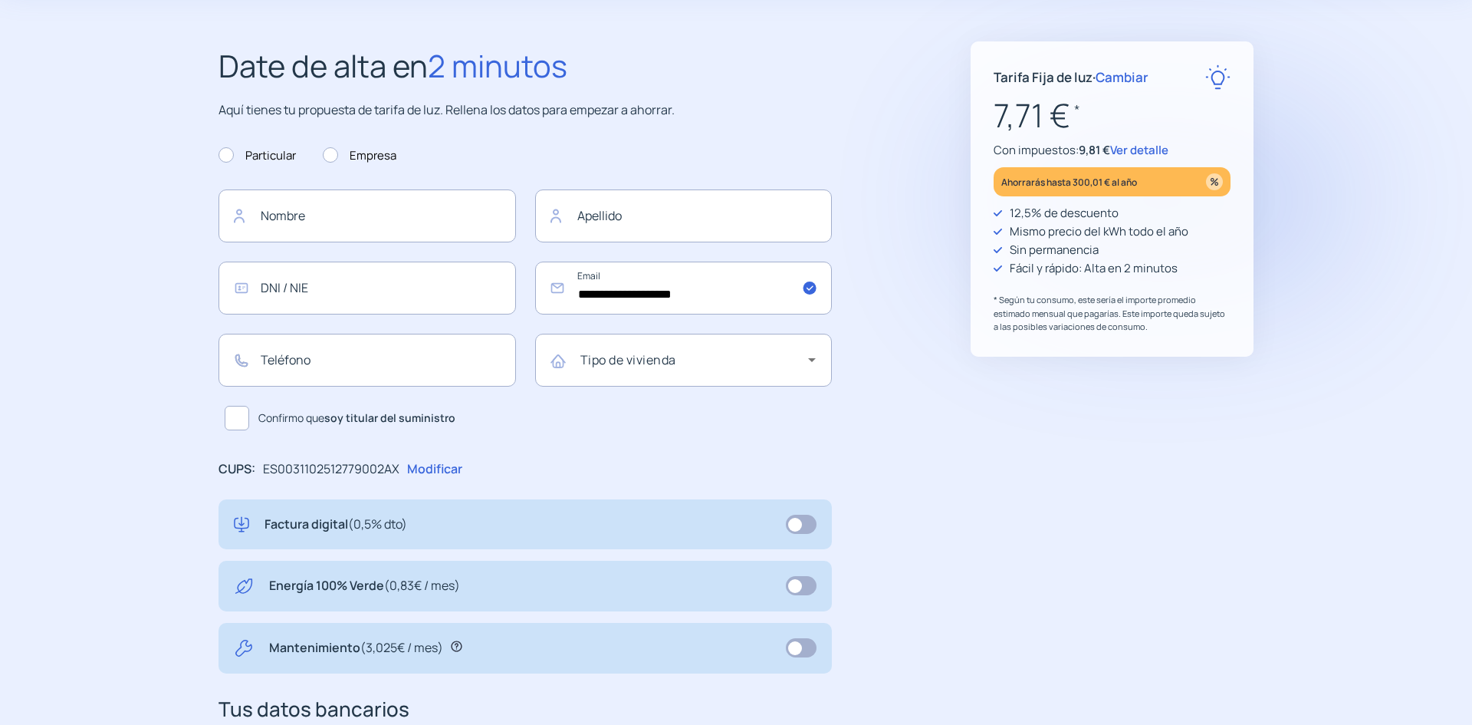
click at [1169, 158] on span "Ver detalle" at bounding box center [1139, 150] width 58 height 16
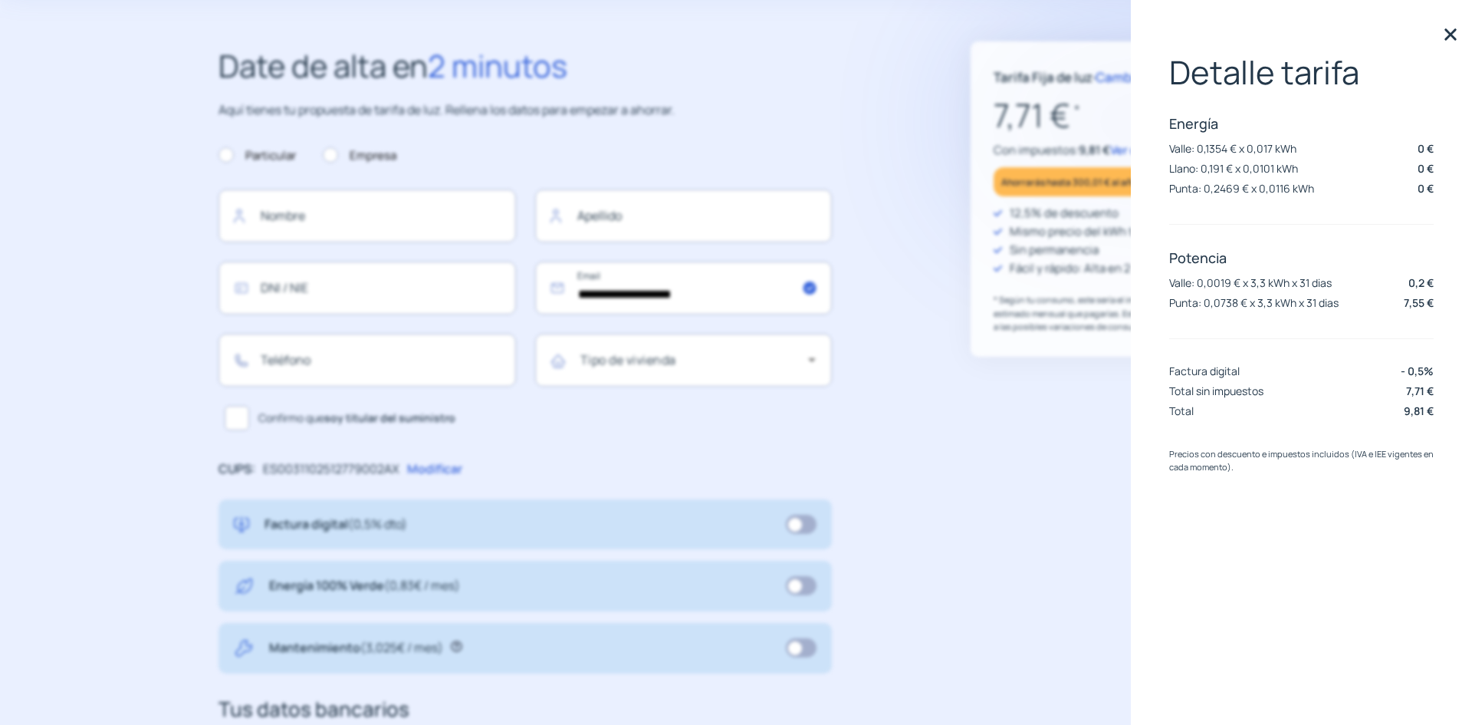
click at [1451, 36] on img at bounding box center [1450, 34] width 23 height 23
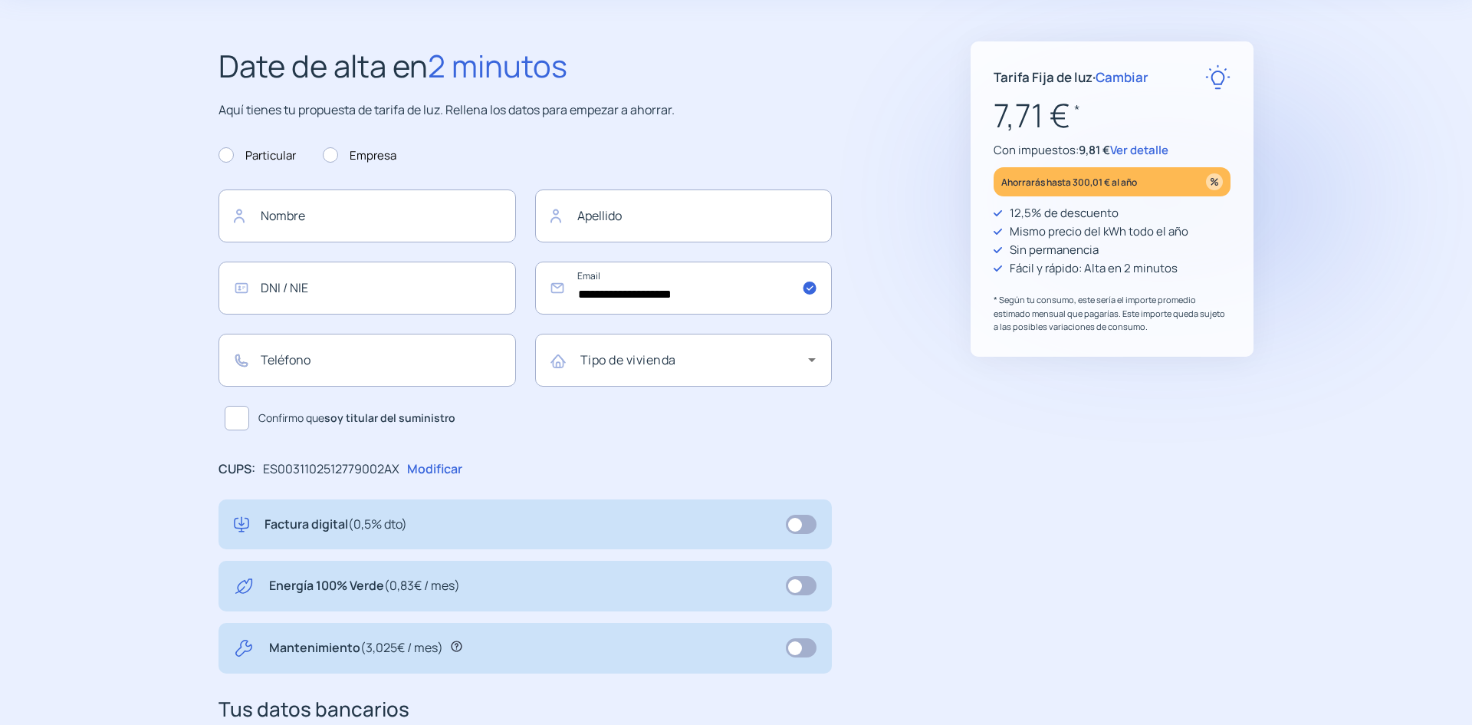
click at [1149, 79] on span "Cambiar" at bounding box center [1122, 77] width 53 height 18
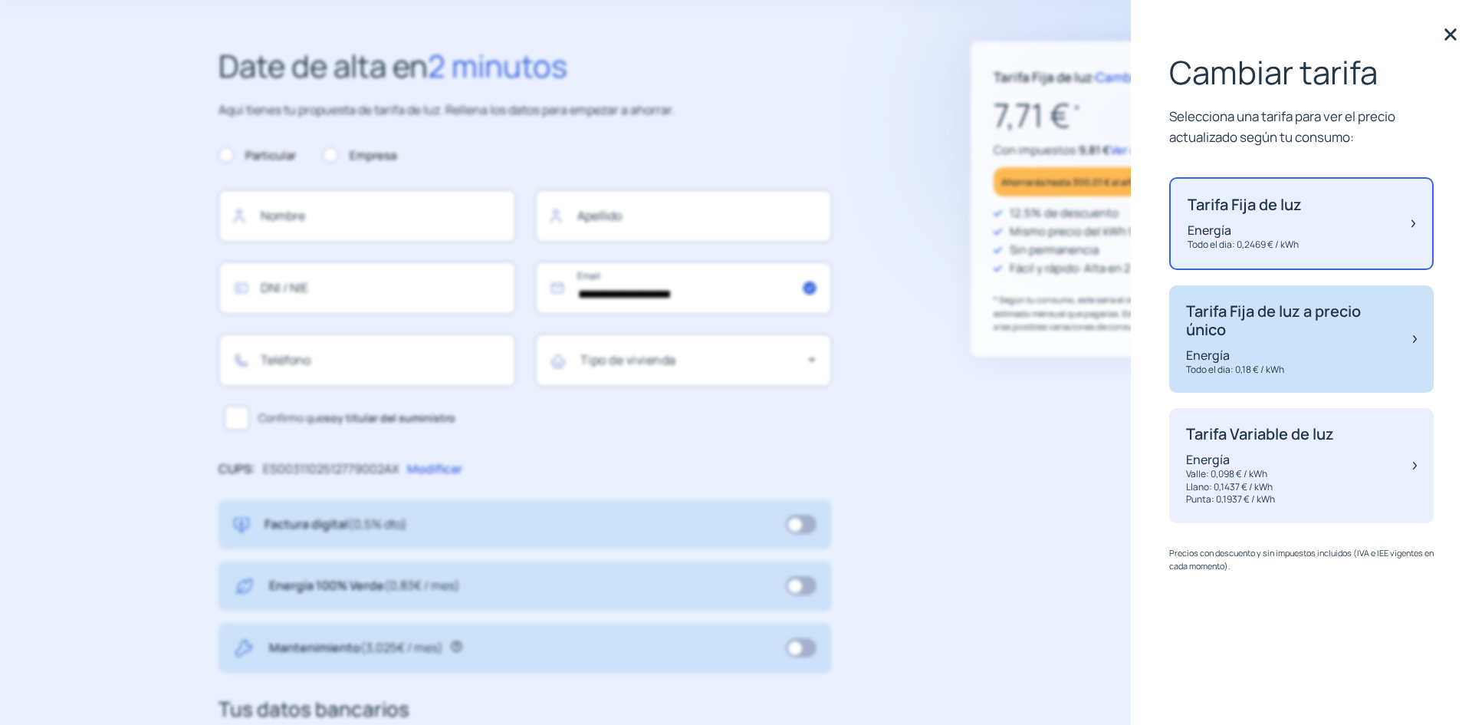
click at [1291, 339] on p "Tarifa Fija de luz a precio único" at bounding box center [1292, 320] width 212 height 37
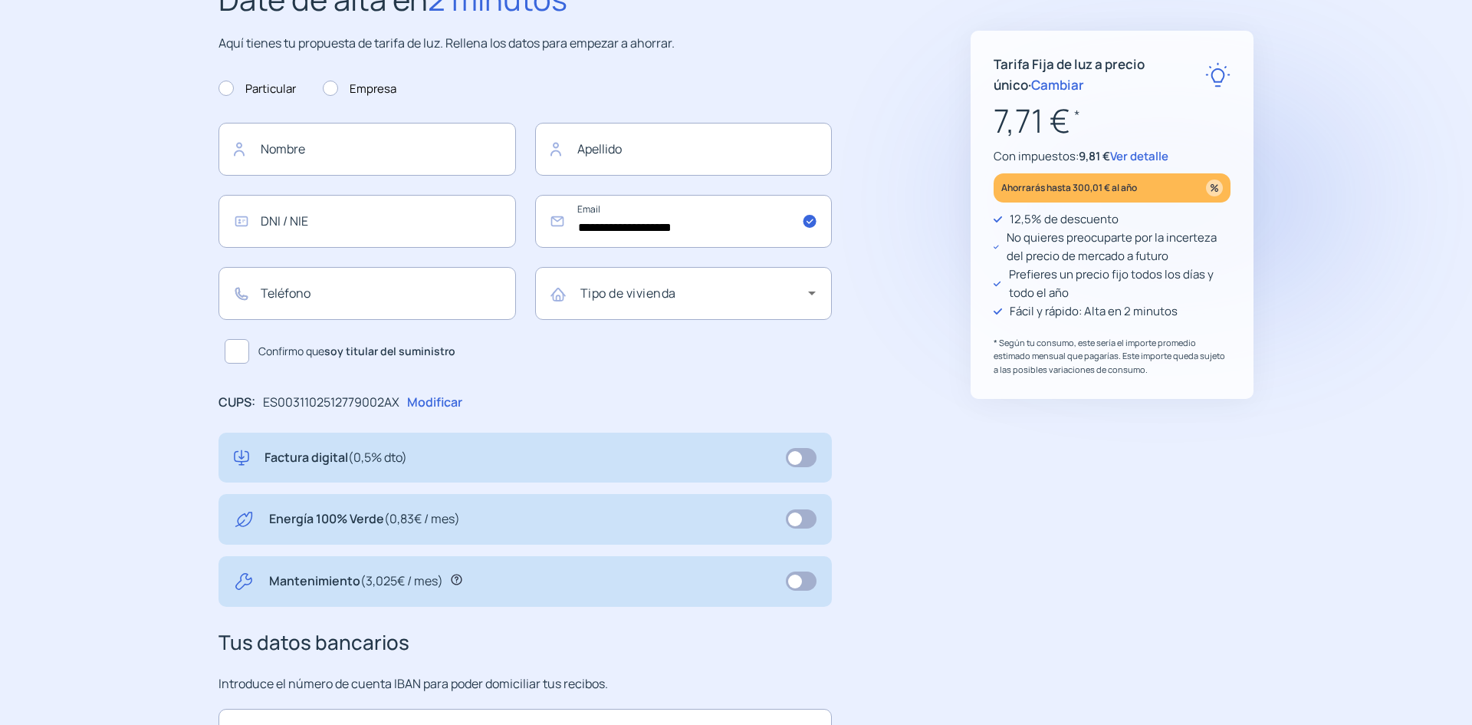
scroll to position [154, 0]
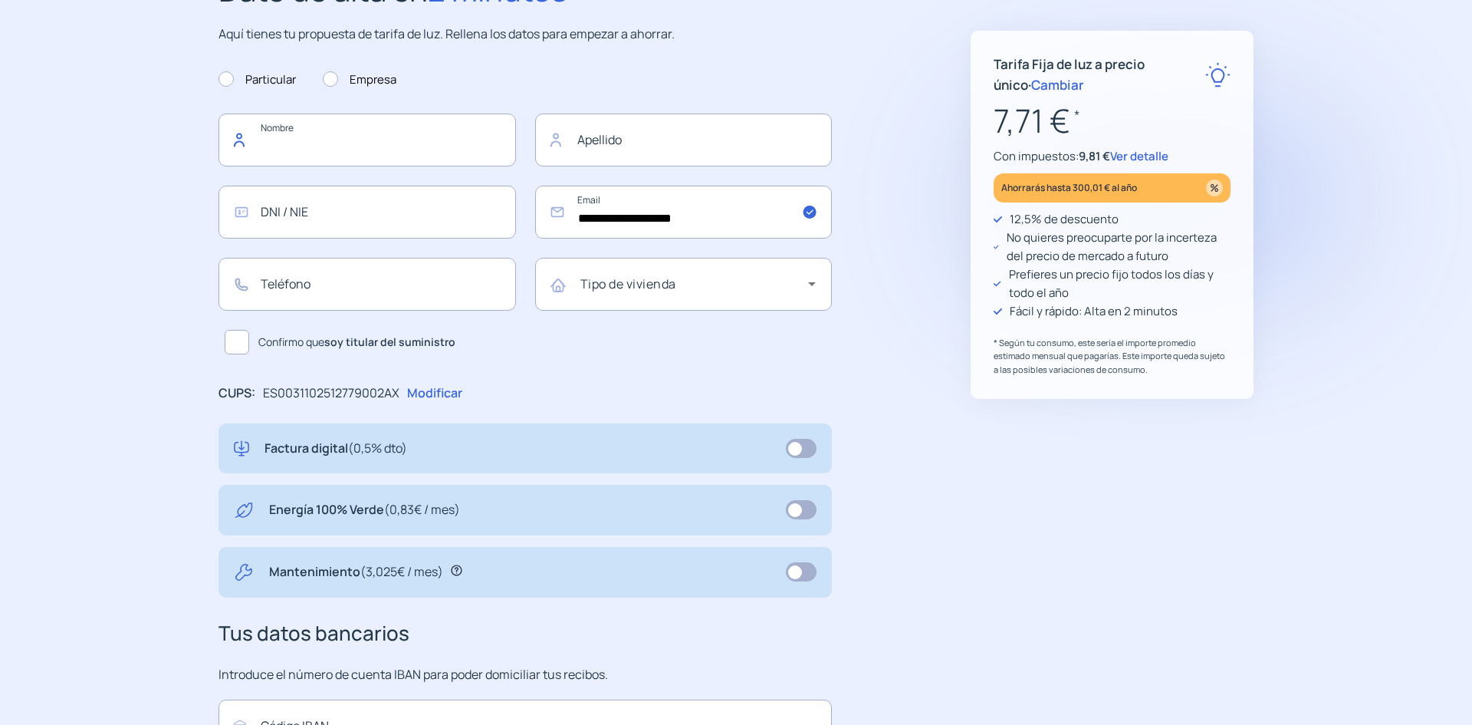
click at [298, 166] on input "text" at bounding box center [368, 139] width 298 height 53
type input "*********"
type input "**********"
click at [219, 225] on input "text" at bounding box center [368, 212] width 298 height 53
click at [301, 238] on input "**" at bounding box center [368, 212] width 298 height 53
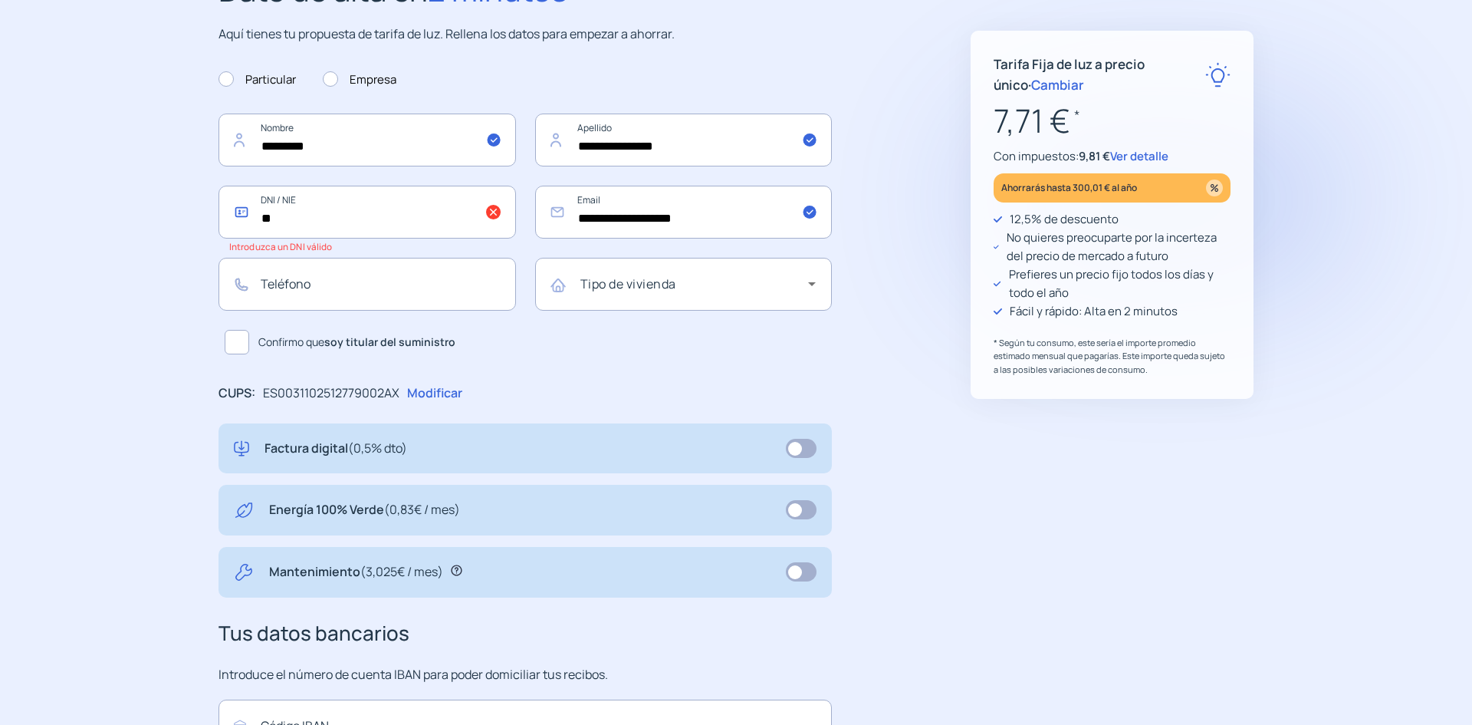
click at [301, 238] on input "**" at bounding box center [368, 212] width 298 height 53
paste input "*******"
type input "*********"
click at [820, 209] on div "**********" at bounding box center [564, 444] width 691 height 959
click at [278, 311] on input "text" at bounding box center [368, 284] width 298 height 53
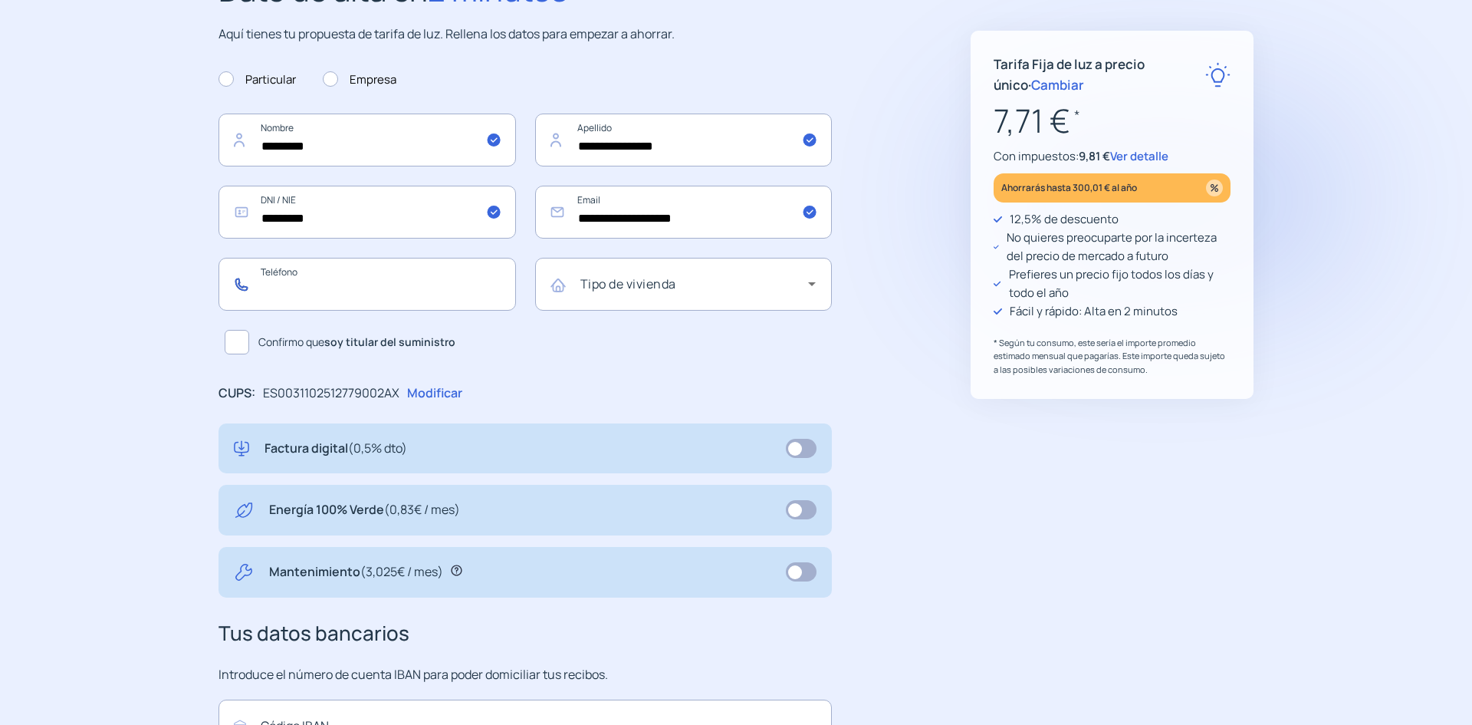
type input "*********"
click at [324, 349] on b "soy titular del suministro" at bounding box center [389, 341] width 131 height 15
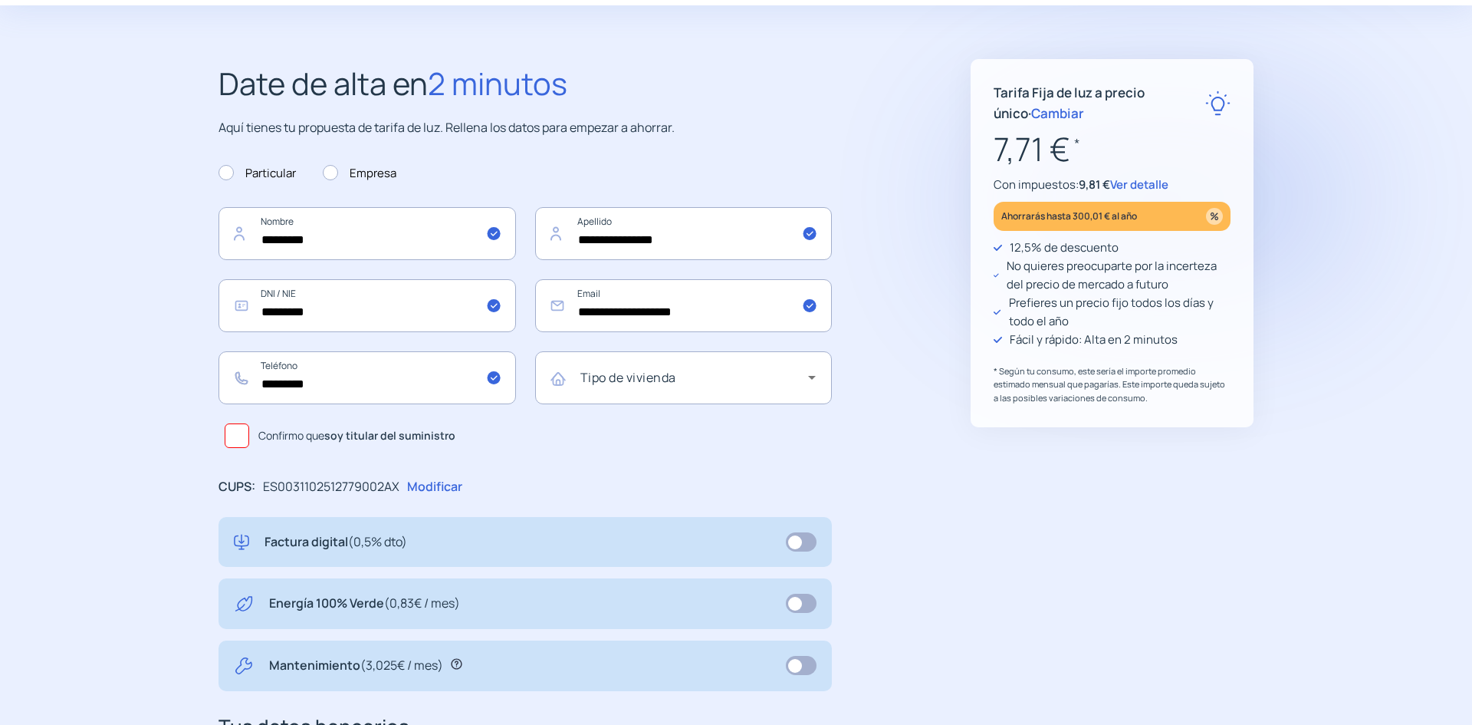
scroll to position [0, 0]
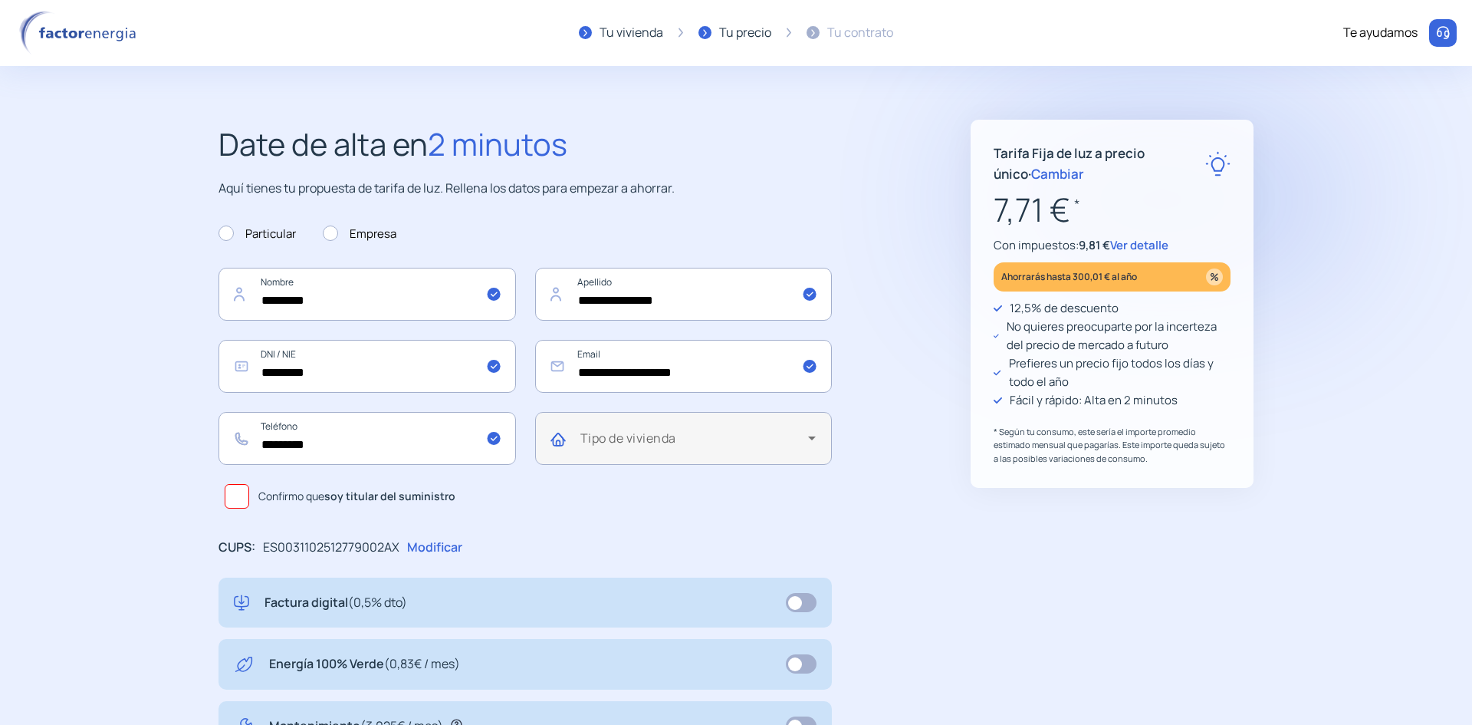
click at [580, 453] on span at bounding box center [694, 444] width 229 height 18
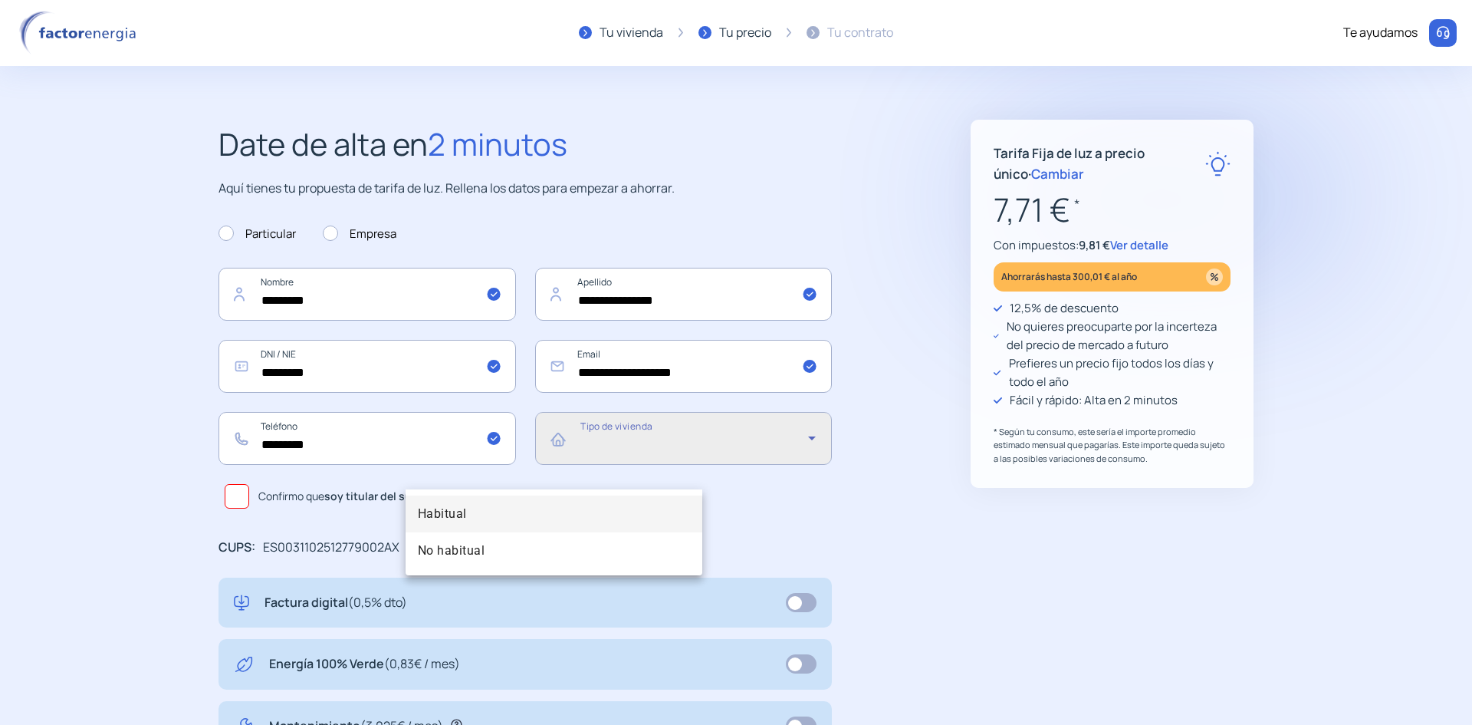
click at [510, 513] on mat-option "Habitual" at bounding box center [555, 513] width 298 height 37
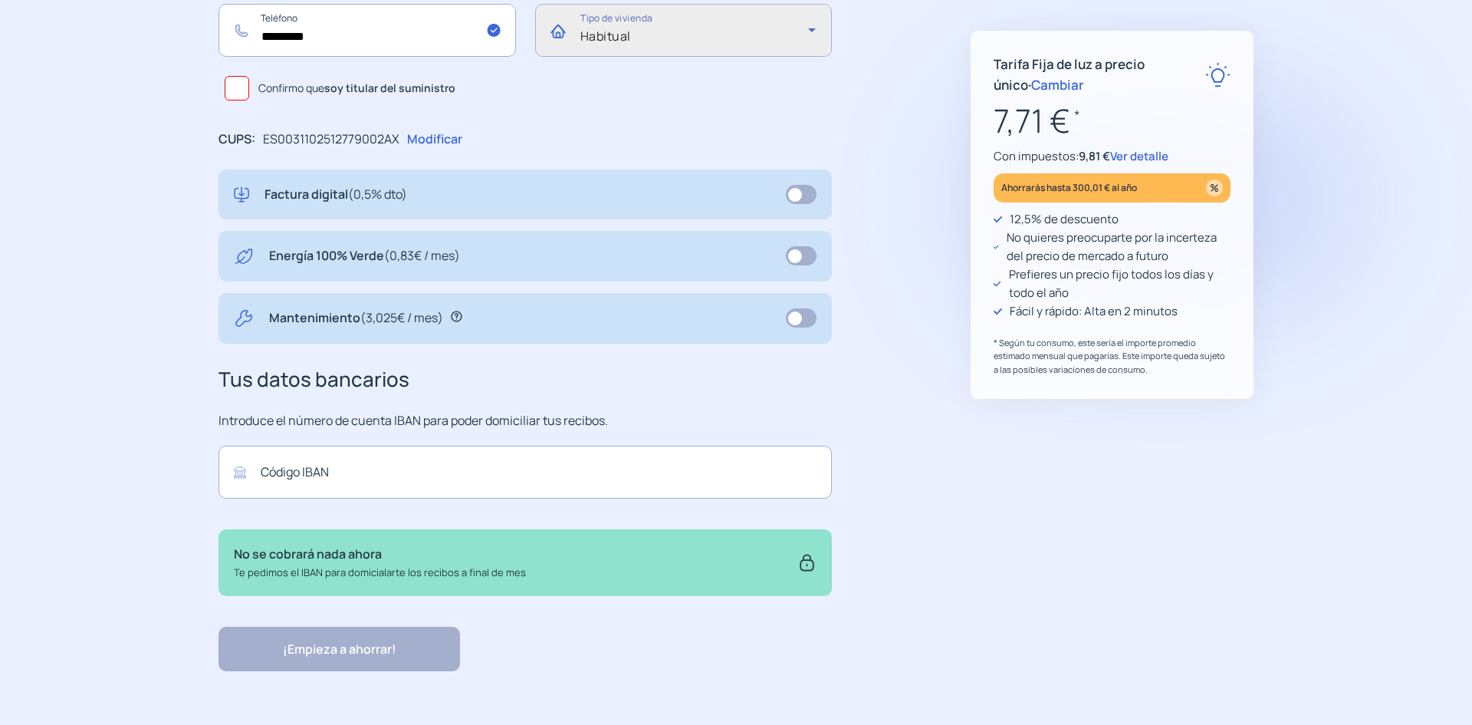
scroll to position [482, 0]
click at [250, 460] on input "text" at bounding box center [525, 472] width 613 height 53
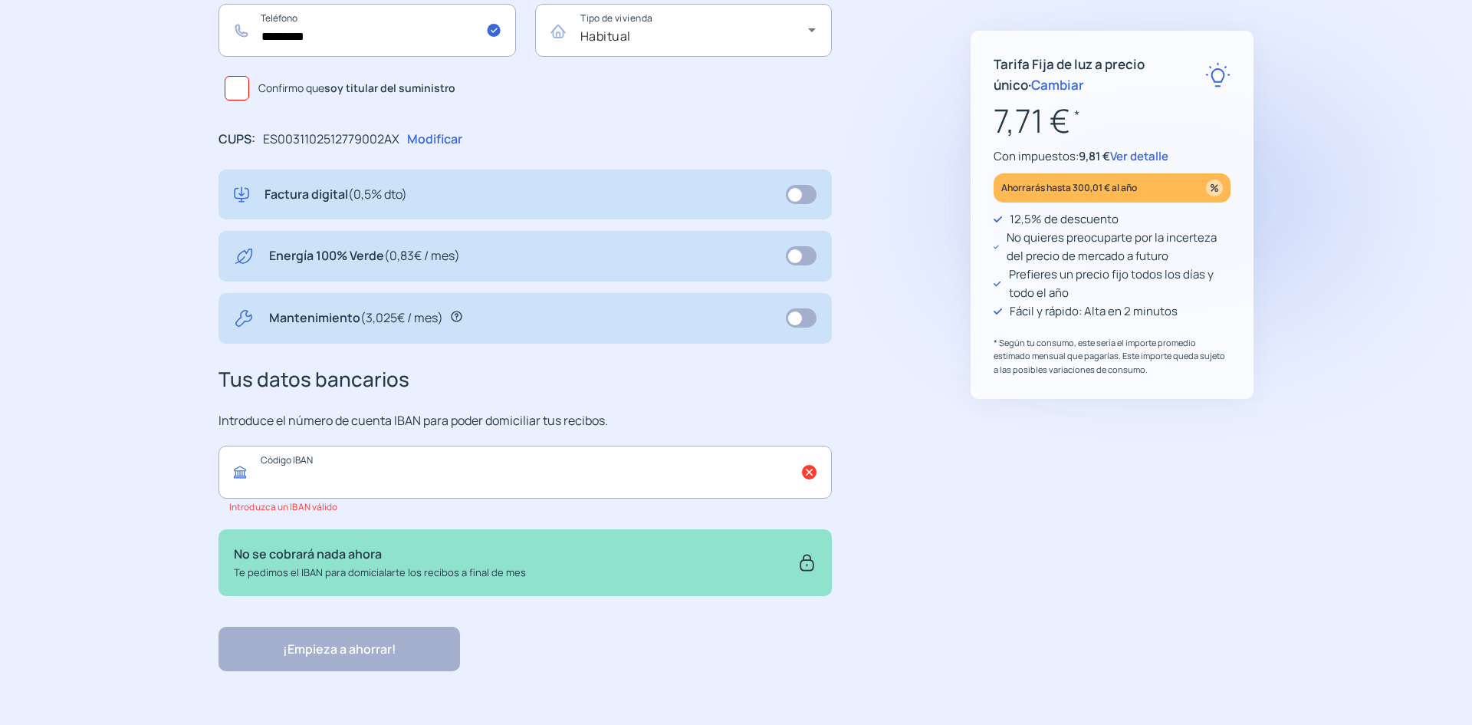
paste input "**********"
type input "**********"
click at [784, 379] on div "**********" at bounding box center [564, 191] width 691 height 959
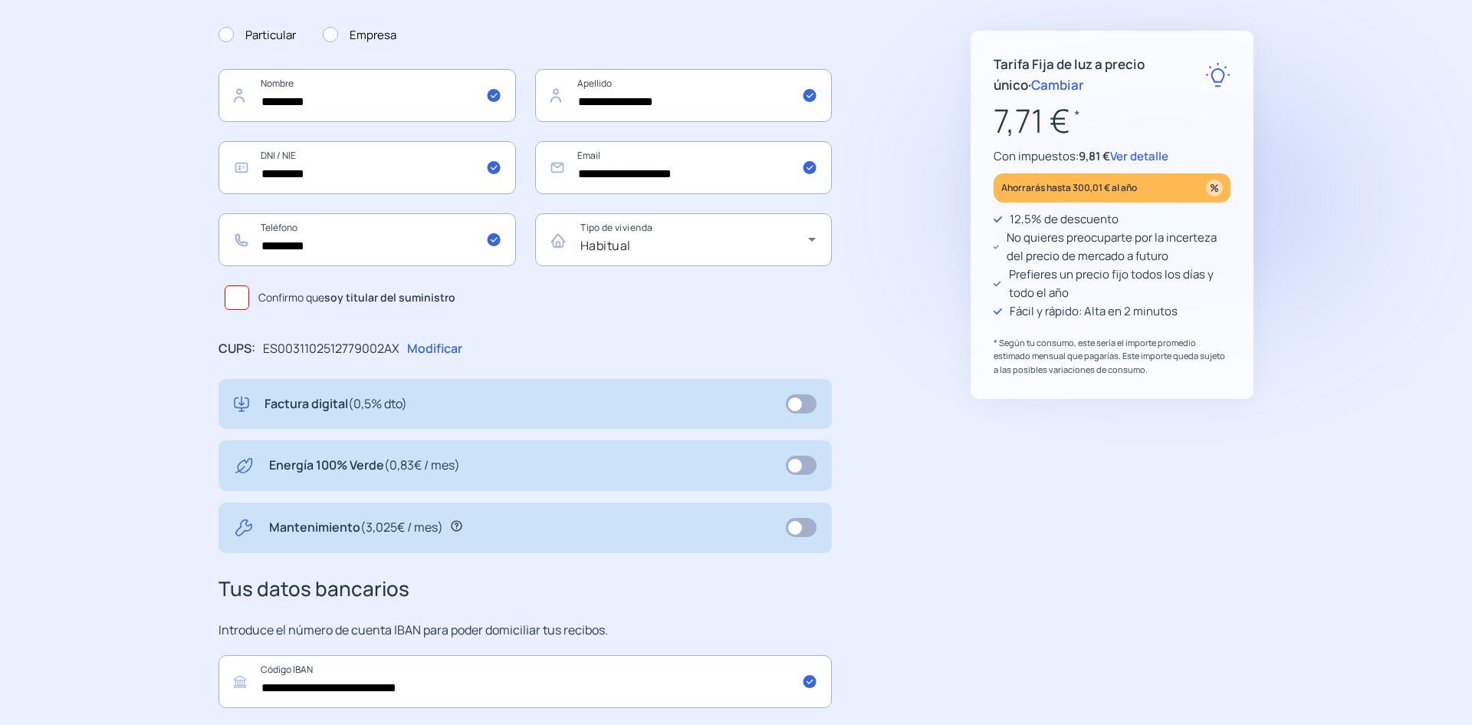
scroll to position [192, 0]
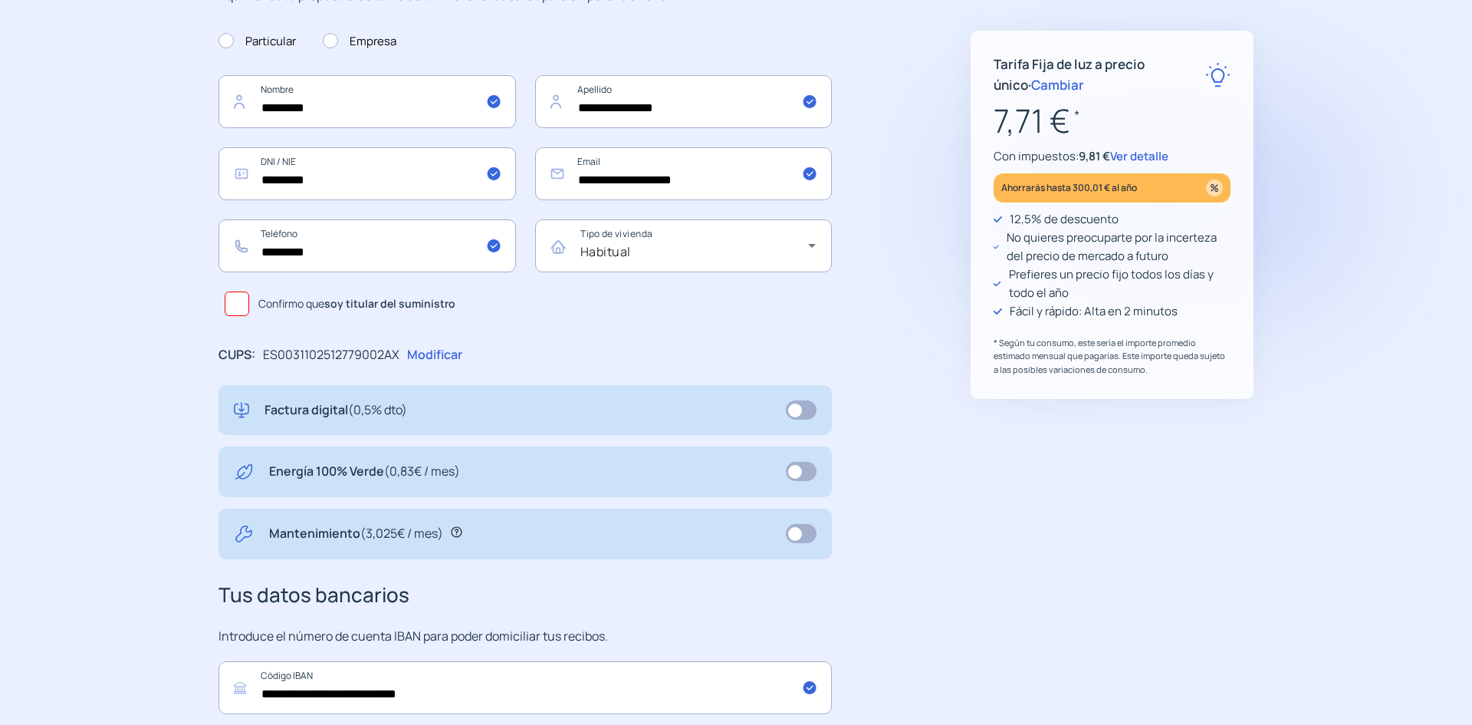
click at [225, 316] on span at bounding box center [237, 303] width 25 height 25
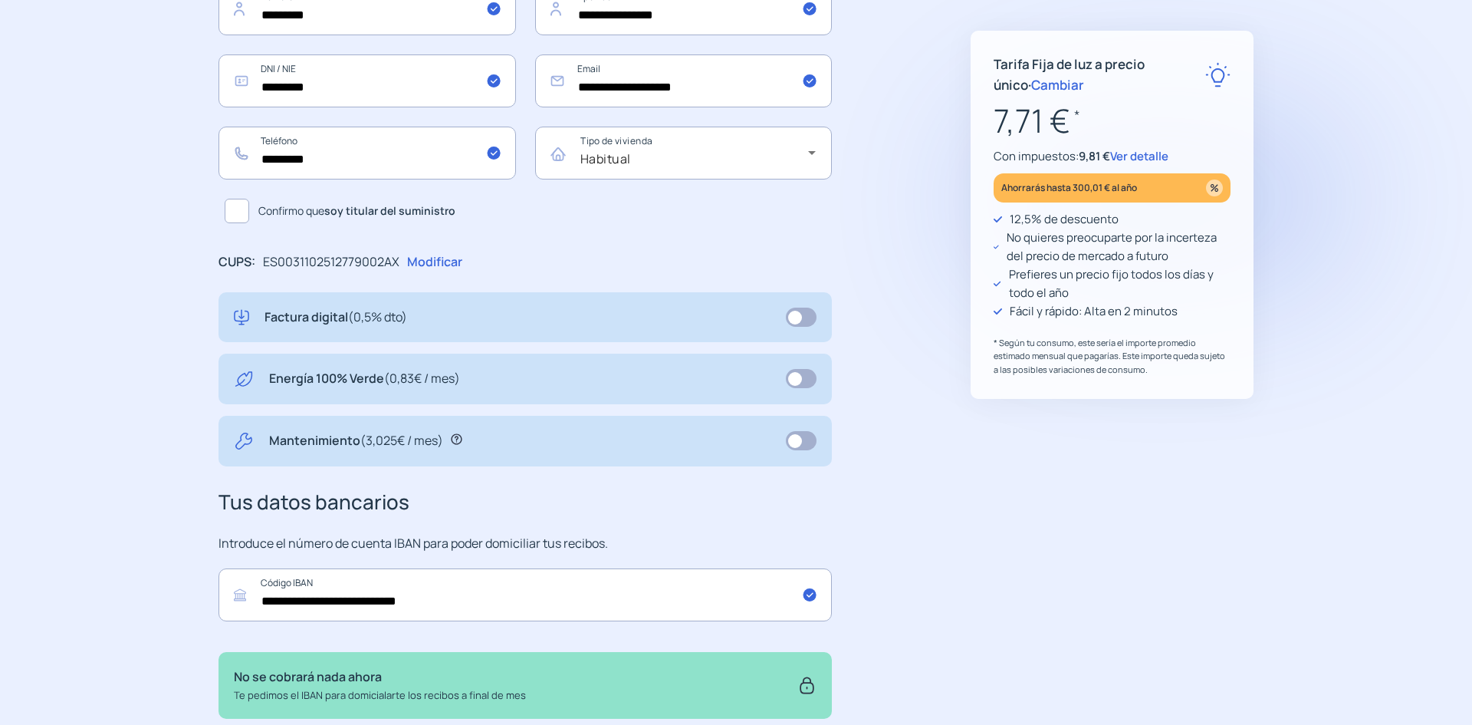
scroll to position [288, 0]
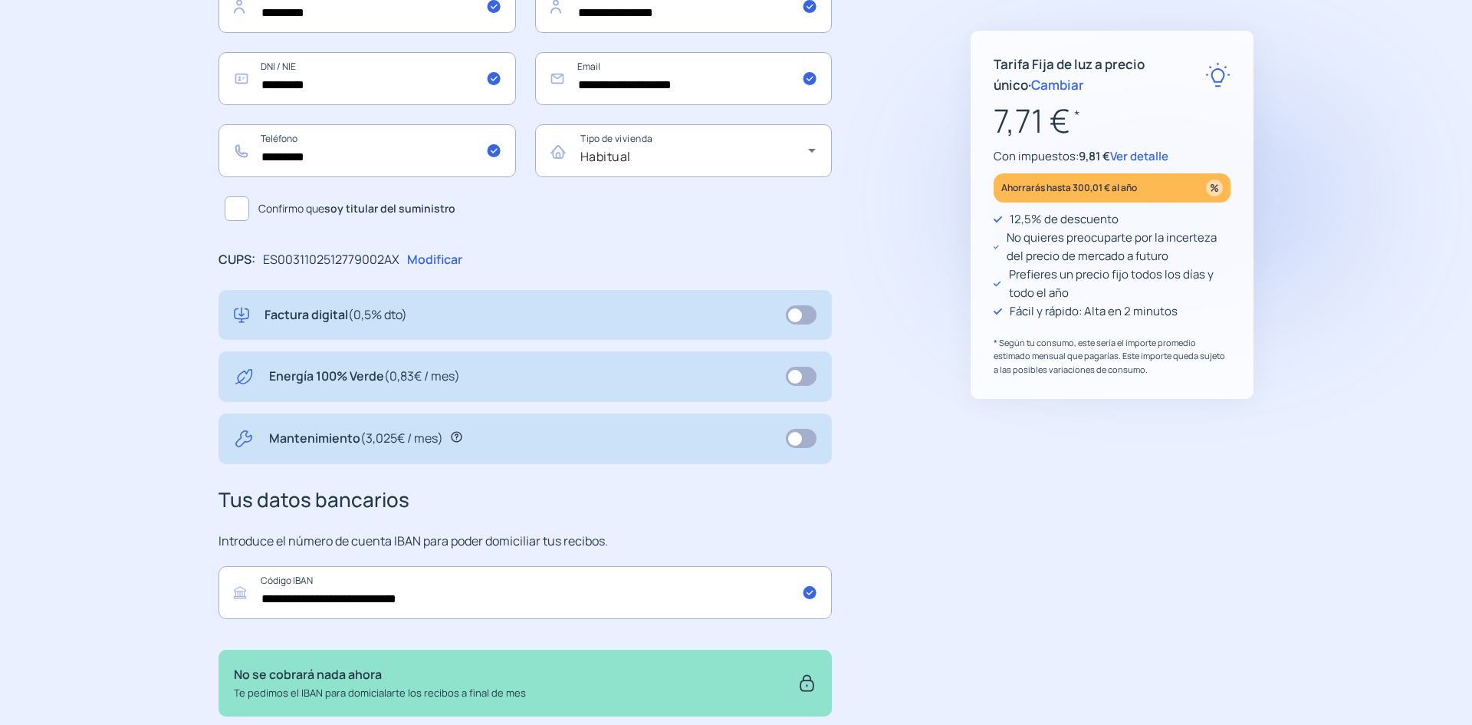
click at [225, 221] on span at bounding box center [237, 208] width 25 height 25
click at [188, 228] on div "**********" at bounding box center [736, 311] width 1097 height 959
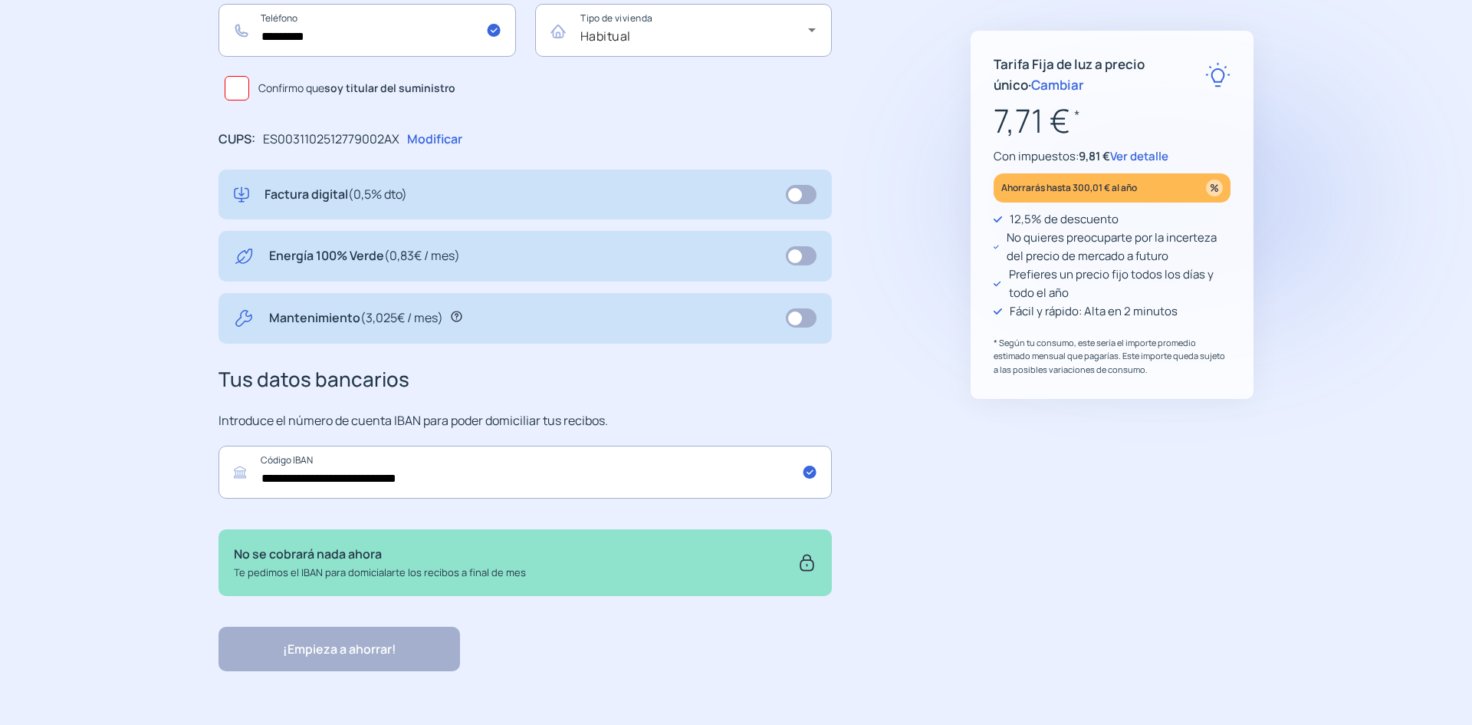
scroll to position [479, 0]
click at [219, 663] on div "¡Empieza a ahorrar! "Excelente servicio y atención al cliente" "Respeto por el …" at bounding box center [525, 649] width 613 height 44
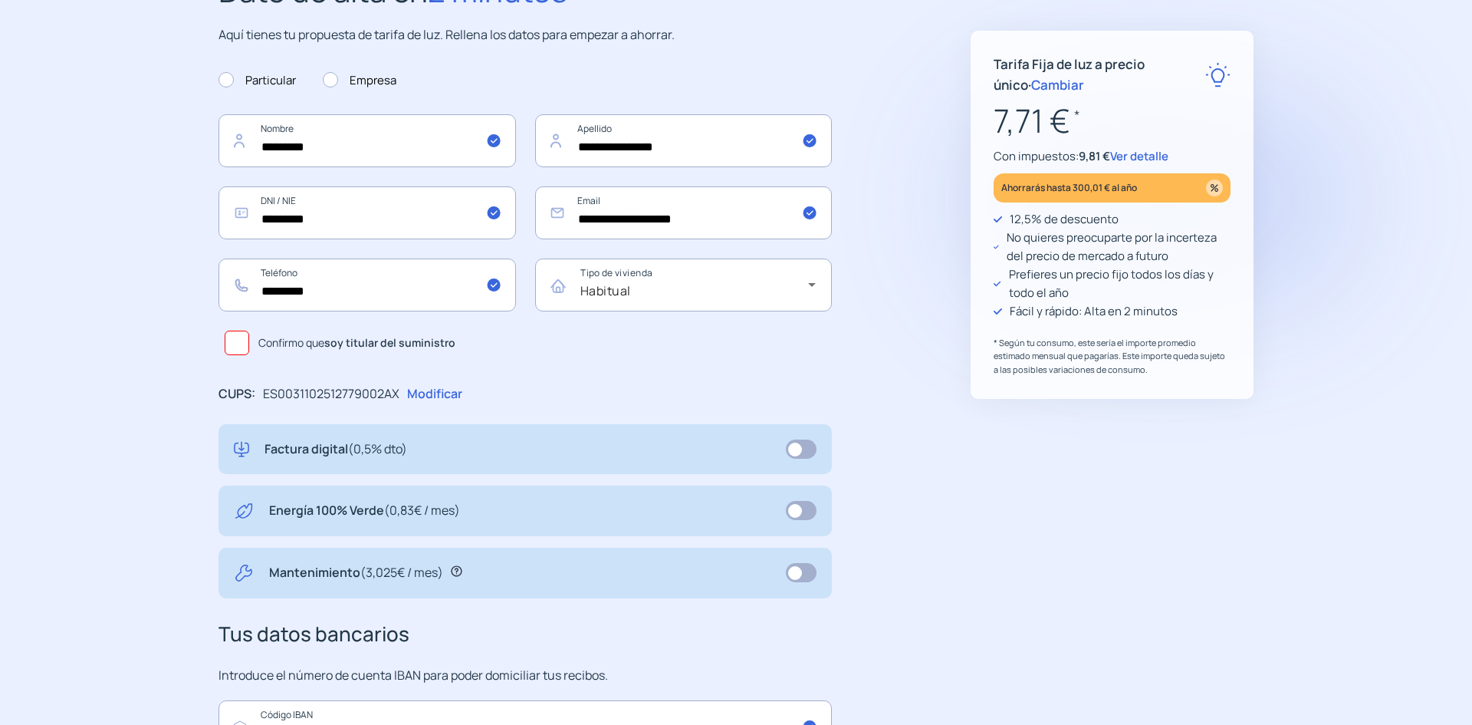
scroll to position [148, 0]
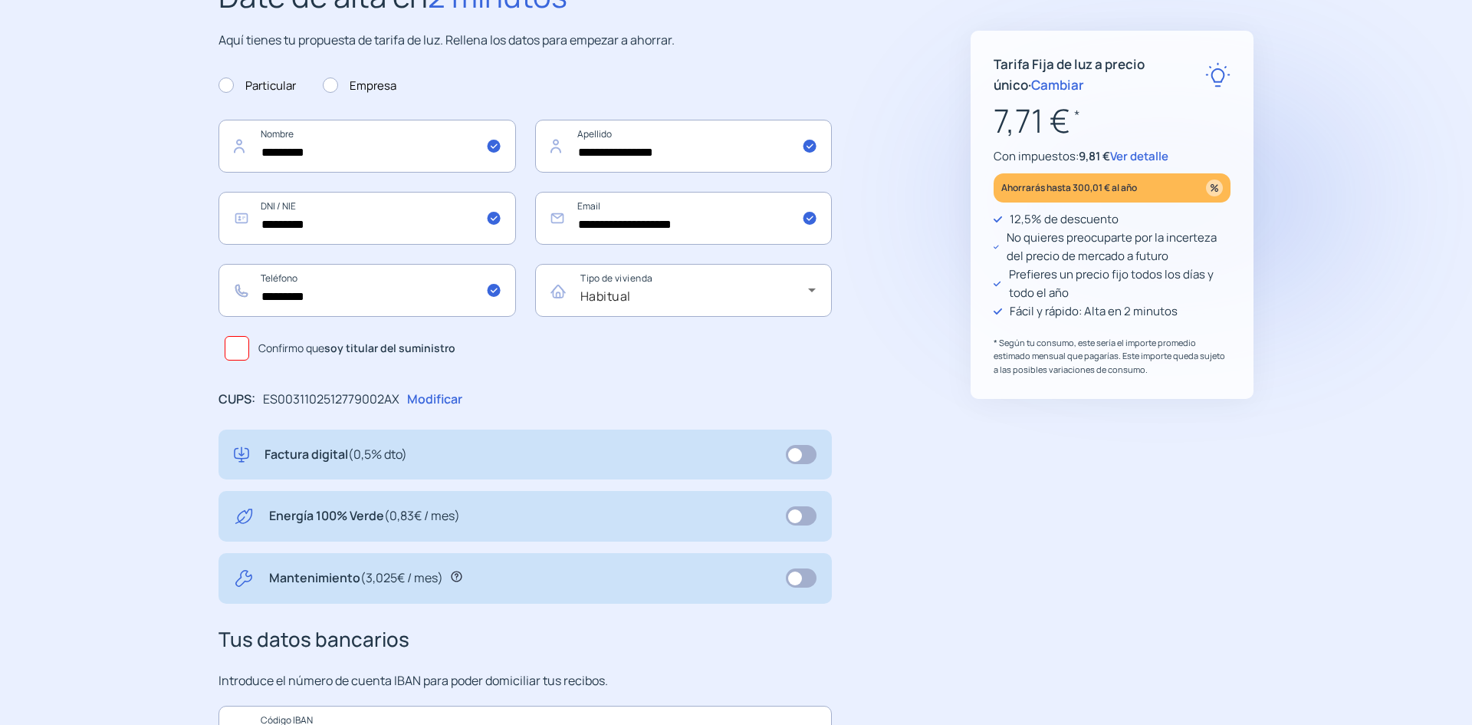
click at [225, 360] on span at bounding box center [237, 348] width 25 height 25
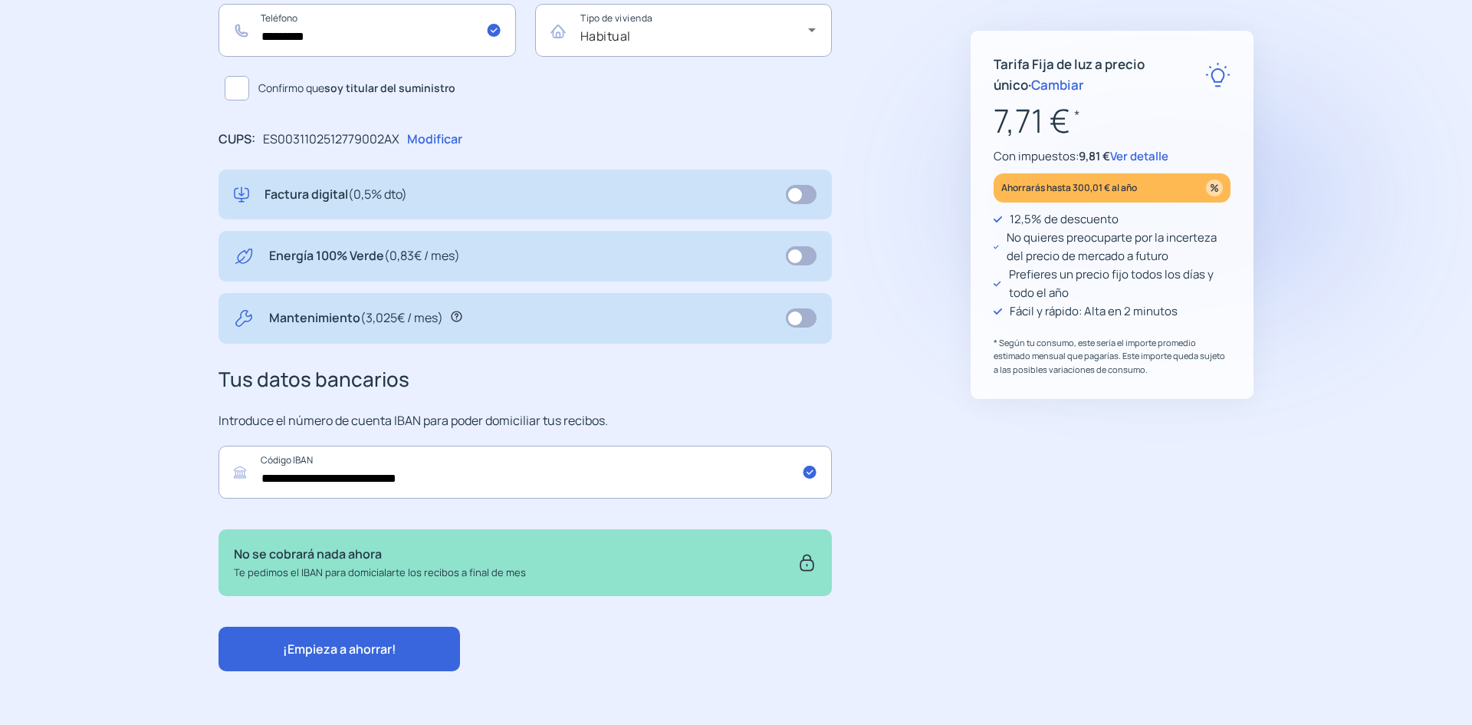
click at [283, 652] on span "¡Empieza a ahorrar!" at bounding box center [339, 648] width 113 height 17
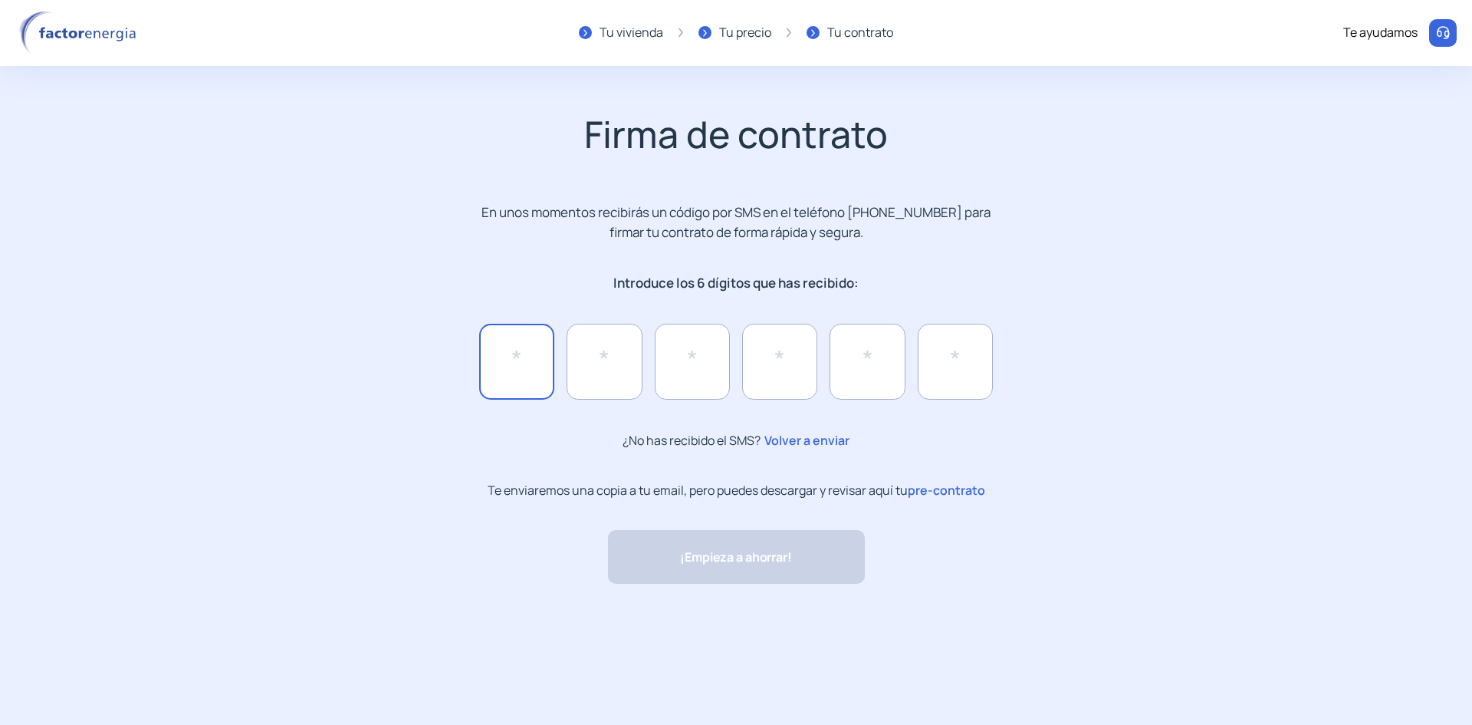
click at [518, 359] on input "text" at bounding box center [516, 361] width 75 height 75
type input "*"
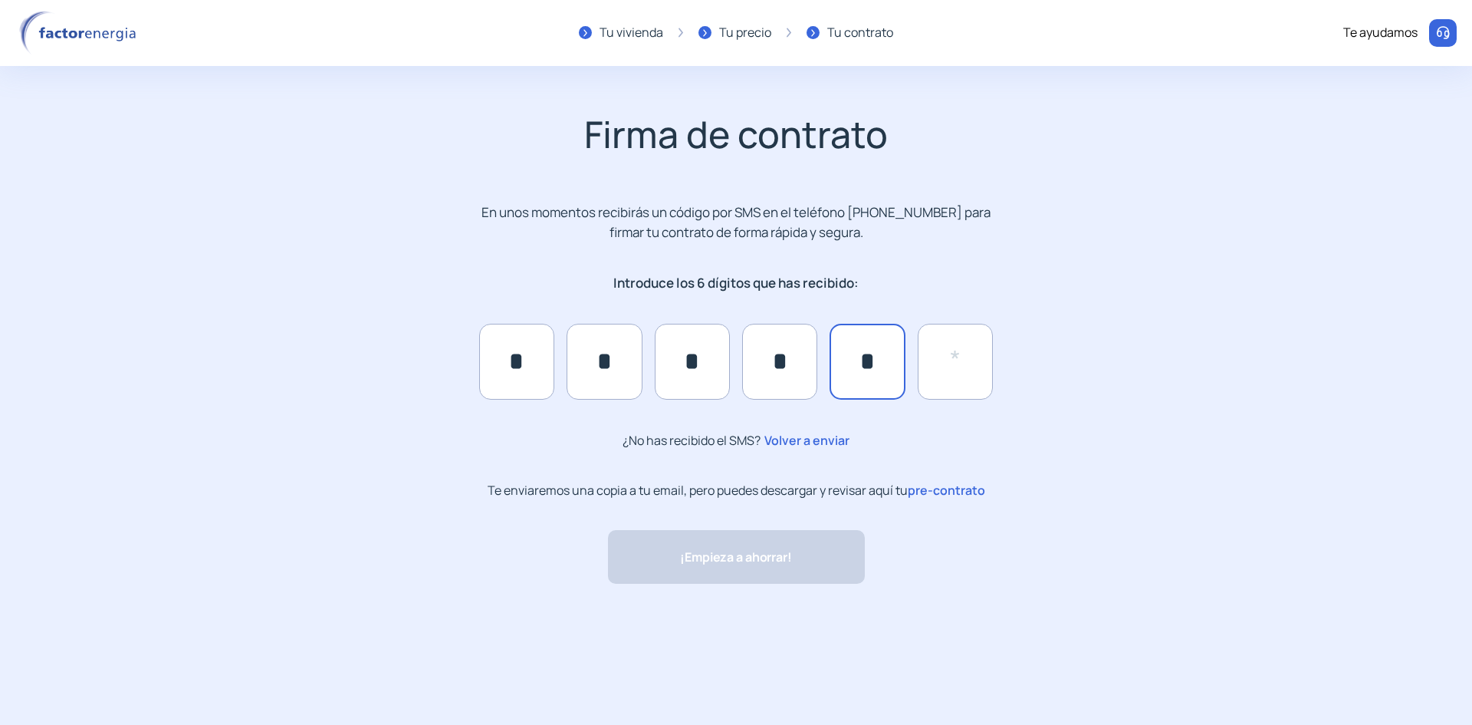
type input "*"
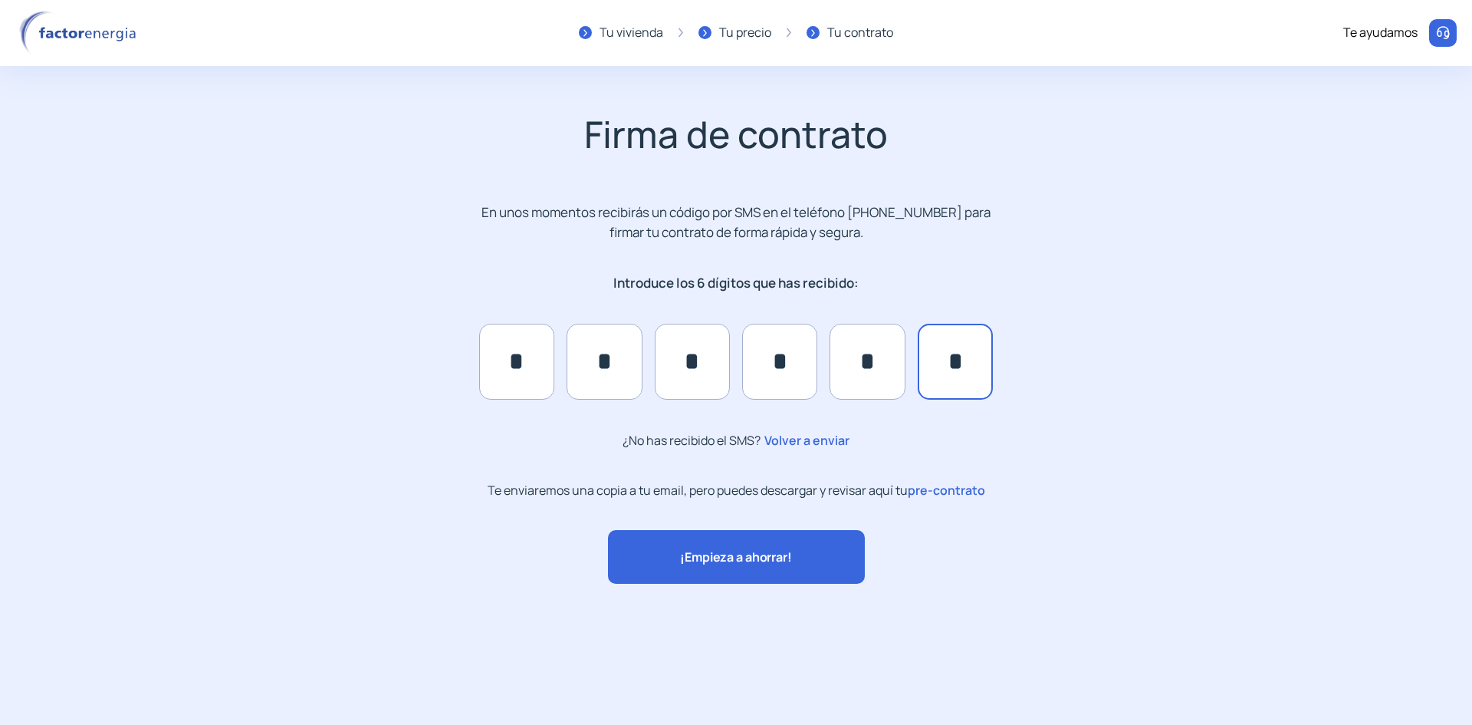
type input "*"
click at [697, 576] on button "¡Empieza a ahorrar!" at bounding box center [736, 557] width 257 height 54
